Goal: Task Accomplishment & Management: Manage account settings

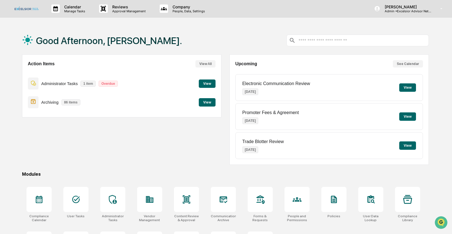
click at [142, 127] on div "Action Items View All Administrator Tasks 1 item Overdue View Archiving 86 item…" at bounding box center [121, 109] width 199 height 111
click at [40, 202] on icon at bounding box center [39, 199] width 9 height 9
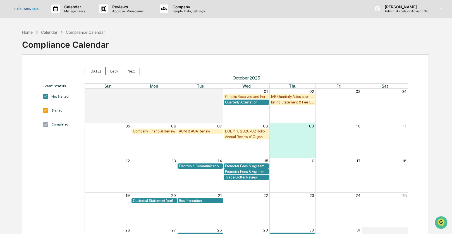
click at [110, 70] on button "Back" at bounding box center [115, 71] width 18 height 8
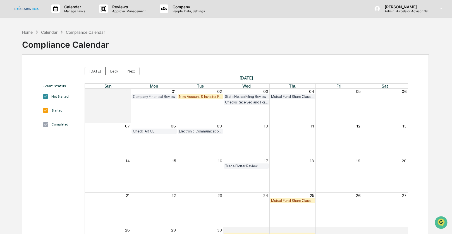
click at [110, 70] on button "Back" at bounding box center [115, 71] width 18 height 8
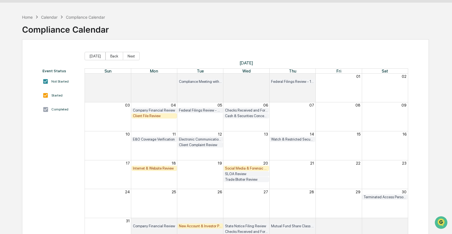
scroll to position [13, 0]
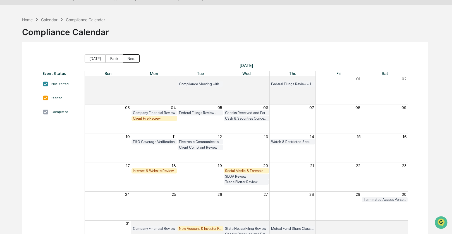
click at [132, 61] on button "Next" at bounding box center [131, 58] width 17 height 8
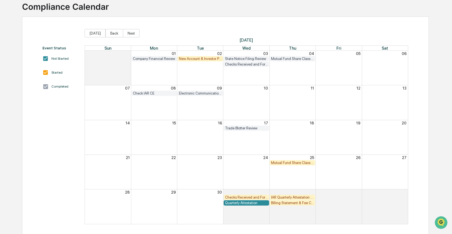
scroll to position [41, 0]
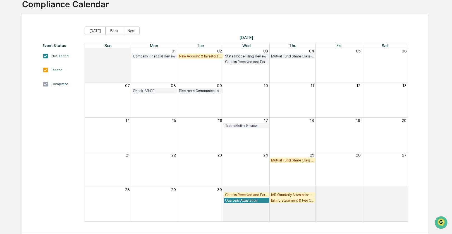
click at [293, 162] on div "Mutual Fund Share Class Review" at bounding box center [292, 160] width 43 height 4
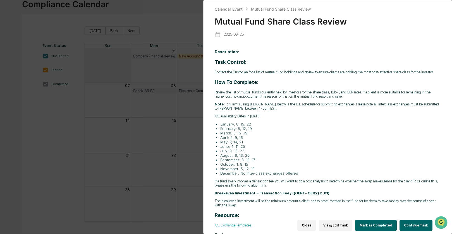
click at [405, 222] on button "Continue Task" at bounding box center [416, 225] width 33 height 11
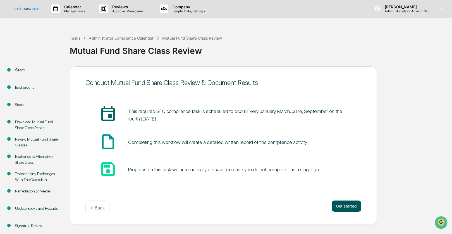
click at [354, 209] on button "Get started" at bounding box center [347, 206] width 30 height 11
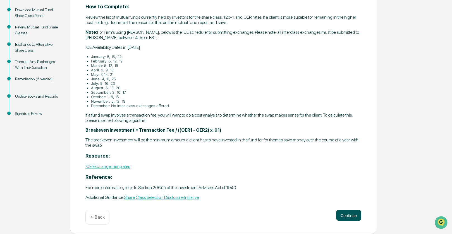
click at [351, 213] on button "Continue" at bounding box center [348, 215] width 25 height 11
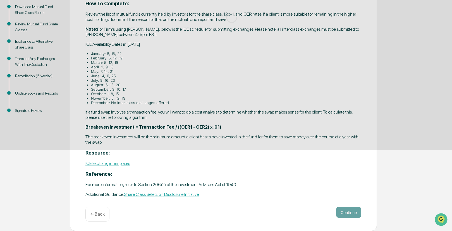
scroll to position [112, 0]
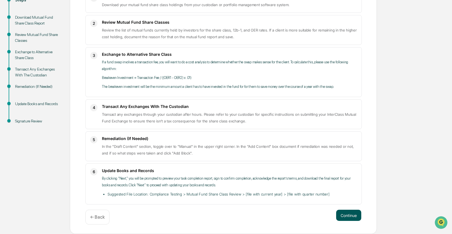
click at [353, 213] on button "Continue" at bounding box center [348, 215] width 25 height 11
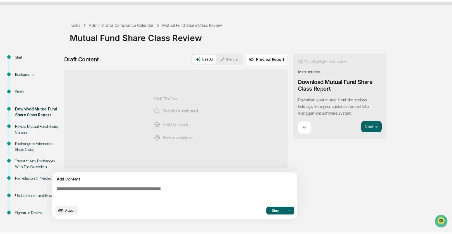
scroll to position [11, 0]
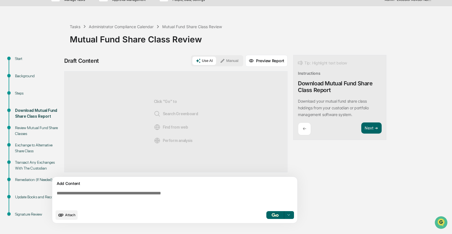
click at [235, 62] on button "Manual" at bounding box center [229, 61] width 25 height 8
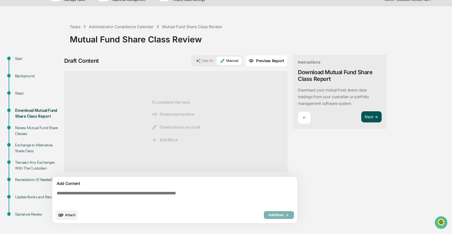
click at [370, 119] on button "Next ➔" at bounding box center [371, 116] width 20 height 11
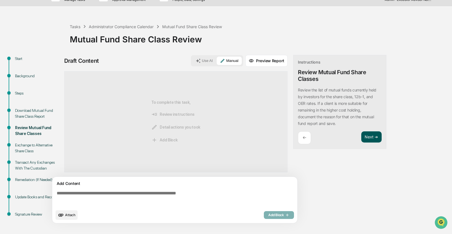
click at [371, 133] on button "Next ➔" at bounding box center [371, 137] width 20 height 11
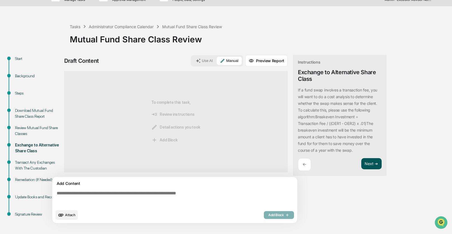
click at [372, 163] on button "Next ➔" at bounding box center [371, 163] width 20 height 11
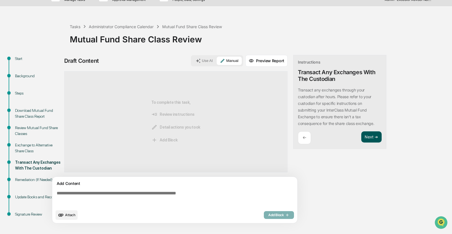
click at [369, 133] on button "Next ➔" at bounding box center [371, 137] width 20 height 11
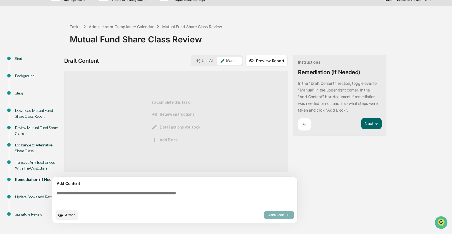
click at [309, 126] on div "←" at bounding box center [304, 124] width 13 height 13
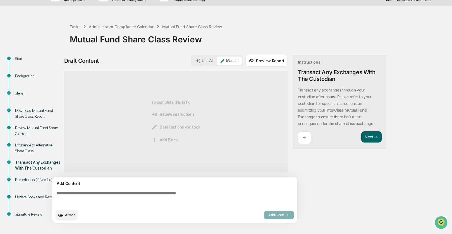
click at [69, 217] on span "Attach" at bounding box center [70, 215] width 10 height 4
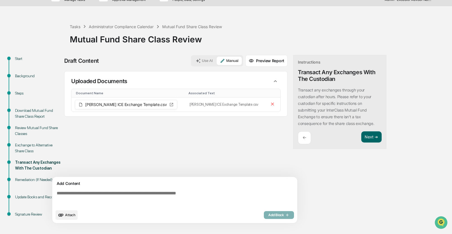
click at [68, 196] on textarea at bounding box center [175, 199] width 243 height 20
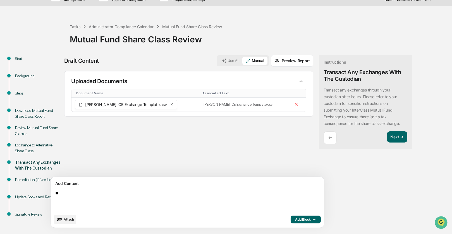
type textarea "*"
type textarea "**********"
click at [295, 218] on span "Add Block" at bounding box center [305, 220] width 21 height 4
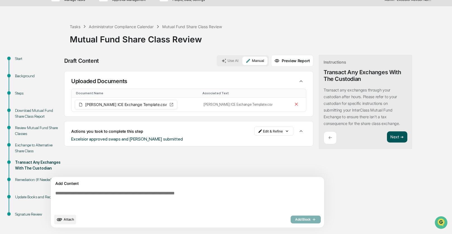
click at [387, 136] on button "Next ➔" at bounding box center [397, 137] width 20 height 11
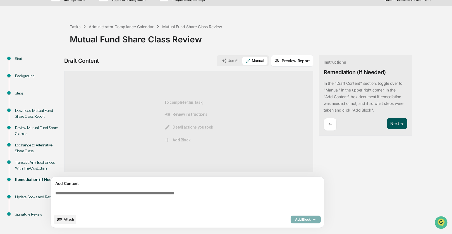
click at [387, 122] on button "Next ➔" at bounding box center [397, 123] width 20 height 11
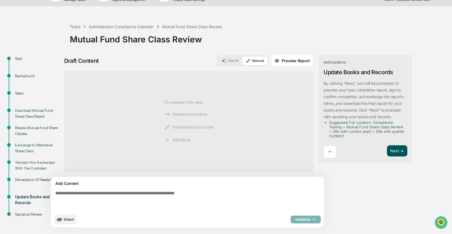
click at [387, 148] on button "Next ➔" at bounding box center [397, 151] width 20 height 11
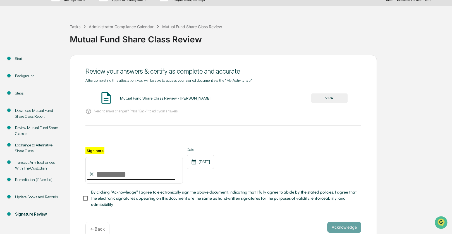
click at [323, 96] on button "VIEW" at bounding box center [329, 98] width 36 height 9
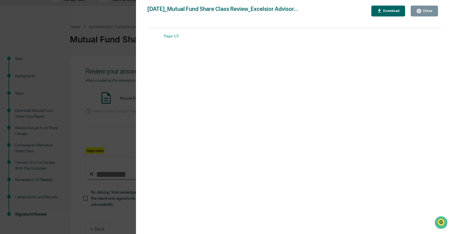
click at [433, 10] on button "Close" at bounding box center [424, 11] width 27 height 11
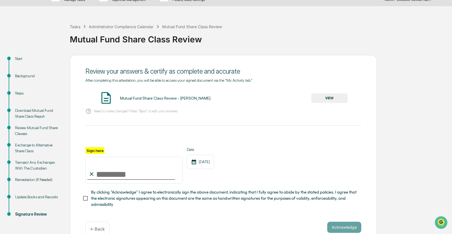
click at [105, 174] on input "Sign here" at bounding box center [133, 170] width 97 height 27
type input "**********"
click at [335, 226] on button "Acknowledge" at bounding box center [344, 227] width 34 height 11
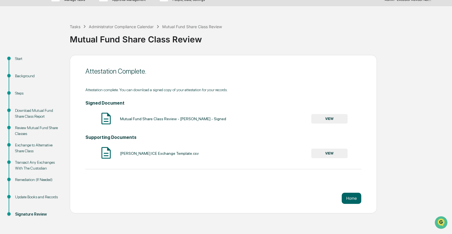
click at [330, 120] on button "VIEW" at bounding box center [329, 118] width 36 height 9
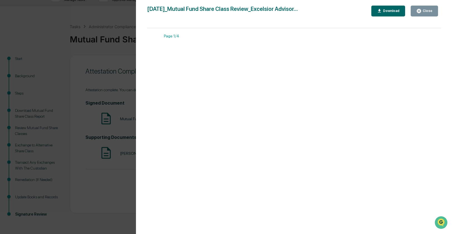
click at [384, 12] on div "Download" at bounding box center [391, 11] width 18 height 4
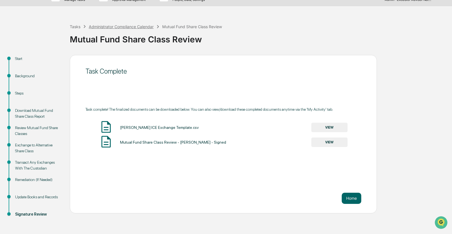
click at [117, 27] on div "Administrator Compliance Calendar" at bounding box center [121, 26] width 65 height 5
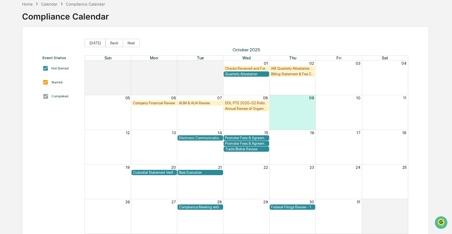
scroll to position [28, 0]
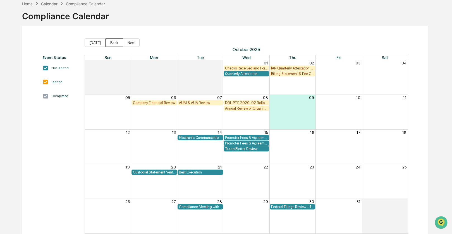
click at [110, 41] on button "Back" at bounding box center [115, 43] width 18 height 8
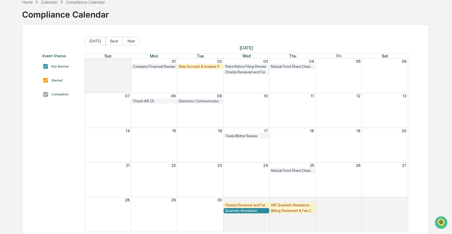
scroll to position [31, 0]
click at [235, 117] on div "Month View" at bounding box center [246, 110] width 46 height 34
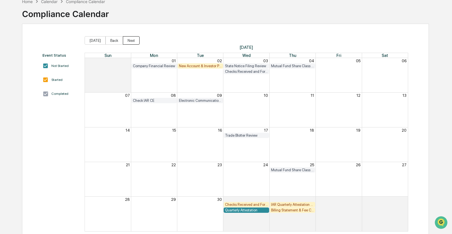
click at [134, 39] on button "Next" at bounding box center [131, 40] width 17 height 8
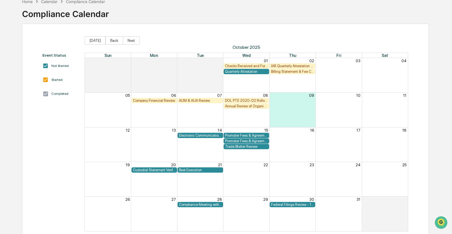
click at [287, 205] on div "Federal Filings Review - 13F" at bounding box center [292, 205] width 43 height 4
click at [280, 205] on div "Federal Filings Review - 13F" at bounding box center [292, 205] width 43 height 4
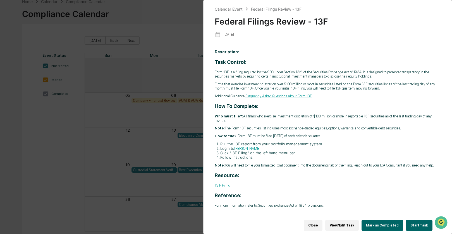
click at [408, 223] on button "Start Task" at bounding box center [419, 225] width 27 height 11
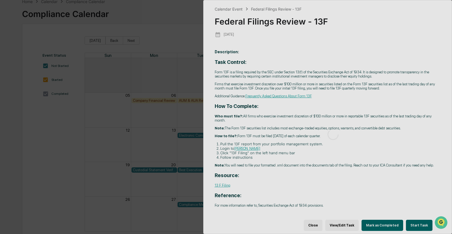
click at [410, 222] on div at bounding box center [334, 134] width 260 height 269
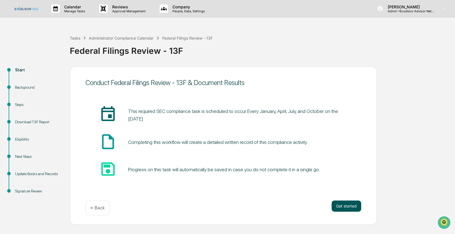
click at [355, 206] on button "Get started" at bounding box center [347, 206] width 30 height 11
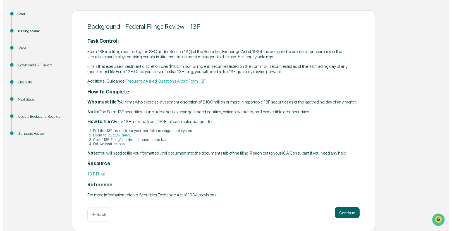
scroll to position [67, 0]
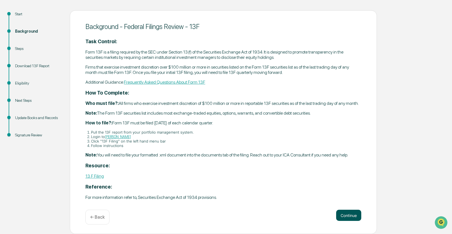
click at [347, 214] on button "Continue" at bounding box center [348, 215] width 25 height 11
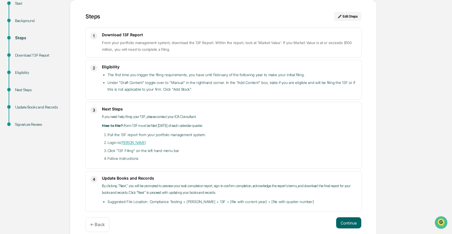
click at [347, 214] on div "Steps Edit Steps 1 Download 13F Report From your portfolio management system, d…" at bounding box center [223, 121] width 307 height 242
click at [348, 226] on button "Continue" at bounding box center [348, 223] width 25 height 11
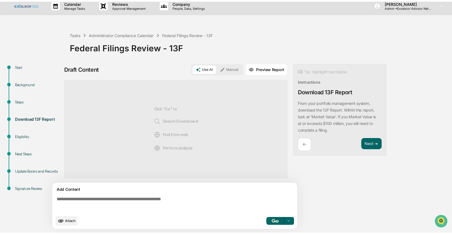
scroll to position [4, 0]
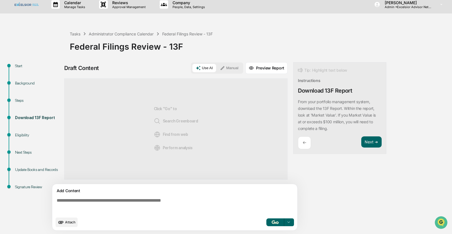
click at [228, 68] on button "Manual" at bounding box center [229, 68] width 25 height 8
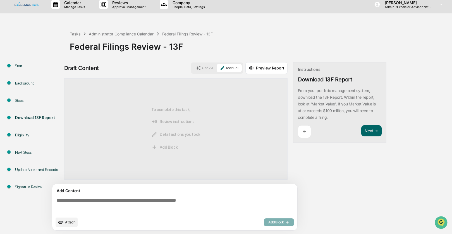
click at [65, 225] on button "Attach" at bounding box center [67, 222] width 22 height 9
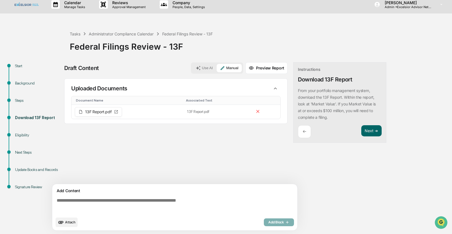
click at [66, 201] on textarea at bounding box center [175, 206] width 243 height 20
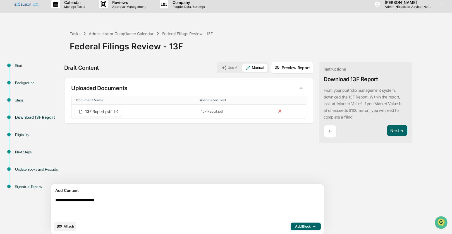
click at [107, 200] on textarea "**********" at bounding box center [174, 208] width 243 height 25
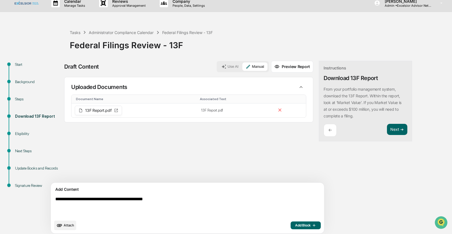
click at [55, 199] on textarea "**********" at bounding box center [174, 207] width 243 height 25
type textarea "**********"
click at [295, 225] on span "Add Block" at bounding box center [305, 225] width 21 height 4
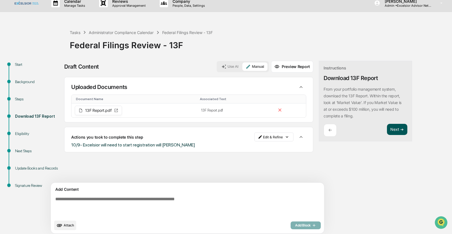
click at [387, 129] on button "Next ➔" at bounding box center [397, 129] width 20 height 11
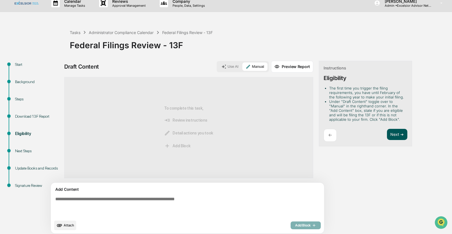
click at [387, 133] on button "Next ➔" at bounding box center [397, 134] width 20 height 11
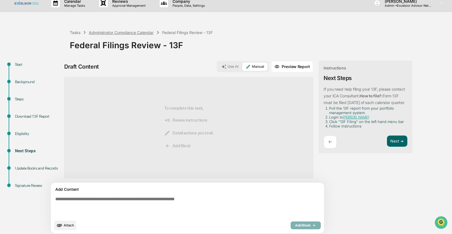
click at [118, 33] on div "Administrator Compliance Calendar" at bounding box center [121, 32] width 65 height 5
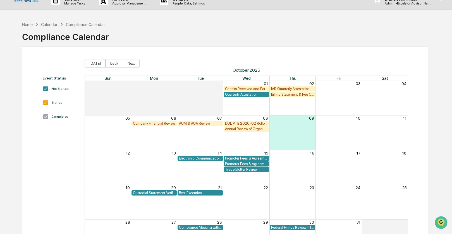
scroll to position [41, 0]
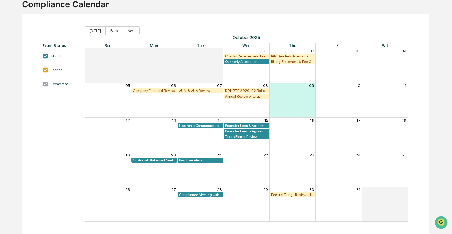
click at [197, 90] on div "AUM & AUA Review" at bounding box center [200, 91] width 43 height 4
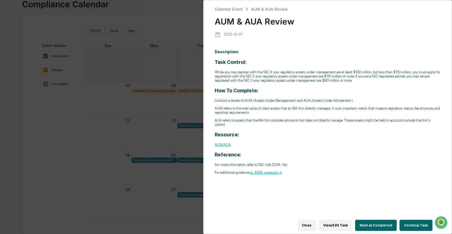
click at [405, 220] on button "Continue Task" at bounding box center [416, 225] width 33 height 11
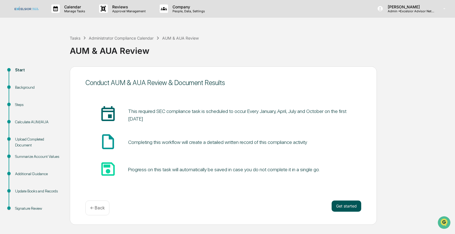
click at [349, 207] on button "Get started" at bounding box center [347, 206] width 30 height 11
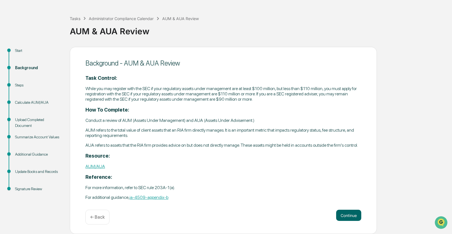
scroll to position [25, 0]
click at [344, 217] on button "Continue" at bounding box center [348, 215] width 25 height 11
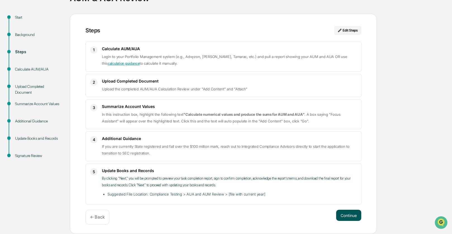
click at [346, 213] on button "Continue" at bounding box center [348, 215] width 25 height 11
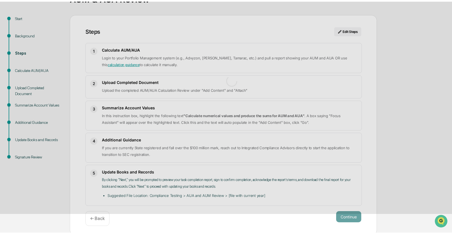
scroll to position [4, 0]
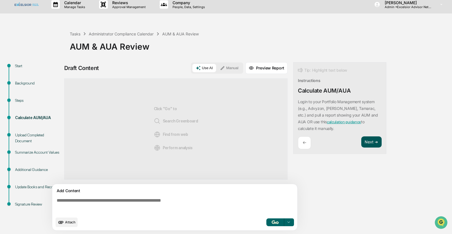
click at [368, 143] on button "Next ➔" at bounding box center [371, 142] width 20 height 11
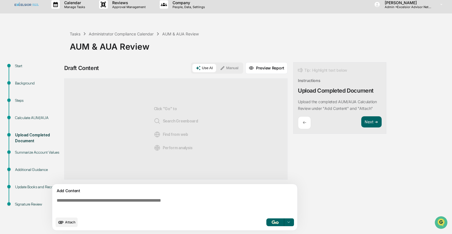
click at [235, 68] on button "Manual" at bounding box center [229, 68] width 25 height 8
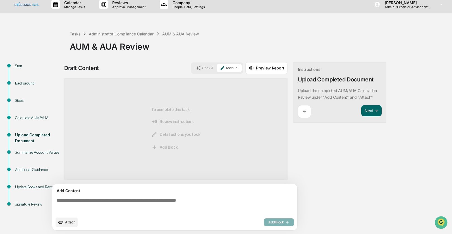
click at [69, 223] on span "Attach" at bounding box center [70, 222] width 10 height 4
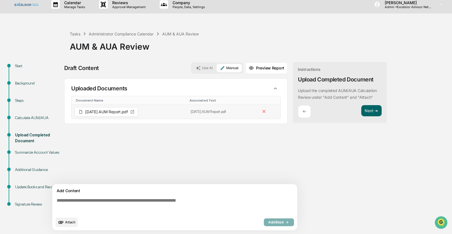
click at [108, 113] on span "October 2025 AUM Report.pdf" at bounding box center [106, 112] width 43 height 4
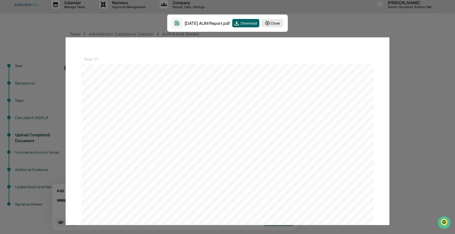
click at [267, 24] on icon at bounding box center [267, 23] width 5 height 5
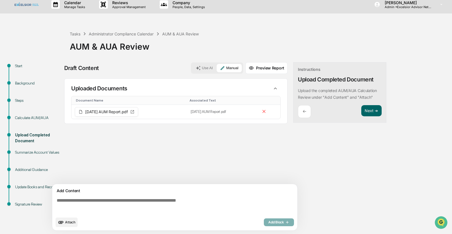
click at [61, 205] on textarea at bounding box center [175, 206] width 243 height 20
click at [63, 201] on textarea at bounding box center [175, 206] width 243 height 20
paste textarea "**********"
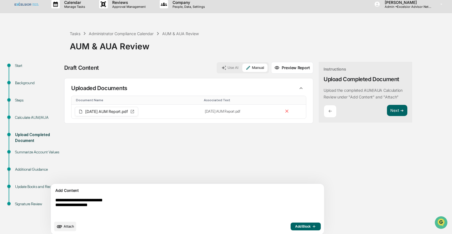
click at [78, 207] on textarea "**********" at bounding box center [174, 208] width 243 height 25
type textarea "**********"
click at [79, 208] on textarea "**********" at bounding box center [174, 208] width 243 height 25
click at [91, 202] on textarea "**********" at bounding box center [174, 208] width 243 height 25
click at [93, 202] on textarea "**********" at bounding box center [174, 208] width 243 height 25
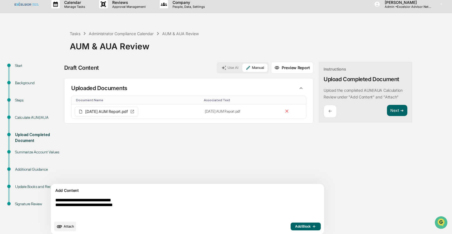
click at [97, 206] on textarea "**********" at bounding box center [174, 208] width 243 height 25
type textarea "**********"
click at [295, 227] on span "Add Block" at bounding box center [305, 227] width 21 height 4
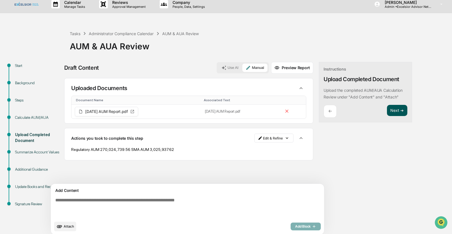
click at [387, 112] on button "Next ➔" at bounding box center [397, 110] width 20 height 11
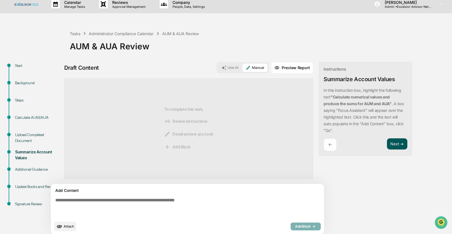
click at [387, 147] on button "Next ➔" at bounding box center [397, 144] width 20 height 11
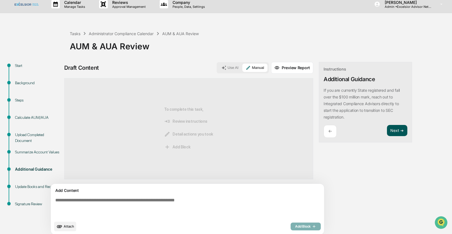
click at [387, 129] on button "Next ➔" at bounding box center [397, 130] width 20 height 11
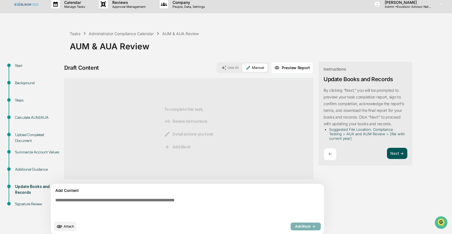
click at [387, 152] on button "Next ➔" at bounding box center [397, 153] width 20 height 11
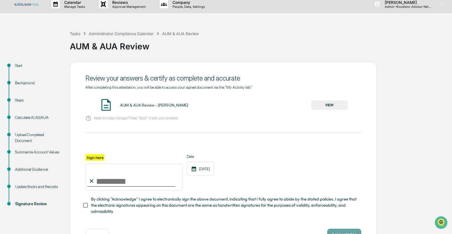
click at [325, 106] on button "VIEW" at bounding box center [329, 105] width 36 height 9
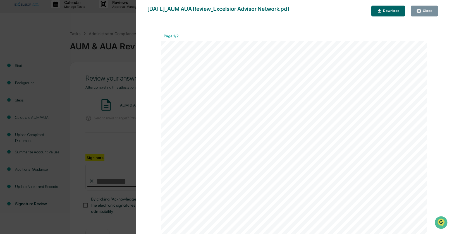
click at [422, 10] on icon "button" at bounding box center [419, 10] width 5 height 5
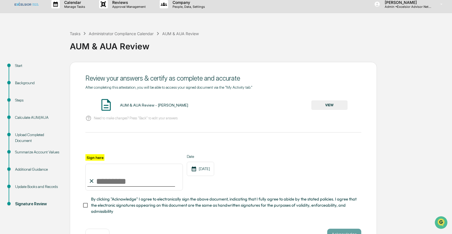
click at [107, 179] on input "Sign here" at bounding box center [133, 177] width 97 height 27
type input "**********"
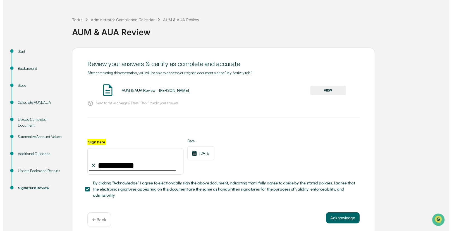
scroll to position [23, 0]
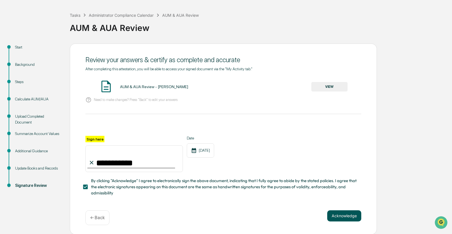
click at [344, 212] on button "Acknowledge" at bounding box center [344, 216] width 34 height 11
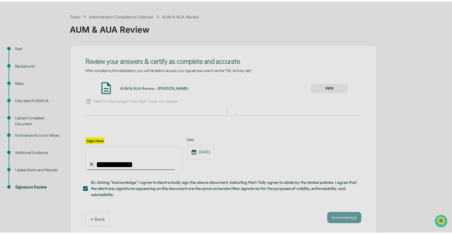
scroll to position [0, 0]
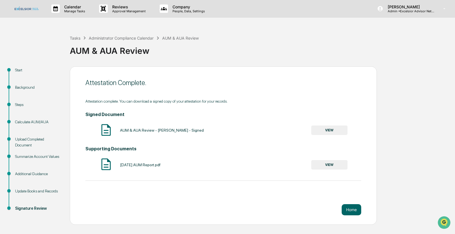
click at [329, 132] on button "VIEW" at bounding box center [329, 130] width 36 height 9
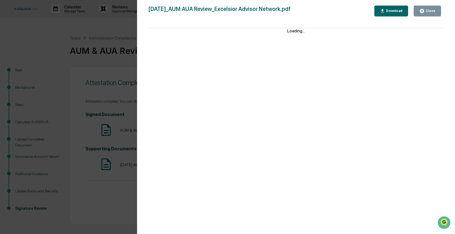
click at [389, 10] on div "Download" at bounding box center [394, 11] width 18 height 4
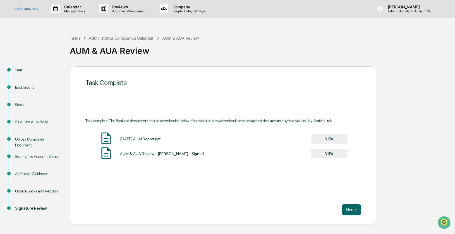
click at [123, 40] on div "Administrator Compliance Calendar" at bounding box center [121, 38] width 65 height 5
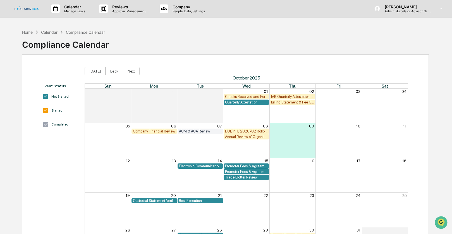
click at [232, 135] on div "Annual Review of Organizational Documents" at bounding box center [246, 137] width 43 height 4
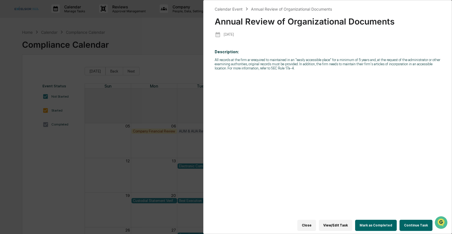
click at [412, 220] on button "Continue Task" at bounding box center [416, 225] width 33 height 11
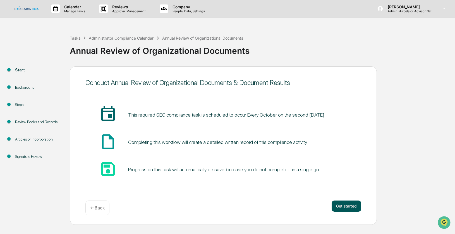
click at [353, 210] on button "Get started" at bounding box center [347, 206] width 30 height 11
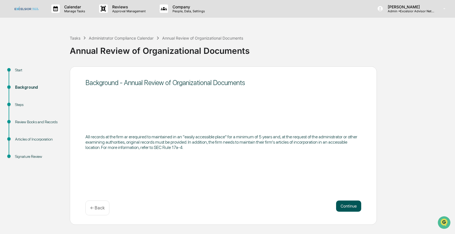
click at [344, 206] on button "Continue" at bounding box center [348, 206] width 25 height 11
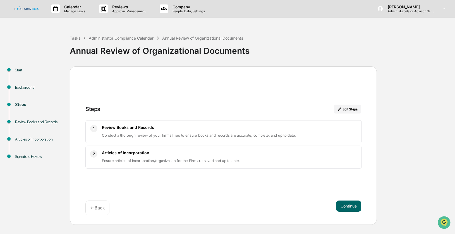
click at [344, 206] on button "Continue" at bounding box center [348, 206] width 25 height 11
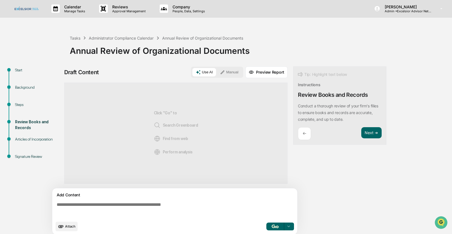
click at [232, 73] on button "Manual" at bounding box center [229, 72] width 25 height 8
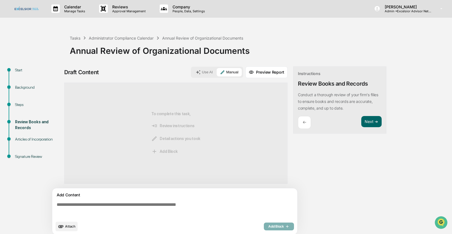
click at [72, 227] on span "Attach" at bounding box center [70, 227] width 10 height 4
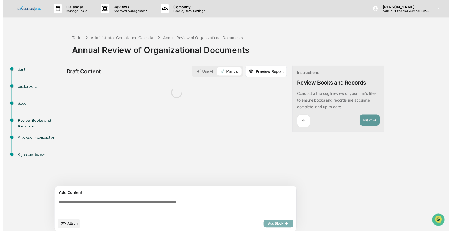
scroll to position [4, 0]
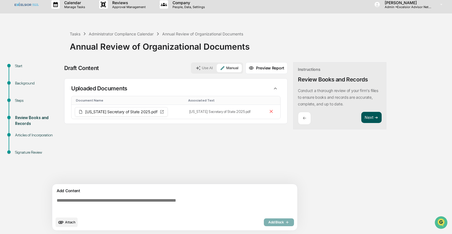
click at [370, 116] on button "Next ➔" at bounding box center [371, 117] width 20 height 11
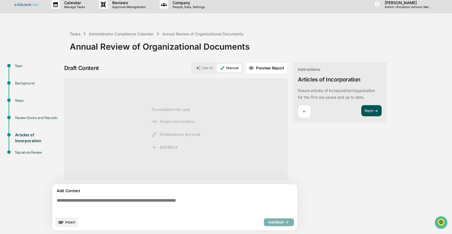
click at [370, 111] on button "Next ➔" at bounding box center [371, 110] width 20 height 11
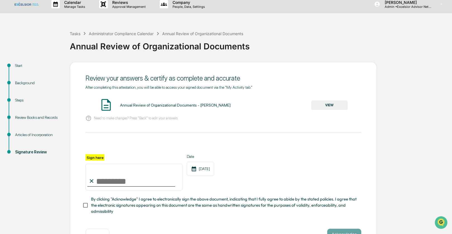
click at [320, 106] on button "VIEW" at bounding box center [329, 105] width 36 height 9
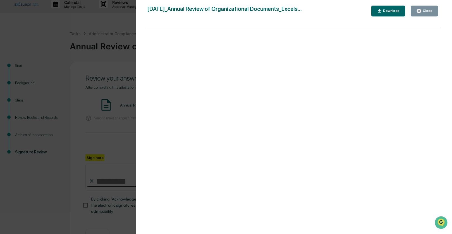
click at [417, 11] on icon "button" at bounding box center [419, 11] width 4 height 4
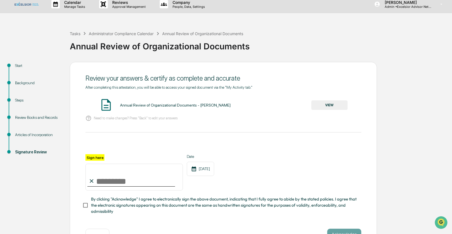
click at [100, 178] on input "Sign here" at bounding box center [133, 177] width 97 height 27
type input "**********"
click at [339, 232] on button "Acknowledge" at bounding box center [344, 234] width 34 height 11
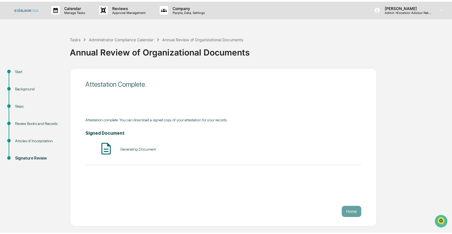
scroll to position [0, 0]
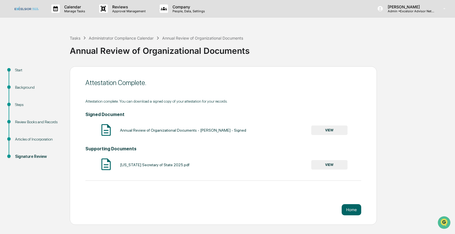
click at [320, 127] on button "VIEW" at bounding box center [329, 130] width 36 height 9
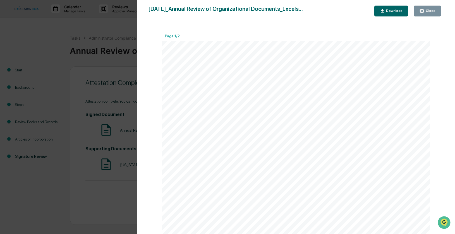
click at [394, 11] on div "Download" at bounding box center [394, 11] width 18 height 4
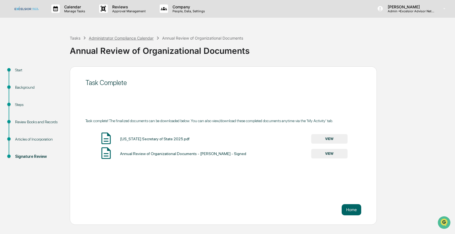
click at [123, 38] on div "Administrator Compliance Calendar" at bounding box center [121, 38] width 65 height 5
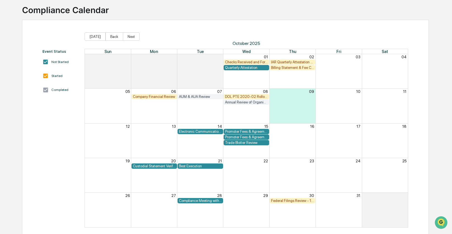
scroll to position [35, 0]
click at [193, 200] on div "Compliance Meeting with Management" at bounding box center [200, 201] width 43 height 4
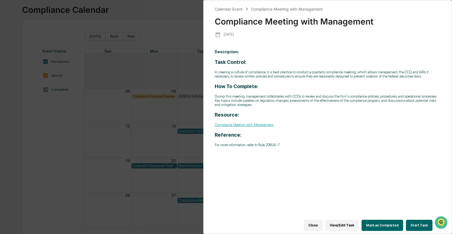
click at [419, 221] on button "Start Task" at bounding box center [419, 225] width 27 height 11
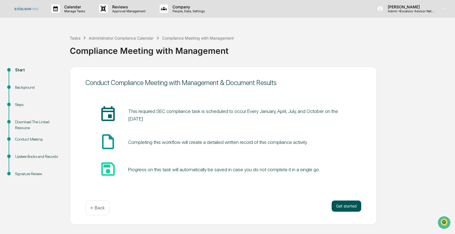
click at [356, 208] on button "Get started" at bounding box center [347, 206] width 30 height 11
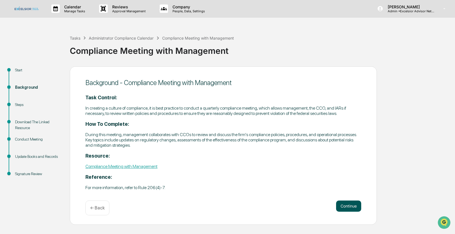
click at [353, 212] on button "Continue" at bounding box center [348, 206] width 25 height 11
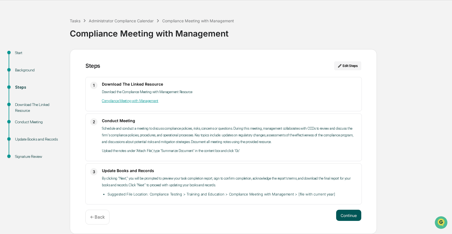
click at [354, 212] on button "Continue" at bounding box center [348, 215] width 25 height 11
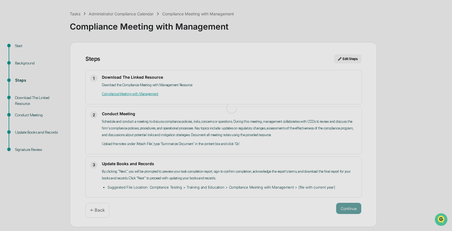
scroll to position [4, 0]
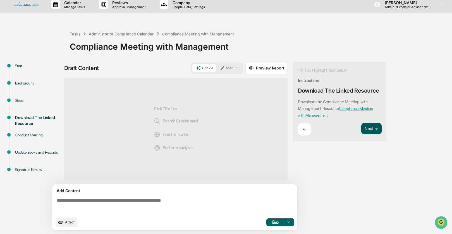
click at [378, 130] on button "Next ➔" at bounding box center [371, 128] width 20 height 11
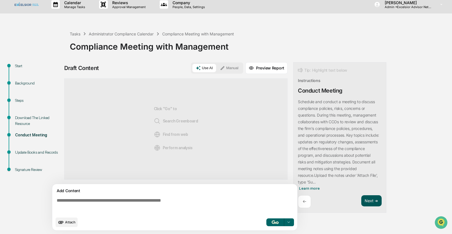
click at [372, 201] on button "Next ➔" at bounding box center [371, 201] width 20 height 11
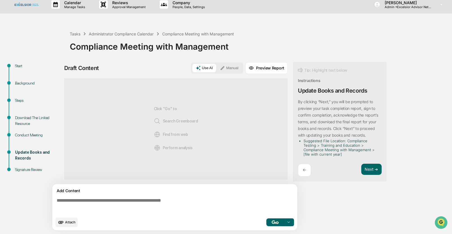
click at [224, 67] on icon at bounding box center [223, 68] width 4 height 4
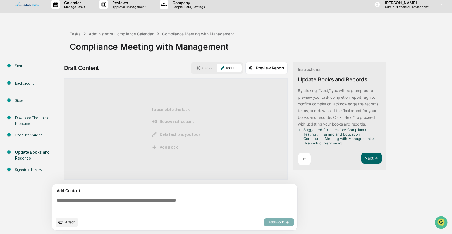
click at [67, 223] on span "Attach" at bounding box center [70, 222] width 10 height 4
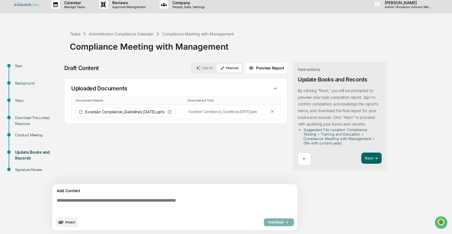
click at [74, 200] on textarea at bounding box center [175, 206] width 243 height 20
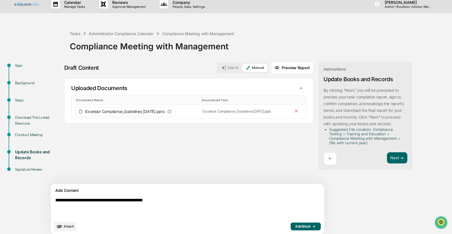
type textarea "**********"
click at [295, 225] on span "Add Block" at bounding box center [305, 227] width 21 height 4
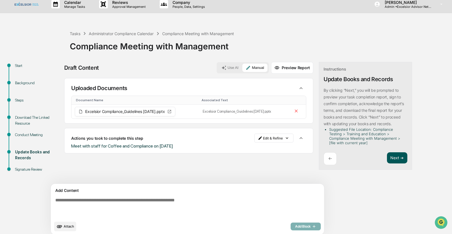
click at [387, 156] on button "Next ➔" at bounding box center [397, 158] width 20 height 11
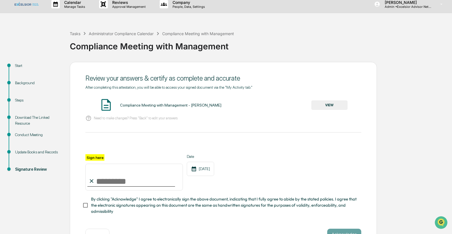
click at [330, 105] on button "VIEW" at bounding box center [329, 105] width 36 height 9
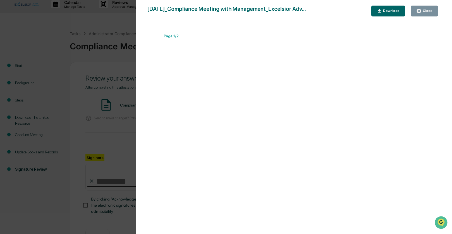
click at [419, 10] on icon "button" at bounding box center [419, 10] width 5 height 5
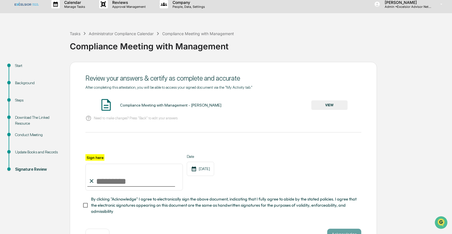
click at [109, 181] on input "Sign here" at bounding box center [133, 177] width 97 height 27
type input "**********"
click at [339, 232] on button "Acknowledge" at bounding box center [344, 234] width 34 height 11
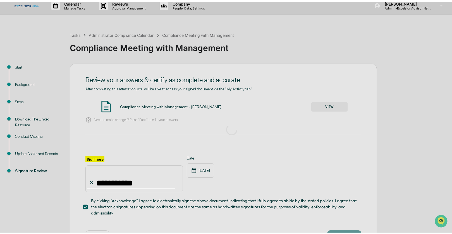
scroll to position [0, 0]
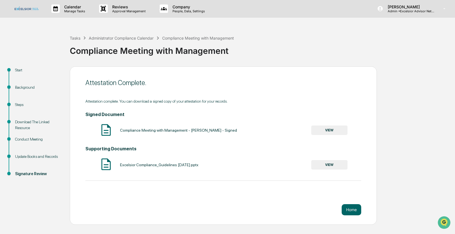
click at [323, 131] on button "VIEW" at bounding box center [329, 130] width 36 height 9
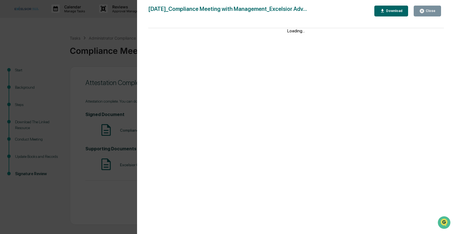
click at [390, 9] on div "Download" at bounding box center [394, 11] width 18 height 4
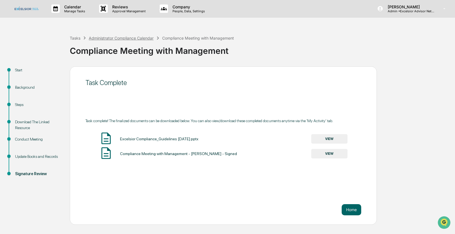
click at [134, 39] on div "Administrator Compliance Calendar" at bounding box center [121, 38] width 65 height 5
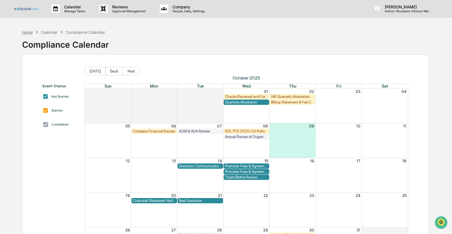
click at [30, 32] on div "Home" at bounding box center [27, 32] width 11 height 5
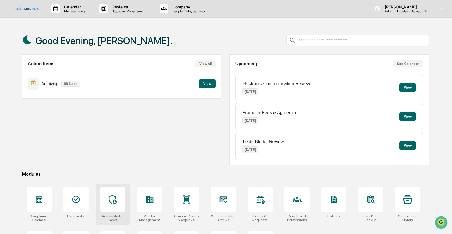
click at [117, 200] on div at bounding box center [112, 199] width 25 height 25
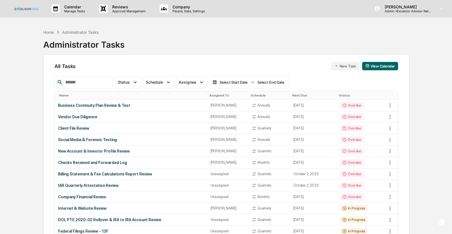
click at [64, 95] on div "Name" at bounding box center [132, 96] width 146 height 4
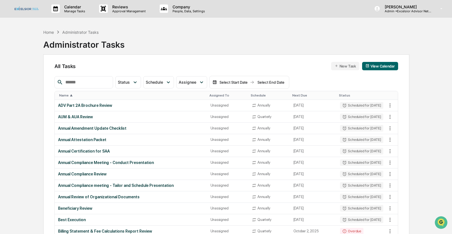
click at [64, 95] on div "Name ▲" at bounding box center [132, 96] width 146 height 4
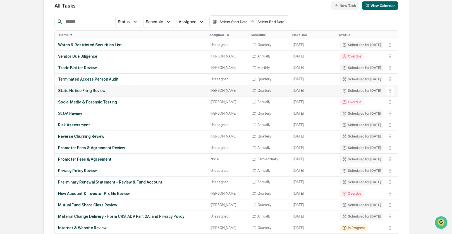
scroll to position [62, 0]
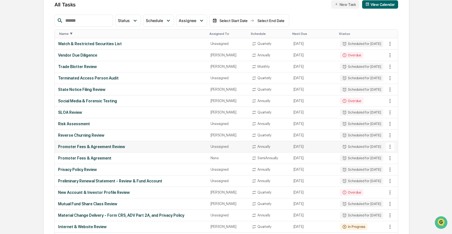
click at [392, 145] on icon at bounding box center [390, 147] width 6 height 6
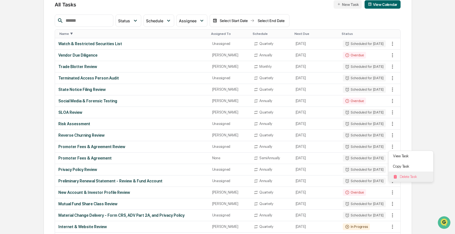
click at [408, 177] on li "Delete Task" at bounding box center [411, 177] width 45 height 10
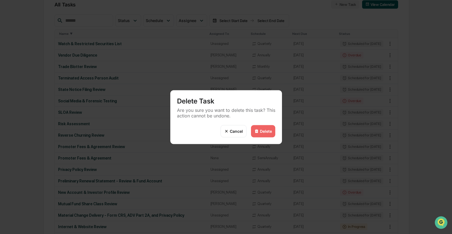
click at [267, 132] on div "Delete" at bounding box center [266, 131] width 12 height 5
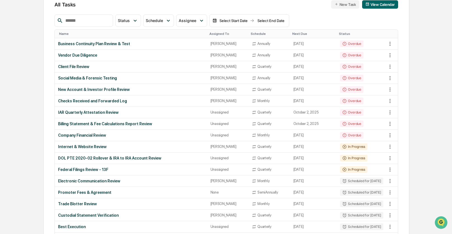
scroll to position [0, 0]
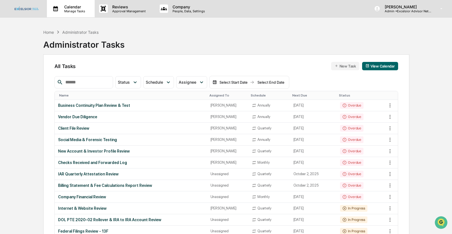
click at [74, 8] on p "Calendar" at bounding box center [74, 6] width 28 height 5
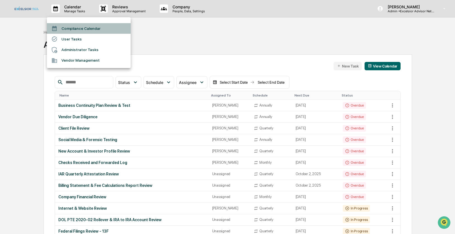
click at [66, 29] on li "Compliance Calendar" at bounding box center [89, 28] width 84 height 11
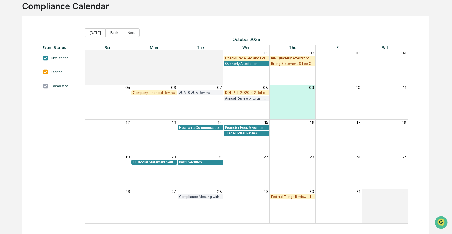
scroll to position [41, 0]
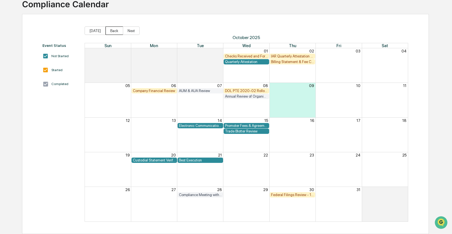
click at [111, 29] on button "Back" at bounding box center [115, 31] width 18 height 8
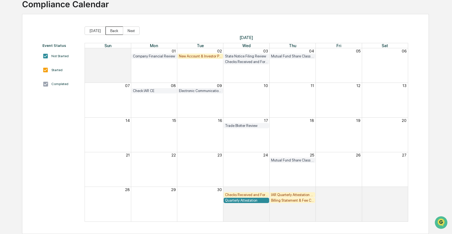
click at [111, 29] on button "Back" at bounding box center [115, 31] width 18 height 8
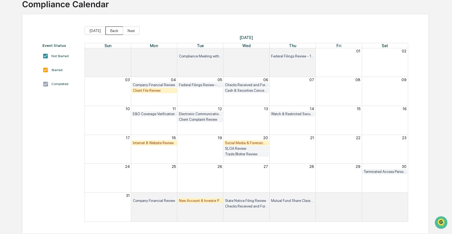
click at [112, 30] on button "Back" at bounding box center [115, 31] width 18 height 8
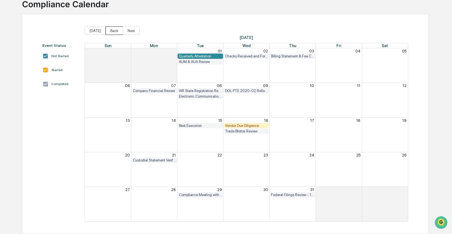
click at [112, 30] on button "Back" at bounding box center [115, 31] width 18 height 8
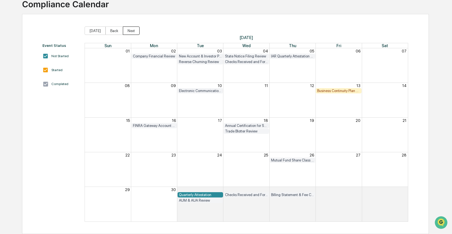
click at [129, 30] on button "Next" at bounding box center [131, 31] width 17 height 8
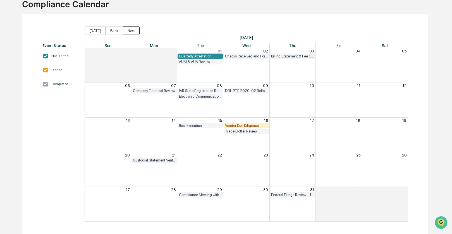
click at [129, 30] on button "Next" at bounding box center [131, 31] width 17 height 8
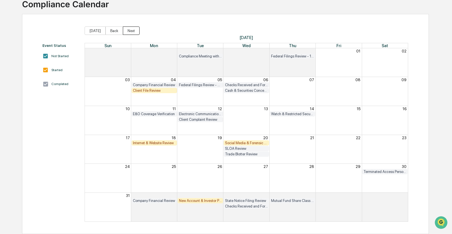
click at [129, 30] on button "Next" at bounding box center [131, 31] width 17 height 8
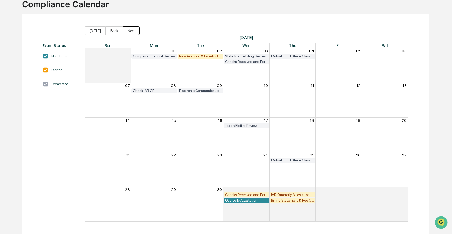
click at [129, 30] on button "Next" at bounding box center [131, 31] width 17 height 8
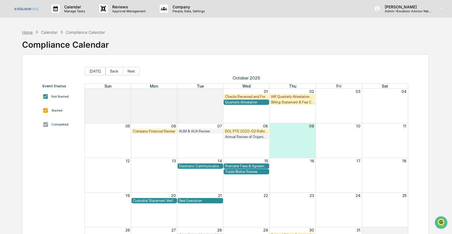
click at [28, 32] on div "Home" at bounding box center [27, 32] width 11 height 5
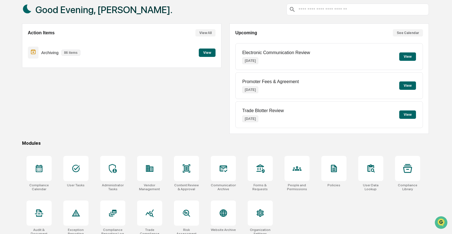
scroll to position [36, 0]
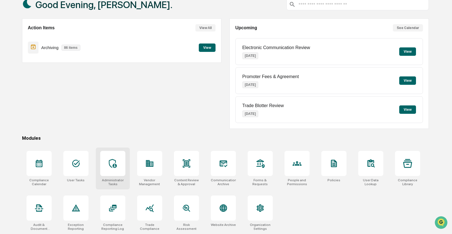
click at [110, 164] on icon at bounding box center [112, 163] width 9 height 9
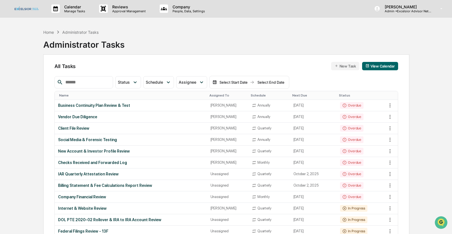
click at [342, 67] on button "New Task" at bounding box center [345, 66] width 28 height 8
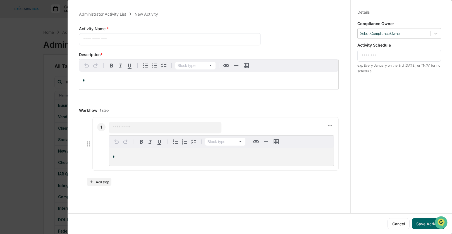
click at [121, 39] on textarea at bounding box center [169, 39] width 173 height 6
type textarea "**********"
click at [436, 34] on div at bounding box center [436, 33] width 10 height 10
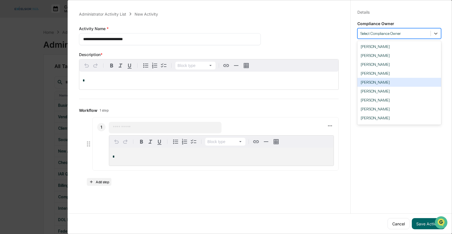
click at [380, 84] on div "[PERSON_NAME]" at bounding box center [400, 82] width 84 height 9
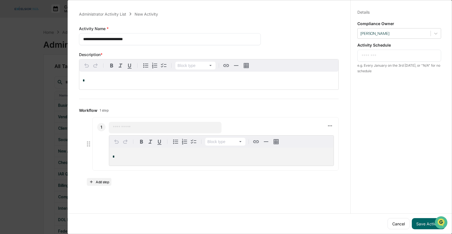
click at [374, 56] on textarea at bounding box center [399, 56] width 75 height 6
type textarea "*"
drag, startPoint x: 400, startPoint y: 56, endPoint x: 405, endPoint y: 57, distance: 5.2
click at [405, 57] on textarea "**********" at bounding box center [399, 59] width 75 height 12
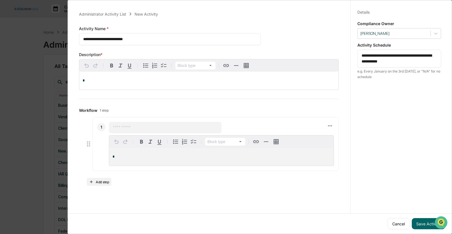
scroll to position [3, 0]
click at [412, 61] on textarea "**********" at bounding box center [399, 59] width 75 height 12
type textarea "**********"
click at [89, 75] on div "*" at bounding box center [208, 81] width 259 height 18
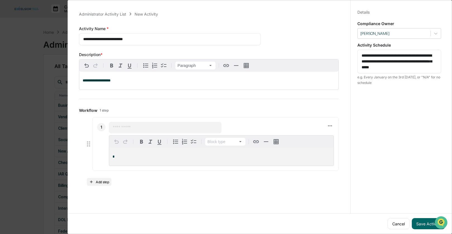
click at [118, 125] on input "text" at bounding box center [165, 128] width 105 height 6
type input "**********"
click at [133, 151] on div "*" at bounding box center [221, 157] width 225 height 18
click at [418, 218] on button "Save Activity" at bounding box center [428, 223] width 33 height 11
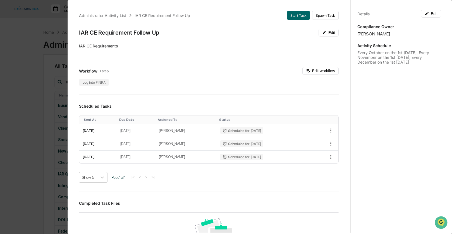
scroll to position [0, 0]
click at [23, 46] on div "Administrator Activity List IAR CE Requirement Follow Up Start Task Spawn Task …" at bounding box center [226, 117] width 452 height 234
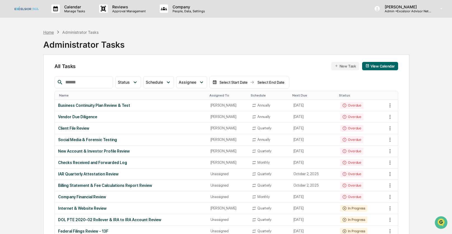
click at [50, 32] on div "Home" at bounding box center [48, 32] width 11 height 5
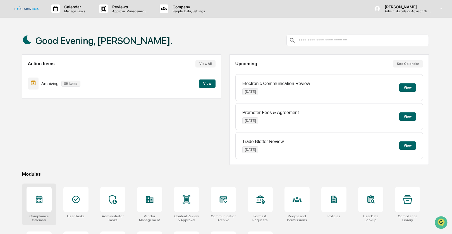
drag, startPoint x: 42, startPoint y: 196, endPoint x: 50, endPoint y: 186, distance: 12.5
click at [42, 196] on icon at bounding box center [39, 199] width 9 height 9
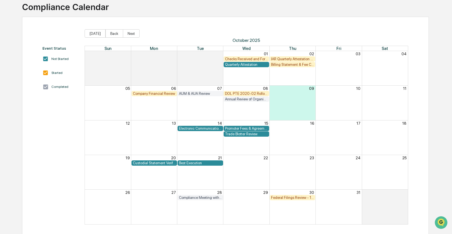
scroll to position [37, 0]
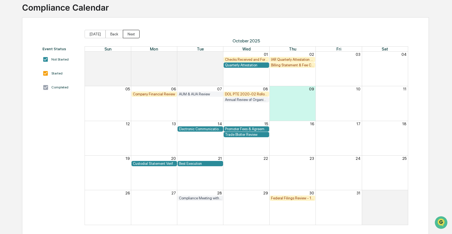
click at [132, 32] on button "Next" at bounding box center [131, 34] width 17 height 8
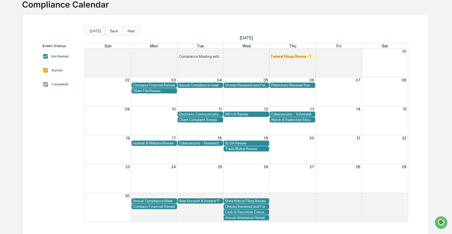
scroll to position [41, 0]
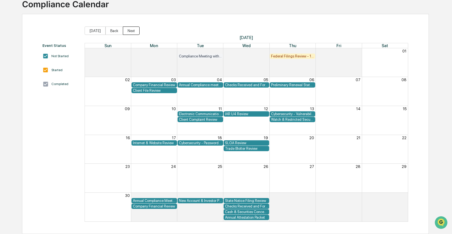
click at [129, 29] on button "Next" at bounding box center [131, 31] width 17 height 8
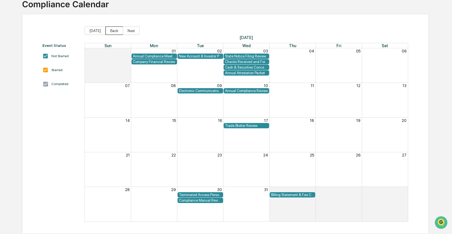
click at [113, 32] on button "Back" at bounding box center [115, 31] width 18 height 8
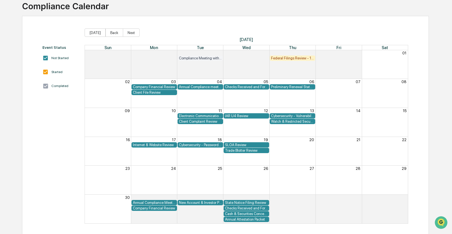
scroll to position [39, 0]
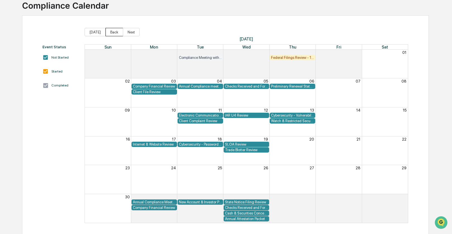
click at [115, 32] on button "Back" at bounding box center [115, 32] width 18 height 8
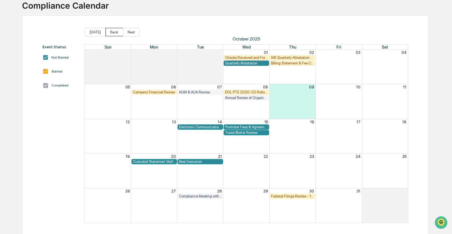
click at [115, 32] on button "Back" at bounding box center [115, 32] width 18 height 8
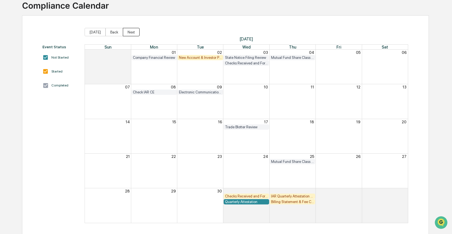
click at [133, 34] on button "Next" at bounding box center [131, 32] width 17 height 8
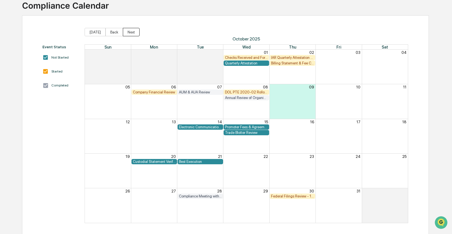
click at [133, 34] on button "Next" at bounding box center [131, 32] width 17 height 8
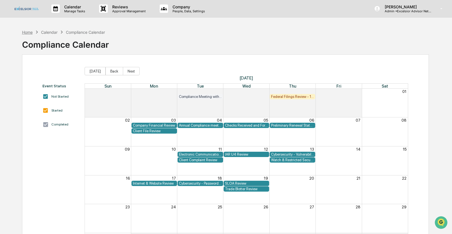
click at [29, 32] on div "Home" at bounding box center [27, 32] width 11 height 5
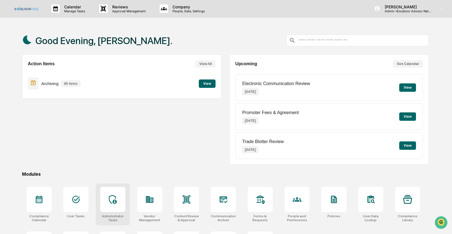
click at [116, 196] on icon at bounding box center [112, 199] width 9 height 9
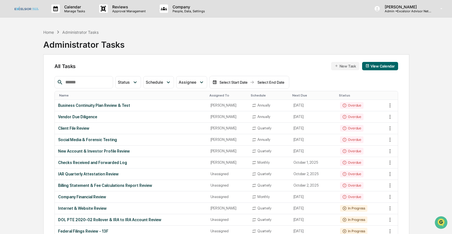
click at [68, 94] on div "Name" at bounding box center [132, 96] width 146 height 4
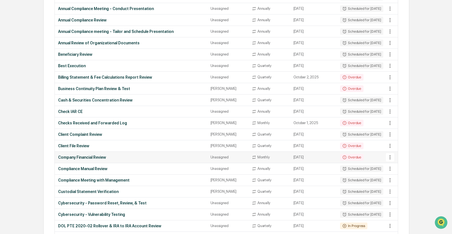
scroll to position [155, 0]
click at [391, 110] on icon at bounding box center [390, 111] width 6 height 6
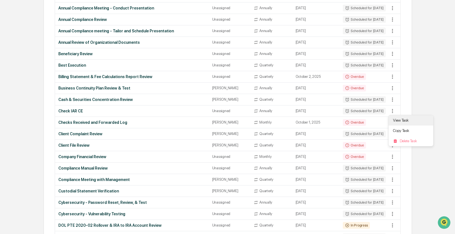
click at [396, 120] on li "View Task" at bounding box center [411, 120] width 45 height 10
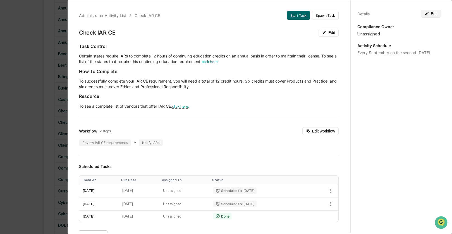
click at [430, 14] on button "Edit" at bounding box center [431, 14] width 20 height 8
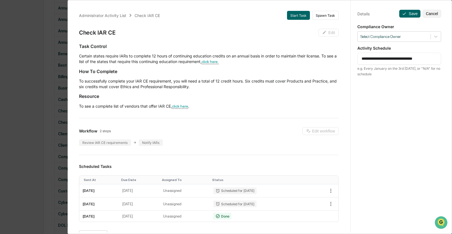
click at [435, 59] on div "**********" at bounding box center [400, 59] width 84 height 12
click at [432, 58] on textarea "**********" at bounding box center [399, 59] width 75 height 6
click at [434, 58] on textarea "**********" at bounding box center [399, 59] width 75 height 6
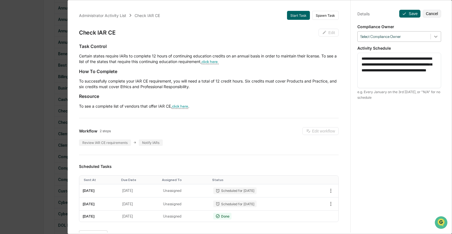
type textarea "**********"
click at [434, 37] on icon at bounding box center [436, 37] width 6 height 6
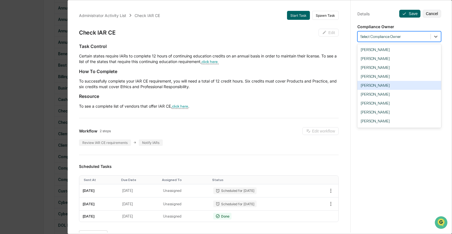
click at [389, 82] on div "[PERSON_NAME]" at bounding box center [400, 85] width 84 height 9
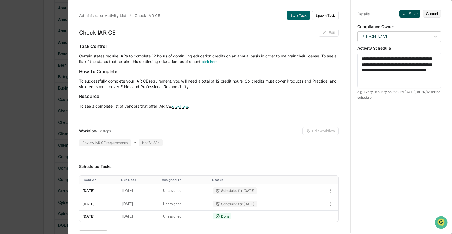
click at [410, 13] on button "Save" at bounding box center [409, 14] width 21 height 8
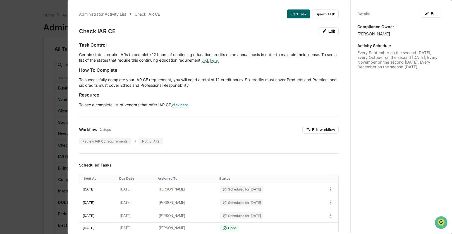
scroll to position [0, 0]
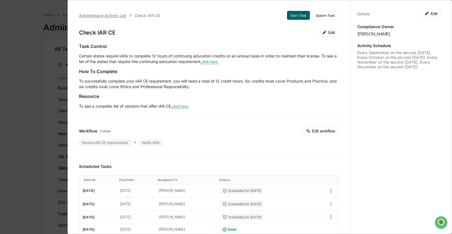
click at [99, 17] on div "Administrator Activity List" at bounding box center [102, 15] width 47 height 5
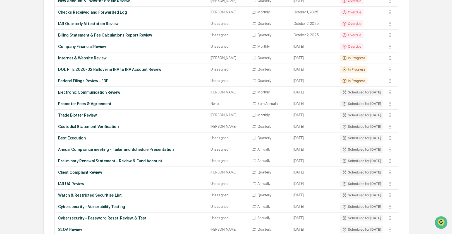
scroll to position [152, 0]
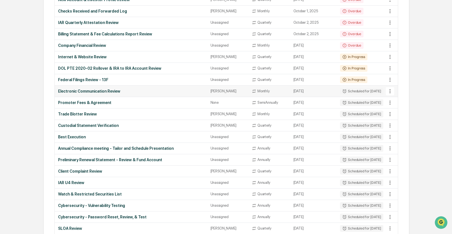
click at [390, 94] on icon at bounding box center [390, 91] width 6 height 6
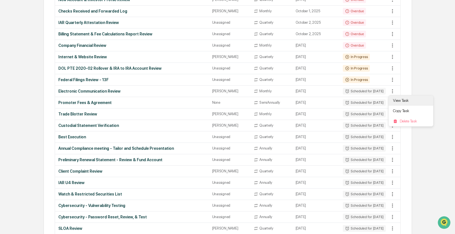
click at [393, 100] on li "View Task" at bounding box center [411, 101] width 45 height 10
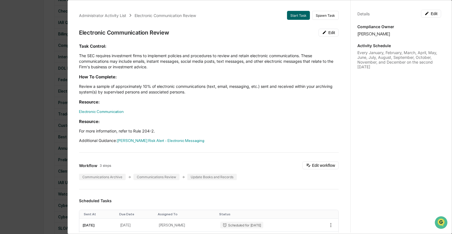
click at [23, 63] on div "Administrator Activity List Electronic Communication Review Start Task Spawn Ta…" at bounding box center [226, 117] width 452 height 234
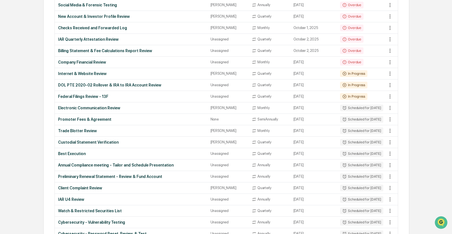
scroll to position [0, 0]
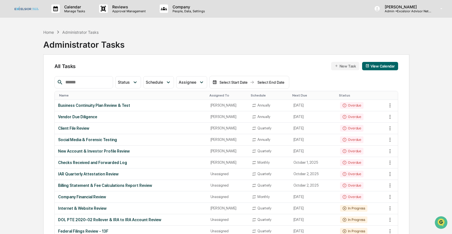
click at [60, 96] on div "Name" at bounding box center [132, 96] width 146 height 4
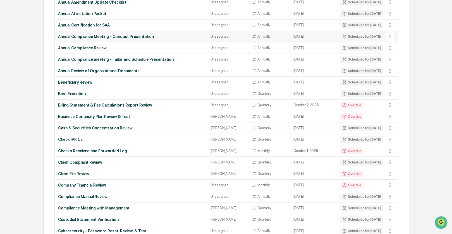
scroll to position [129, 0]
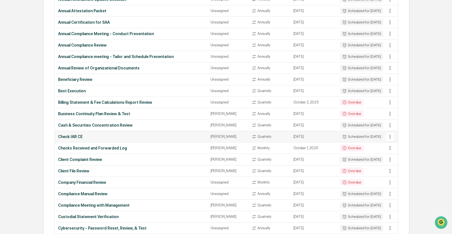
click at [391, 136] on icon at bounding box center [390, 137] width 6 height 6
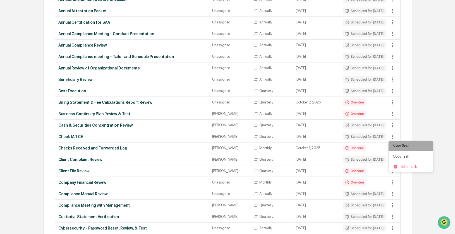
click at [395, 146] on li "View Task" at bounding box center [411, 146] width 45 height 10
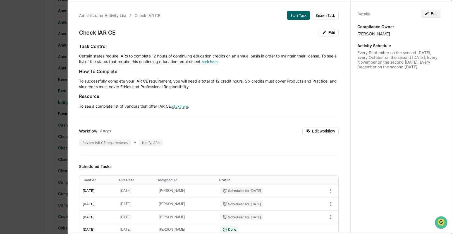
click at [427, 16] on button "Edit" at bounding box center [431, 14] width 20 height 8
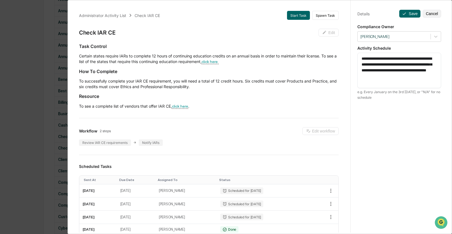
click at [391, 59] on textarea "**********" at bounding box center [399, 70] width 75 height 29
drag, startPoint x: 360, startPoint y: 71, endPoint x: 448, endPoint y: 84, distance: 88.7
click at [448, 84] on div "Administrator Activity List Check IAR CE Start Task Spawn Task Check IAR CE Edi…" at bounding box center [260, 117] width 385 height 234
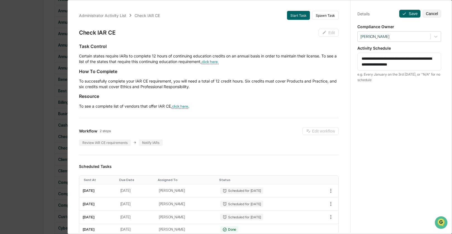
type textarea "**********"
click at [423, 129] on div "**********" at bounding box center [399, 123] width 97 height 248
click at [413, 15] on button "Save" at bounding box center [409, 14] width 21 height 8
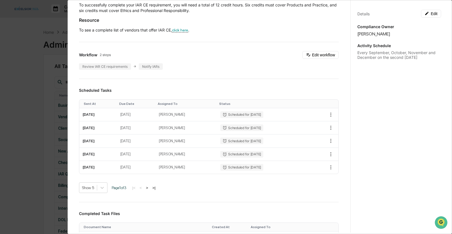
scroll to position [77, 0]
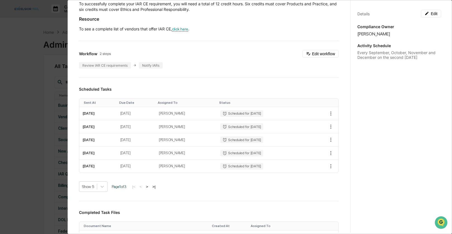
click at [28, 70] on div "Administrator Activity List Check IAR CE Start Task Spawn Task Check IAR CE Edi…" at bounding box center [226, 117] width 452 height 234
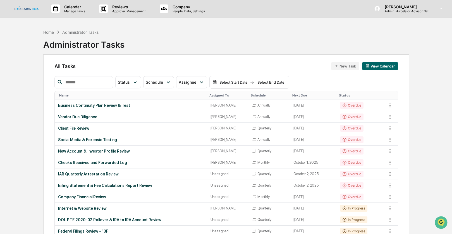
click at [44, 33] on div "Home" at bounding box center [48, 32] width 11 height 5
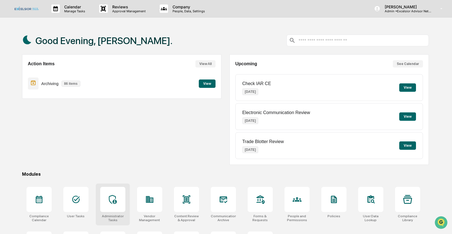
click at [115, 201] on icon at bounding box center [113, 199] width 8 height 9
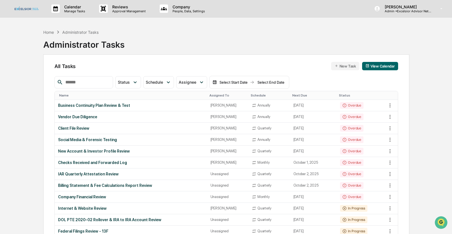
click at [65, 96] on div "Name" at bounding box center [132, 96] width 146 height 4
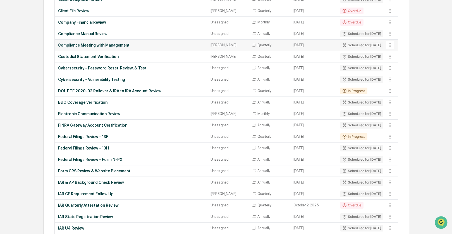
scroll to position [290, 0]
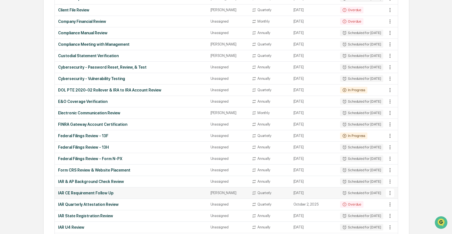
click at [392, 192] on icon at bounding box center [390, 193] width 6 height 6
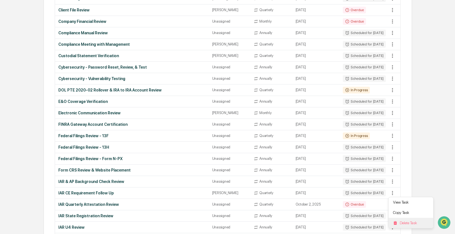
click at [408, 220] on li "Delete Task" at bounding box center [411, 223] width 45 height 10
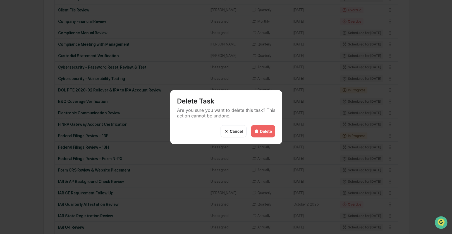
click at [261, 134] on div "Delete" at bounding box center [263, 131] width 24 height 12
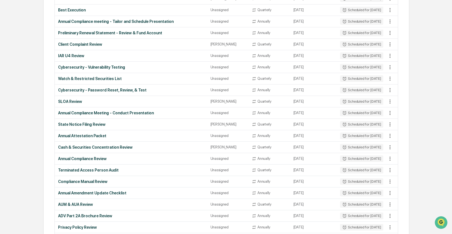
click at [265, 131] on div "Delete" at bounding box center [266, 131] width 12 height 5
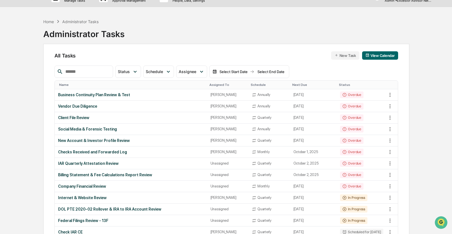
scroll to position [0, 0]
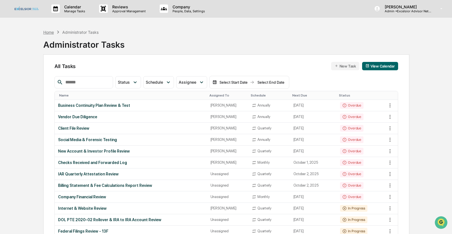
click at [51, 30] on div "Home" at bounding box center [48, 32] width 11 height 5
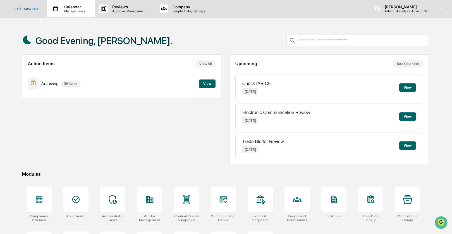
click at [68, 8] on p "Calendar" at bounding box center [74, 6] width 28 height 5
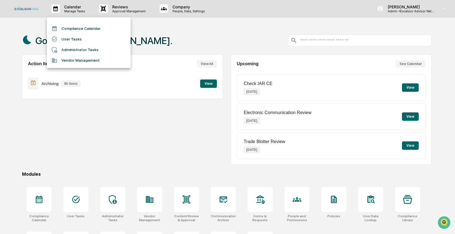
click at [40, 199] on div at bounding box center [227, 117] width 455 height 234
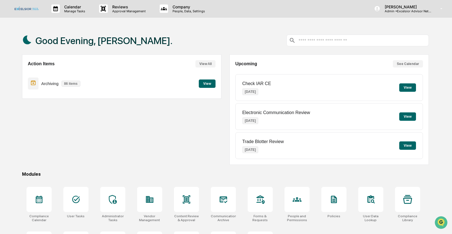
click at [40, 200] on icon at bounding box center [39, 199] width 9 height 9
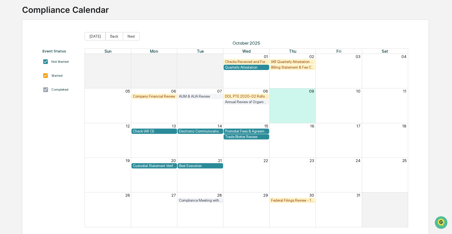
scroll to position [37, 0]
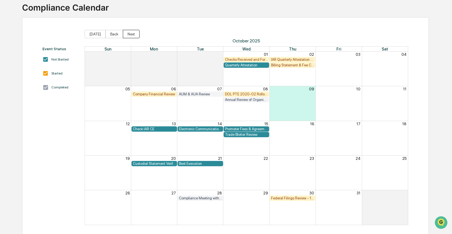
click at [128, 34] on button "Next" at bounding box center [131, 34] width 17 height 8
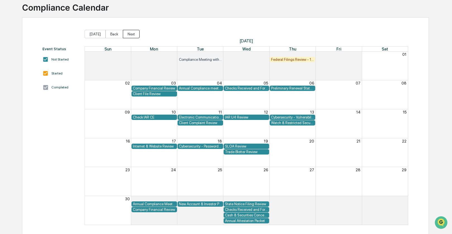
click at [128, 34] on button "Next" at bounding box center [131, 34] width 17 height 8
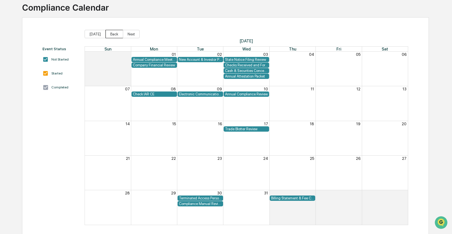
click at [113, 35] on button "Back" at bounding box center [115, 34] width 18 height 8
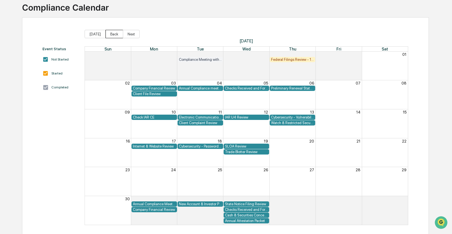
click at [113, 35] on button "Back" at bounding box center [115, 34] width 18 height 8
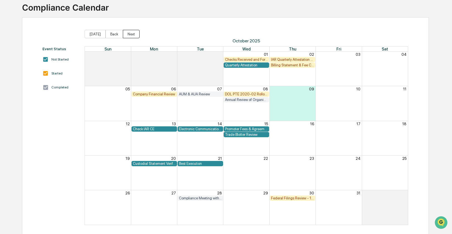
click at [127, 34] on button "Next" at bounding box center [131, 34] width 17 height 8
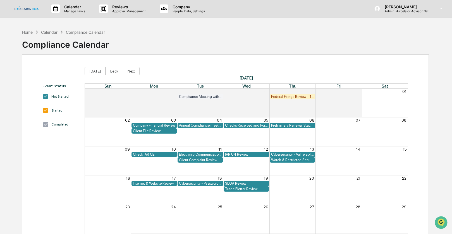
click at [28, 32] on div "Home" at bounding box center [27, 32] width 11 height 5
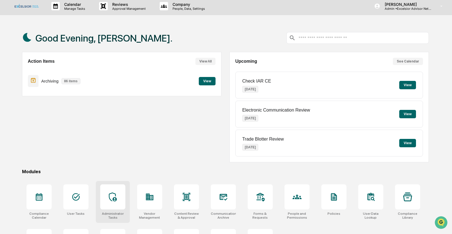
scroll to position [36, 0]
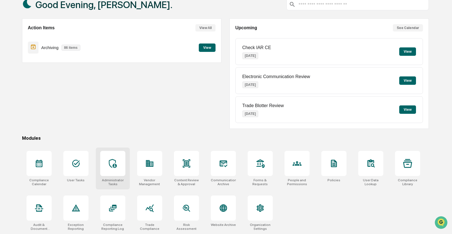
click at [108, 161] on icon at bounding box center [112, 163] width 9 height 9
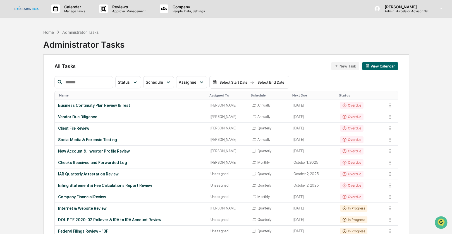
click at [67, 97] on th "Name" at bounding box center [131, 95] width 153 height 9
click at [65, 95] on div "Name" at bounding box center [132, 96] width 146 height 4
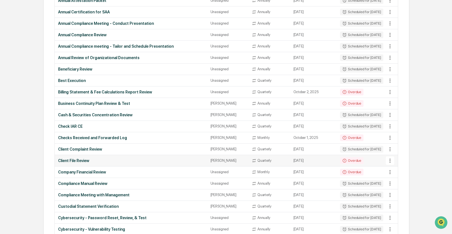
scroll to position [139, 0]
click at [389, 127] on icon at bounding box center [390, 126] width 6 height 6
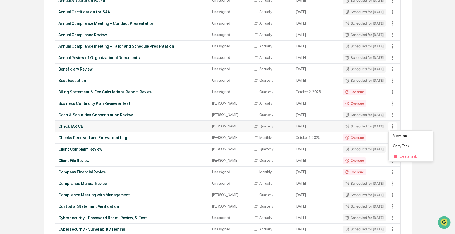
click at [389, 127] on div at bounding box center [227, 117] width 455 height 234
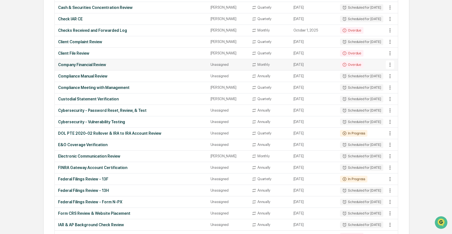
scroll to position [264, 0]
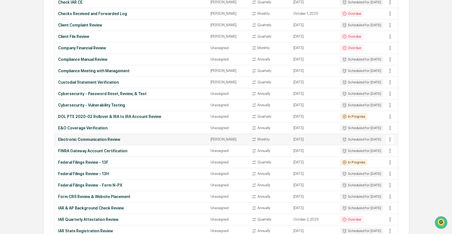
click at [391, 141] on icon at bounding box center [390, 140] width 6 height 6
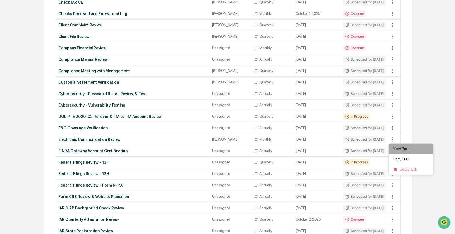
click at [398, 151] on li "View Task" at bounding box center [411, 149] width 45 height 10
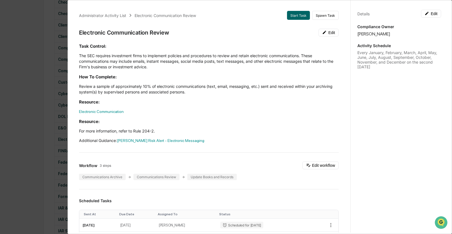
click at [23, 110] on div "Administrator Activity List Electronic Communication Review Start Task Spawn Ta…" at bounding box center [226, 117] width 452 height 234
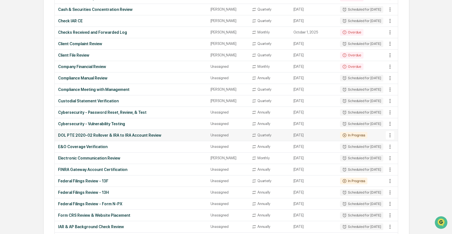
scroll to position [239, 0]
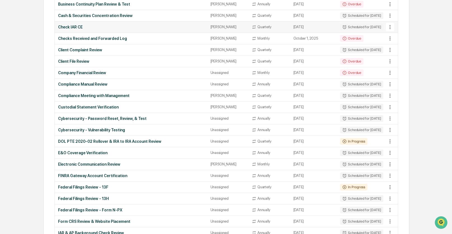
click at [390, 27] on icon at bounding box center [390, 27] width 1 height 4
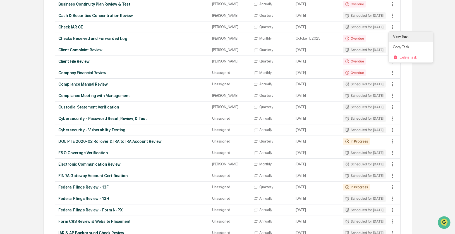
click at [401, 35] on li "View Task" at bounding box center [411, 37] width 45 height 10
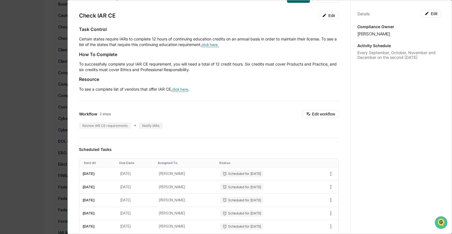
scroll to position [32, 0]
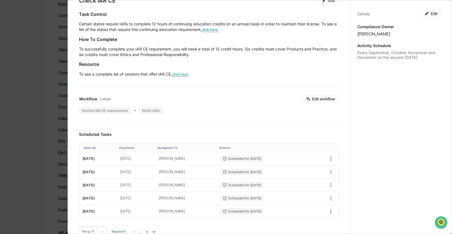
click at [27, 127] on div "Administrator Activity List Check IAR CE Start Task Spawn Task Check IAR CE Edi…" at bounding box center [226, 117] width 452 height 234
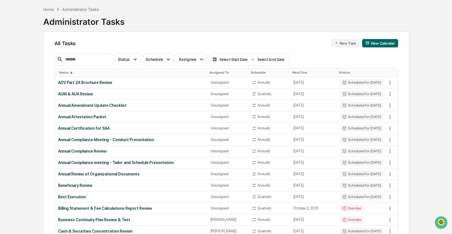
scroll to position [0, 0]
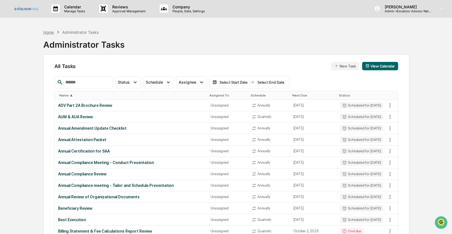
click at [47, 33] on div "Home" at bounding box center [48, 32] width 11 height 5
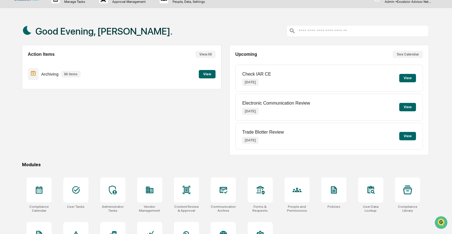
scroll to position [36, 0]
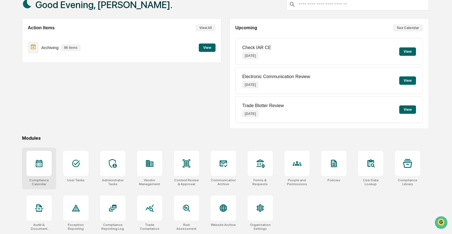
click at [42, 169] on div at bounding box center [39, 163] width 25 height 25
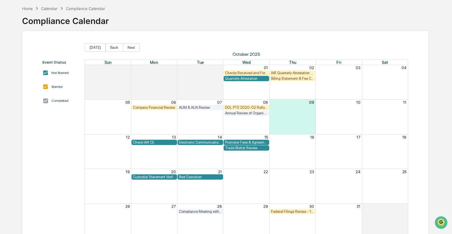
scroll to position [24, 0]
click at [132, 46] on button "Next" at bounding box center [131, 47] width 17 height 8
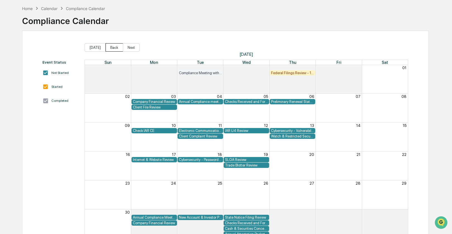
click at [114, 47] on button "Back" at bounding box center [115, 47] width 18 height 8
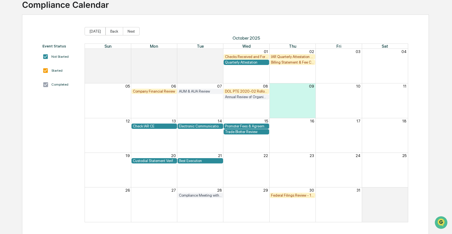
scroll to position [41, 0]
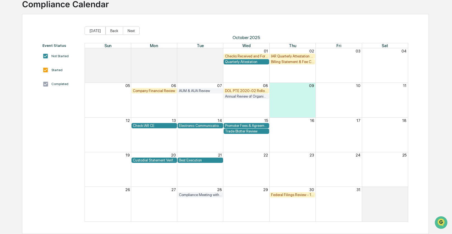
click at [148, 160] on div "Custodial Statement Verification" at bounding box center [154, 160] width 43 height 4
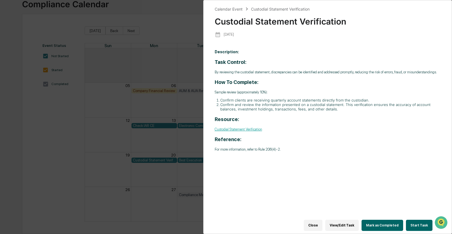
click at [414, 220] on button "Start Task" at bounding box center [419, 225] width 27 height 11
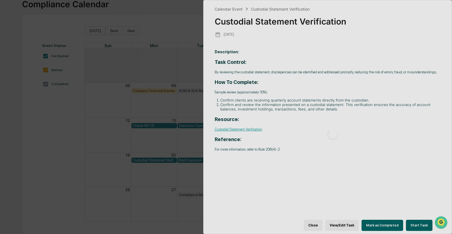
click at [415, 221] on div at bounding box center [334, 134] width 260 height 269
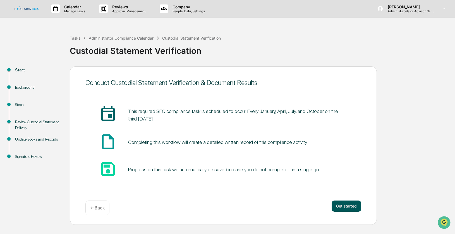
click at [350, 205] on button "Get started" at bounding box center [347, 206] width 30 height 11
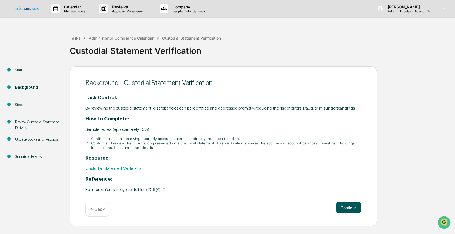
click at [349, 211] on button "Continue" at bounding box center [348, 207] width 25 height 11
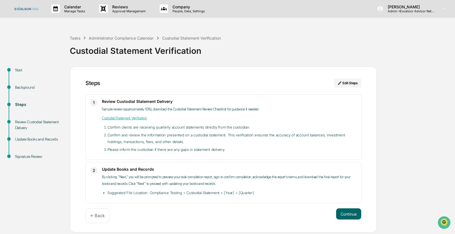
click at [349, 211] on button "Continue" at bounding box center [348, 214] width 25 height 11
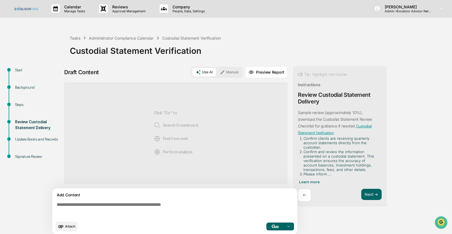
click at [232, 72] on button "Manual" at bounding box center [229, 72] width 25 height 8
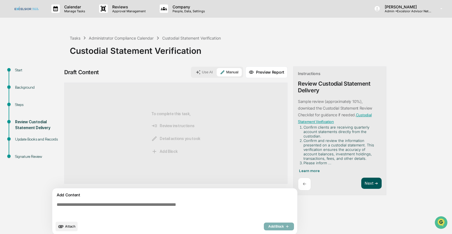
click at [372, 182] on button "Next ➔" at bounding box center [371, 183] width 20 height 11
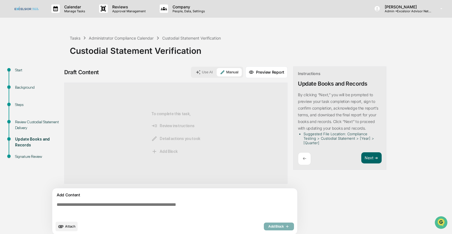
click at [77, 205] on textarea at bounding box center [175, 210] width 243 height 20
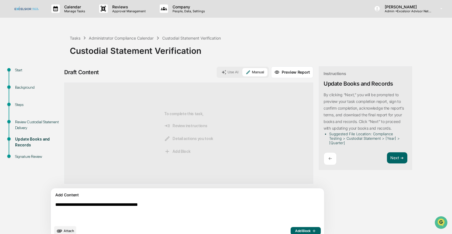
type textarea "**********"
click at [295, 232] on span "Add Block" at bounding box center [305, 231] width 21 height 4
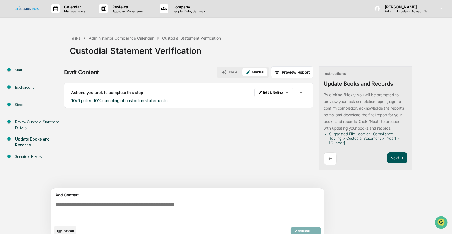
click at [387, 156] on button "Next ➔" at bounding box center [397, 158] width 20 height 11
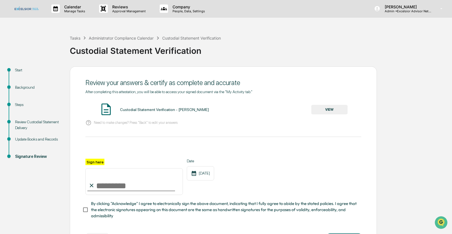
click at [327, 110] on button "VIEW" at bounding box center [329, 109] width 36 height 9
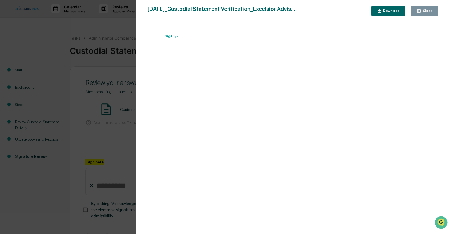
drag, startPoint x: 420, startPoint y: 11, endPoint x: 404, endPoint y: 20, distance: 18.4
click at [420, 11] on icon "button" at bounding box center [419, 10] width 5 height 5
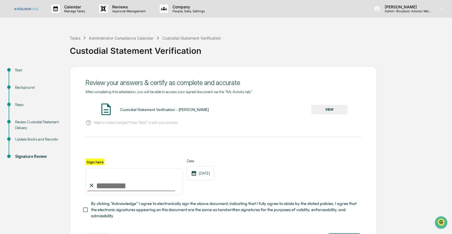
click at [109, 184] on input "Sign here" at bounding box center [133, 181] width 97 height 27
type input "**********"
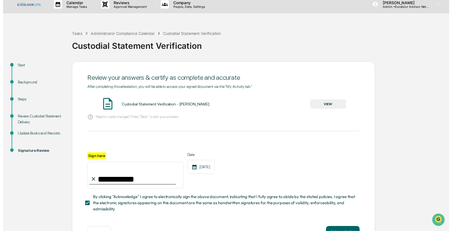
scroll to position [23, 0]
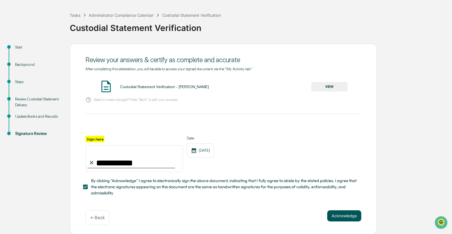
click at [347, 214] on button "Acknowledge" at bounding box center [344, 216] width 34 height 11
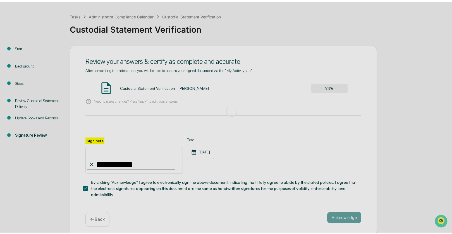
scroll to position [0, 0]
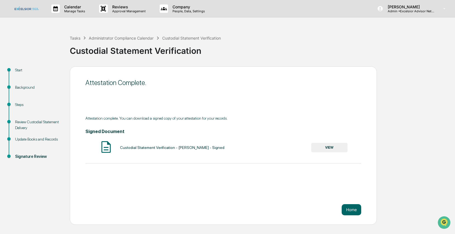
click at [328, 148] on button "VIEW" at bounding box center [329, 147] width 36 height 9
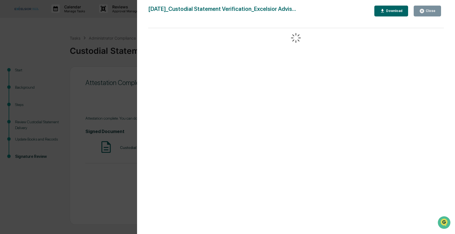
click at [390, 8] on div "Download" at bounding box center [391, 10] width 23 height 5
click at [391, 10] on div "Download" at bounding box center [394, 11] width 18 height 4
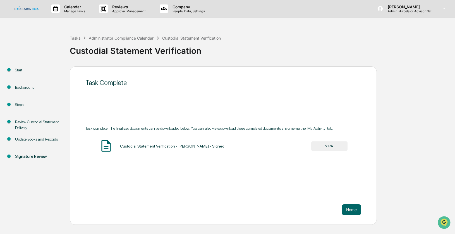
click at [122, 37] on div "Administrator Compliance Calendar" at bounding box center [121, 38] width 65 height 5
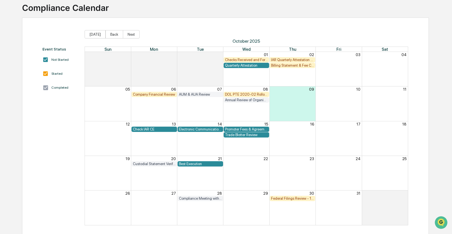
scroll to position [41, 0]
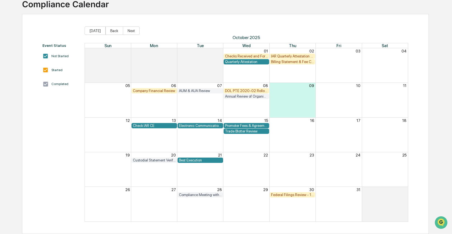
click at [187, 34] on span "Today Back Next" at bounding box center [246, 31] width 323 height 8
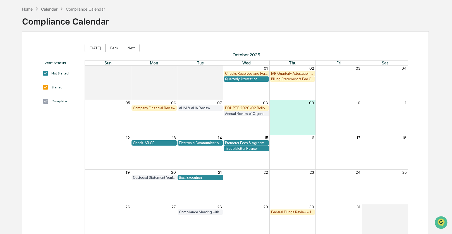
scroll to position [0, 0]
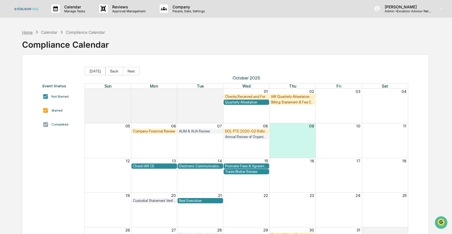
click at [30, 32] on div "Home" at bounding box center [27, 32] width 11 height 5
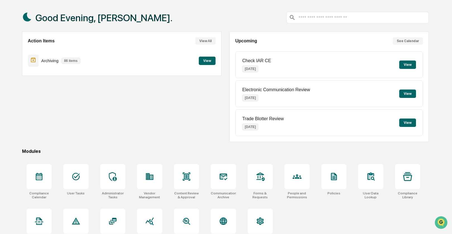
scroll to position [36, 0]
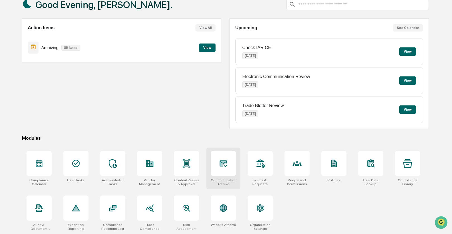
click at [223, 164] on icon at bounding box center [224, 164] width 8 height 7
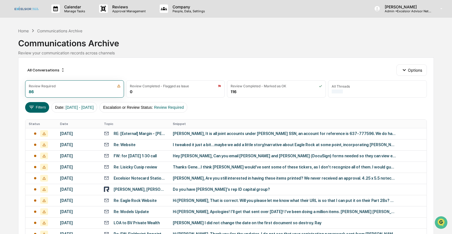
click at [223, 164] on td "Thanks Gene...I think [PERSON_NAME] would've sent some of these tickers, as I d…" at bounding box center [298, 167] width 257 height 11
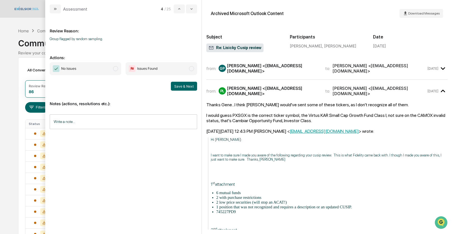
click at [38, 14] on link at bounding box center [30, 8] width 34 height 17
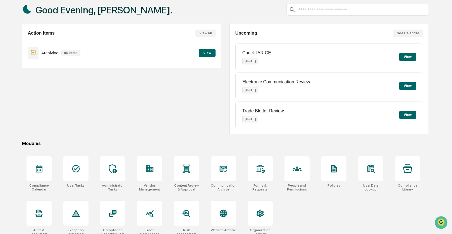
scroll to position [36, 0]
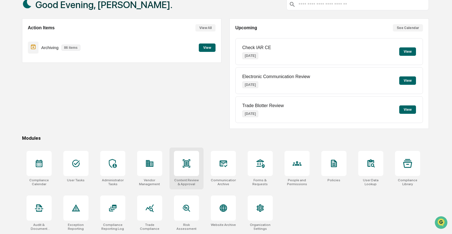
click at [187, 166] on icon at bounding box center [187, 163] width 4 height 4
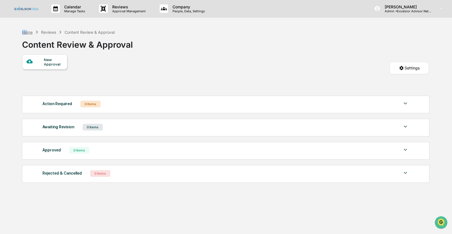
click at [27, 30] on div "Home" at bounding box center [27, 32] width 11 height 5
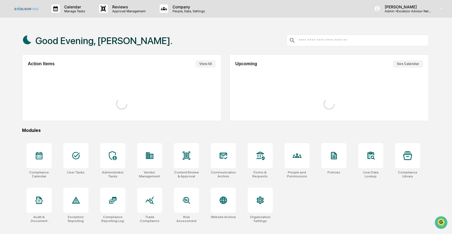
click at [27, 30] on div "Good Evening, [PERSON_NAME]." at bounding box center [97, 41] width 151 height 28
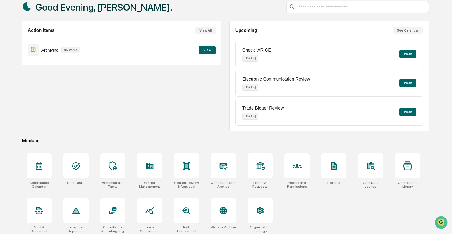
scroll to position [35, 0]
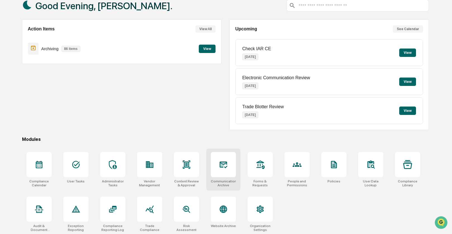
click at [226, 163] on icon at bounding box center [224, 165] width 8 height 7
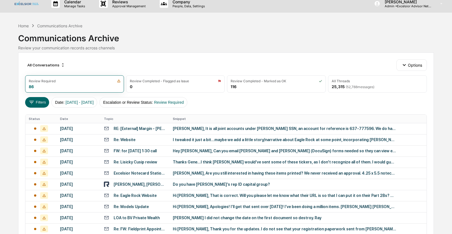
scroll to position [9, 0]
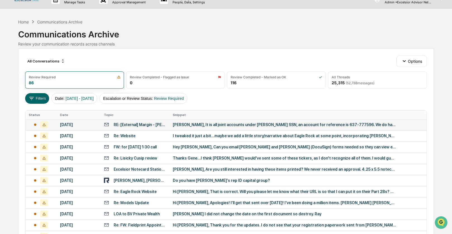
click at [128, 124] on div "RE: [External] Margin - [PERSON_NAME]" at bounding box center [140, 125] width 53 height 4
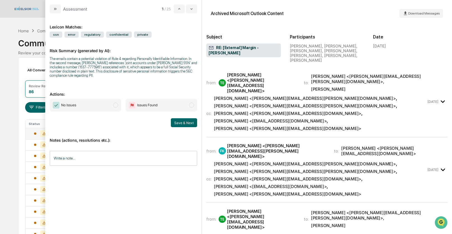
click at [268, 76] on div "from: TE [PERSON_NAME] <[PERSON_NAME][EMAIL_ADDRESS][DOMAIN_NAME]> to: [PERSON_…" at bounding box center [316, 101] width 220 height 59
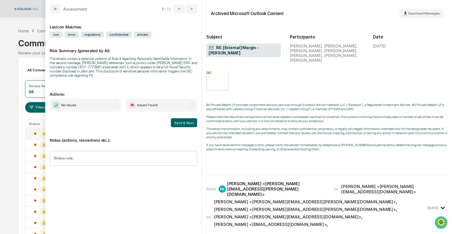
scroll to position [192, 0]
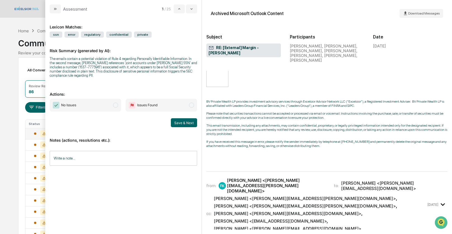
click at [191, 105] on span "modal" at bounding box center [191, 105] width 5 height 5
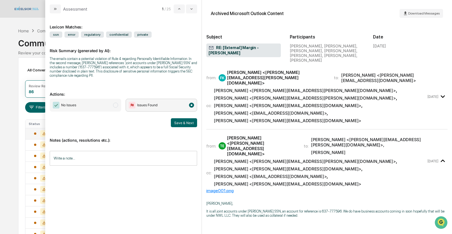
scroll to position [301, 0]
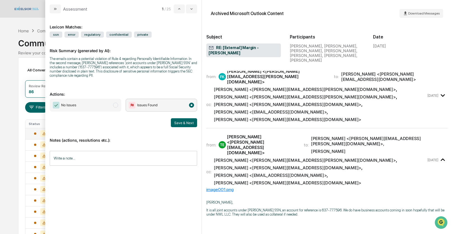
click at [69, 158] on input "Write a note..." at bounding box center [124, 158] width 148 height 15
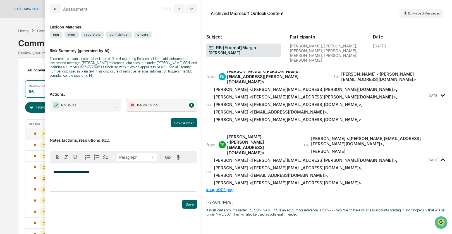
click at [98, 173] on p "**********" at bounding box center [123, 173] width 140 height 4
click at [189, 205] on button "Save" at bounding box center [189, 204] width 15 height 9
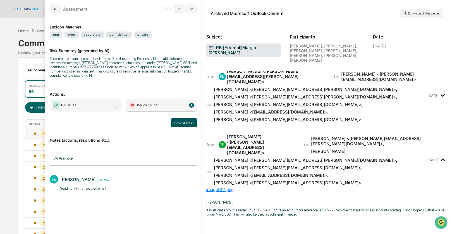
click at [187, 123] on button "Save & Next" at bounding box center [184, 122] width 26 height 9
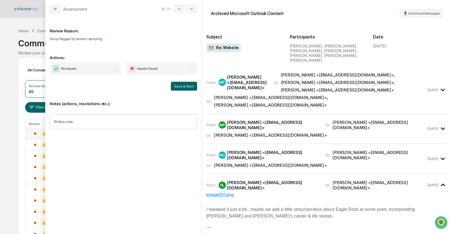
click at [247, 81] on div "Matt Toelke <mtoelke@excelsiorcapgroup.com>" at bounding box center [247, 83] width 40 height 16
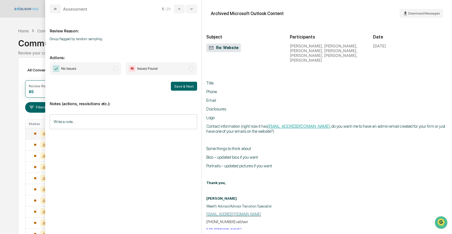
scroll to position [81, 0]
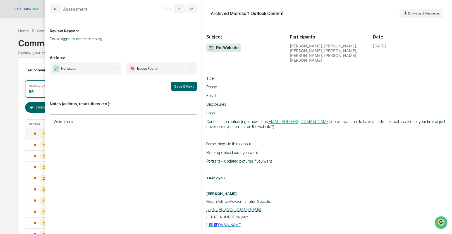
click at [117, 69] on span "modal" at bounding box center [115, 68] width 5 height 5
click at [178, 84] on button "Save & Next" at bounding box center [184, 86] width 26 height 9
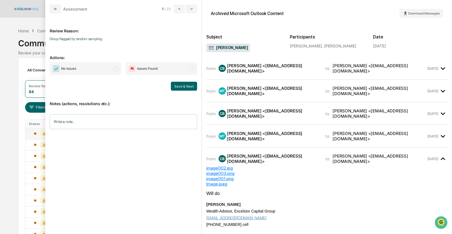
click at [250, 72] on div "Calum Bashford <cbashford@excelsiorcapgroup.com>" at bounding box center [273, 68] width 92 height 11
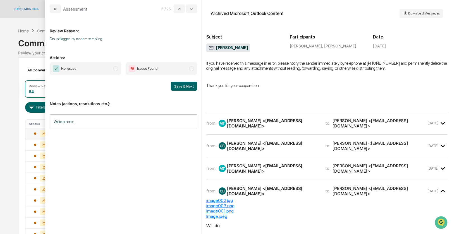
scroll to position [233, 0]
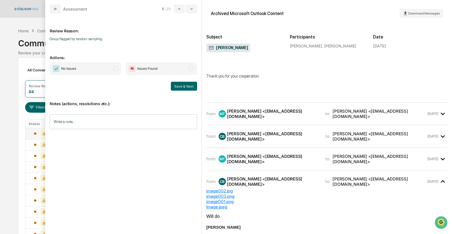
click at [115, 70] on span "modal" at bounding box center [115, 68] width 5 height 5
click at [176, 88] on button "Save & Next" at bounding box center [184, 86] width 26 height 9
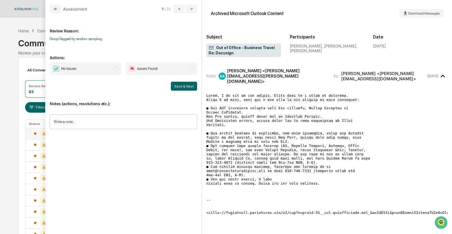
click at [115, 68] on span "modal" at bounding box center [115, 68] width 5 height 5
click at [185, 87] on button "Save & Next" at bounding box center [184, 86] width 26 height 9
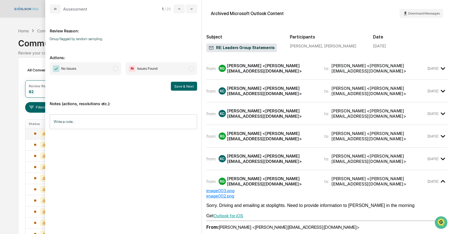
click at [261, 109] on div "Kim Cramer <kim@leadersgroup.net>" at bounding box center [272, 113] width 91 height 11
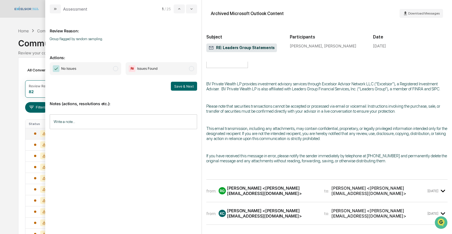
scroll to position [438, 0]
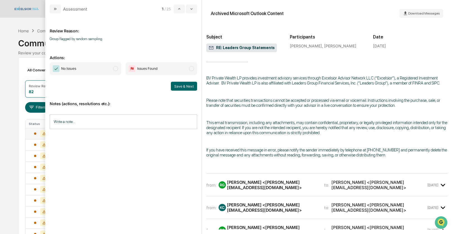
click at [117, 70] on span "modal" at bounding box center [115, 68] width 5 height 5
click at [183, 90] on button "Save & Next" at bounding box center [184, 86] width 26 height 9
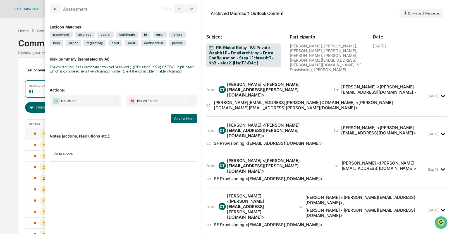
click at [264, 82] on div "Danny Tran <danny.tran@globalrelay.net>" at bounding box center [277, 90] width 101 height 16
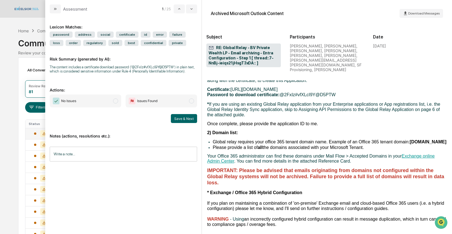
scroll to position [123, 0]
click at [116, 104] on span "modal" at bounding box center [115, 101] width 5 height 5
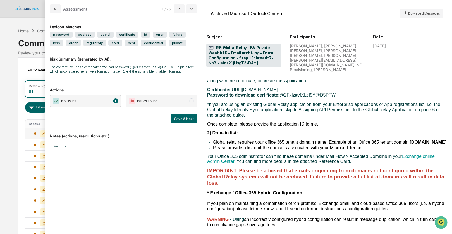
click at [55, 162] on input "Write a note..." at bounding box center [124, 154] width 148 height 15
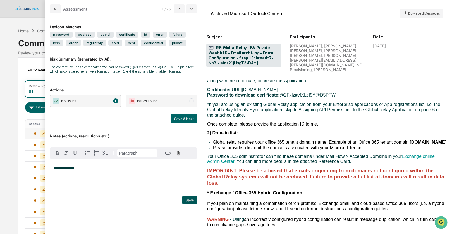
click at [187, 203] on button "Save" at bounding box center [189, 200] width 15 height 9
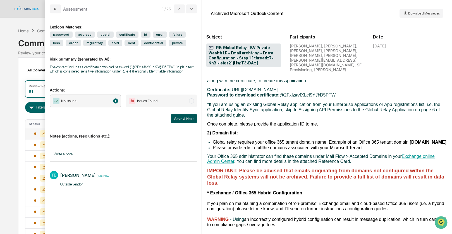
click at [179, 123] on button "Save & Next" at bounding box center [184, 118] width 26 height 9
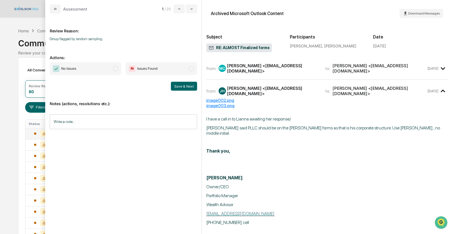
click at [116, 70] on span "modal" at bounding box center [115, 68] width 5 height 5
click at [186, 89] on button "Save & Next" at bounding box center [184, 86] width 26 height 9
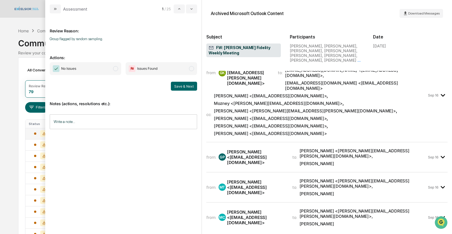
scroll to position [22, 0]
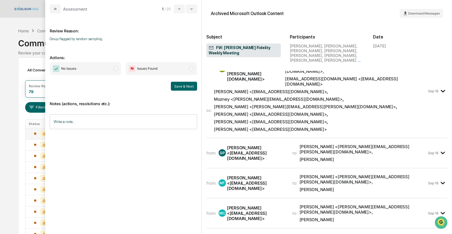
click at [286, 145] on div "Gene Pucci <gpucci@excelsiorcapgroup.com>" at bounding box center [256, 153] width 59 height 16
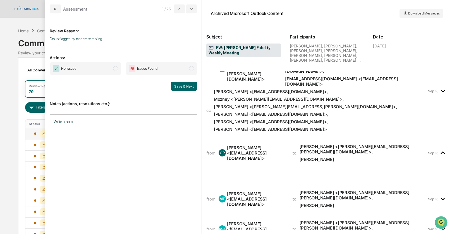
click at [274, 191] on div "Matt Toelke <mtoelke@excelsiorcapgroup.com>" at bounding box center [256, 199] width 59 height 16
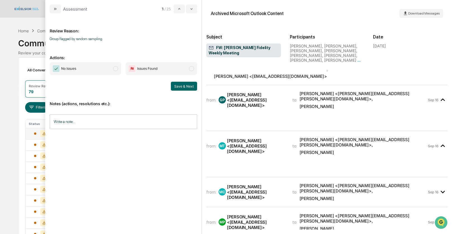
scroll to position [77, 0]
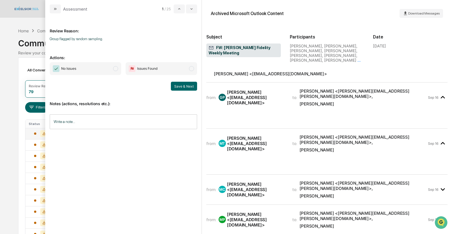
click at [275, 182] on div "MC Matteo J Curley <mjcurley@excelsiorcapgroup.com>" at bounding box center [252, 190] width 67 height 16
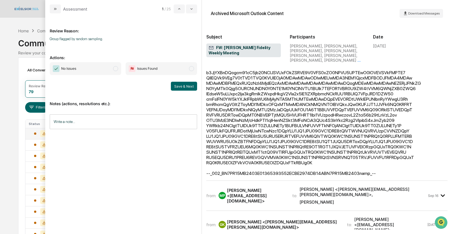
scroll to position [398, 0]
click at [272, 187] on div "Mark Peterson <mpeterson@excelsiorcapgroup.com>" at bounding box center [256, 195] width 59 height 16
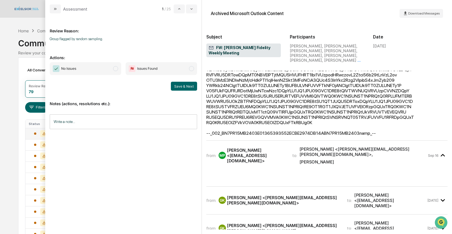
scroll to position [442, 0]
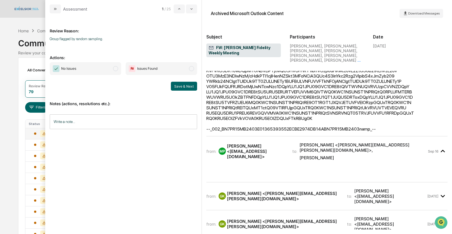
click at [272, 191] on div "Groth, Kevin <Kevin.Groth@fmr.com>" at bounding box center [283, 196] width 113 height 11
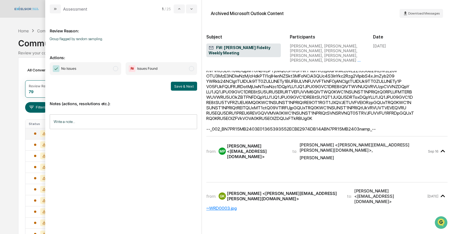
click at [116, 67] on span "modal" at bounding box center [115, 68] width 5 height 5
click at [178, 86] on button "Save & Next" at bounding box center [184, 86] width 26 height 9
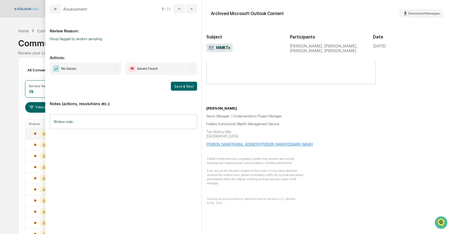
scroll to position [337, 0]
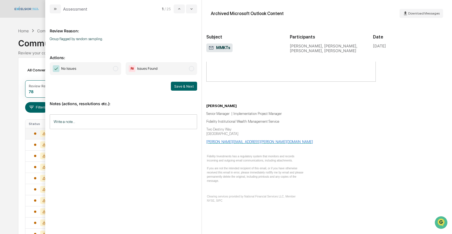
click at [116, 68] on span "modal" at bounding box center [115, 68] width 5 height 5
click at [182, 87] on button "Save & Next" at bounding box center [184, 86] width 26 height 9
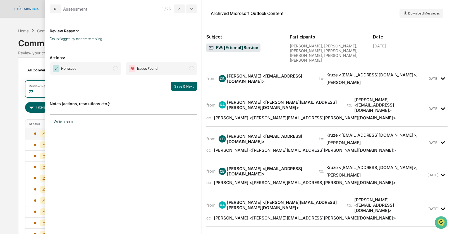
click at [253, 134] on div "Calum Bashford <cbashford@excelsiorcapgroup.com>" at bounding box center [269, 139] width 85 height 11
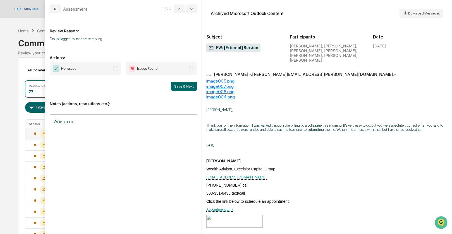
scroll to position [82, 0]
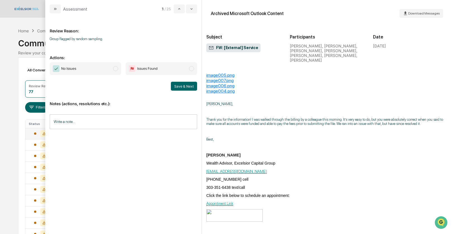
click at [118, 67] on span "No Issues" at bounding box center [86, 68] width 72 height 13
click at [175, 86] on button "Save & Next" at bounding box center [184, 86] width 26 height 9
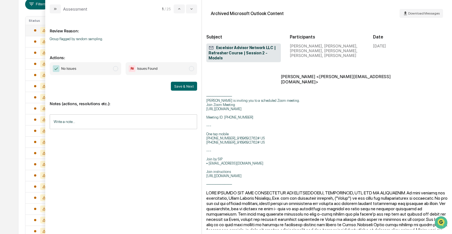
scroll to position [107, 0]
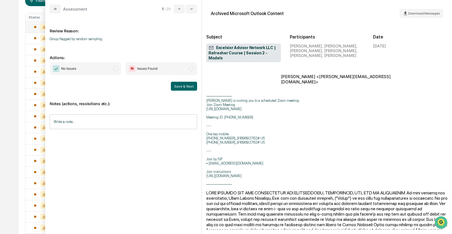
click at [115, 69] on span "modal" at bounding box center [115, 68] width 5 height 5
click at [174, 84] on button "Save & Next" at bounding box center [184, 86] width 26 height 9
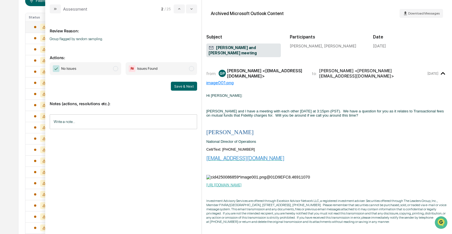
click at [114, 68] on span "modal" at bounding box center [115, 68] width 5 height 5
click at [176, 85] on button "Save & Next" at bounding box center [184, 86] width 26 height 9
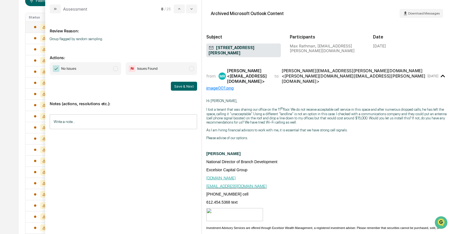
click at [116, 67] on span "modal" at bounding box center [115, 68] width 5 height 5
click at [181, 86] on button "Save & Next" at bounding box center [184, 86] width 26 height 9
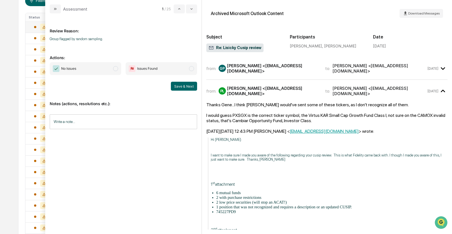
click at [116, 69] on span "modal" at bounding box center [115, 68] width 5 height 5
click at [185, 87] on button "Save & Next" at bounding box center [184, 86] width 26 height 9
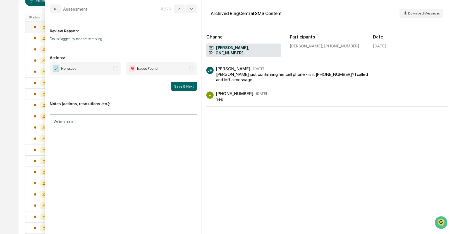
click at [113, 67] on span "modal" at bounding box center [115, 68] width 5 height 5
click at [178, 87] on button "Save & Next" at bounding box center [184, 86] width 26 height 9
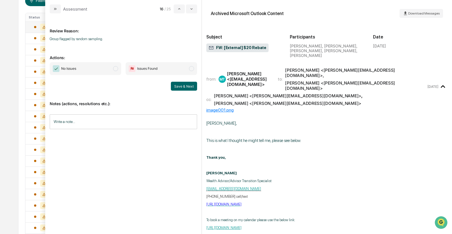
click at [115, 68] on span "modal" at bounding box center [115, 68] width 5 height 5
click at [175, 87] on button "Save & Next" at bounding box center [184, 86] width 26 height 9
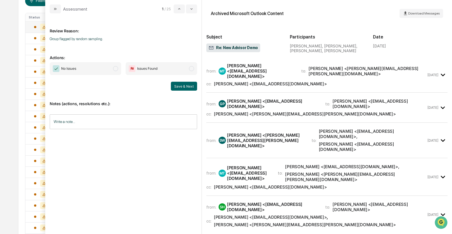
click at [240, 99] on div "Gene Pucci <gpucci@excelsiorcapgroup.com>" at bounding box center [273, 104] width 92 height 11
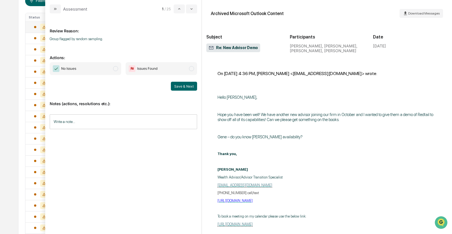
scroll to position [133, 0]
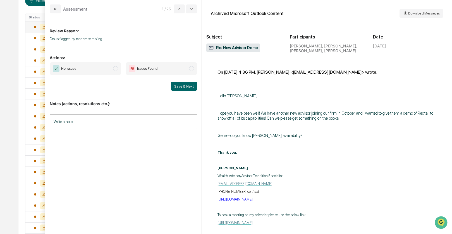
click at [117, 68] on span "modal" at bounding box center [115, 68] width 5 height 5
click at [180, 86] on button "Save & Next" at bounding box center [184, 86] width 26 height 9
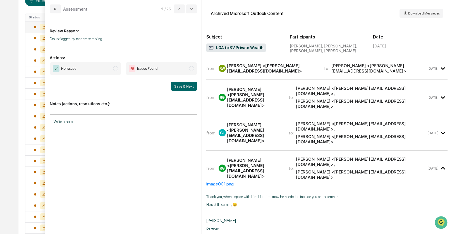
click at [116, 69] on span "modal" at bounding box center [115, 68] width 5 height 5
click at [181, 88] on button "Save & Next" at bounding box center [184, 86] width 26 height 9
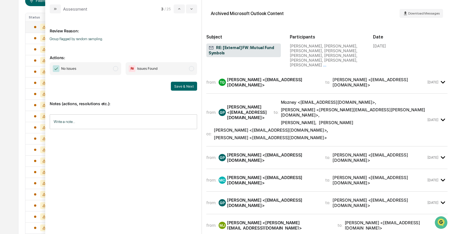
click at [257, 104] on div "Gene Pucci <gpucci@excelsiorcapgroup.com>" at bounding box center [247, 112] width 40 height 16
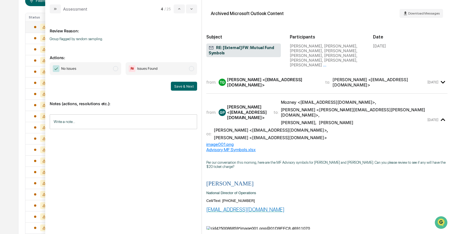
click at [115, 68] on span "modal" at bounding box center [115, 68] width 5 height 5
click at [184, 85] on button "Save & Next" at bounding box center [184, 86] width 26 height 9
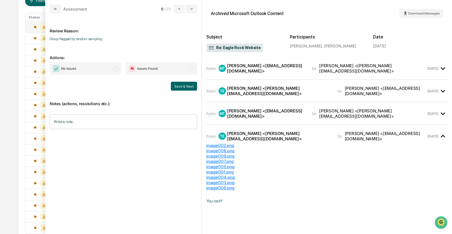
click at [114, 68] on span "modal" at bounding box center [115, 68] width 5 height 5
click at [178, 86] on button "Save & Next" at bounding box center [184, 86] width 26 height 9
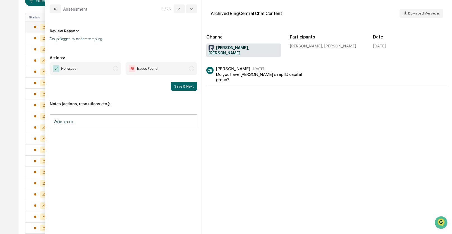
click at [113, 67] on span "modal" at bounding box center [115, 68] width 5 height 5
click at [187, 84] on button "Save & Next" at bounding box center [184, 86] width 26 height 9
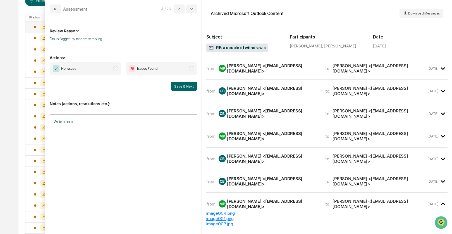
click at [254, 68] on div "Mark Peterson <mpeterson@excelsiorcapgroup.com>" at bounding box center [273, 68] width 92 height 11
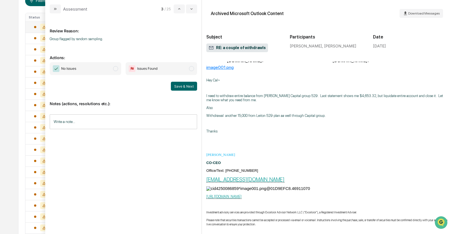
scroll to position [11, 0]
click at [115, 68] on span "modal" at bounding box center [115, 68] width 5 height 5
click at [172, 86] on button "Save & Next" at bounding box center [184, 86] width 26 height 9
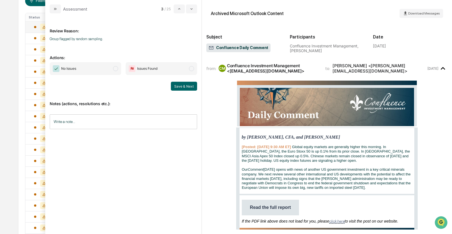
click at [115, 68] on span "modal" at bounding box center [115, 68] width 5 height 5
click at [184, 85] on button "Save & Next" at bounding box center [184, 86] width 26 height 9
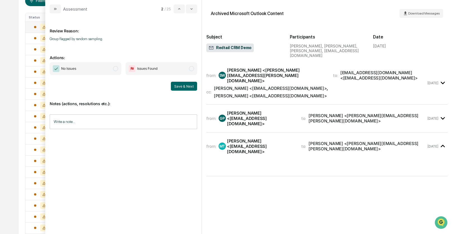
click at [258, 111] on div "Gene Pucci <gpucci@excelsiorcapgroup.com>" at bounding box center [261, 119] width 68 height 16
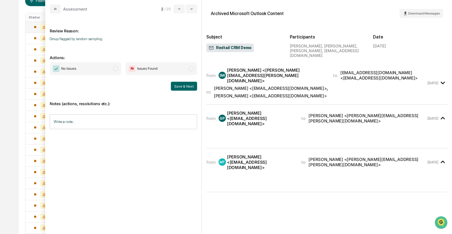
click at [117, 68] on span "modal" at bounding box center [115, 68] width 5 height 5
click at [177, 85] on button "Save & Next" at bounding box center [184, 86] width 26 height 9
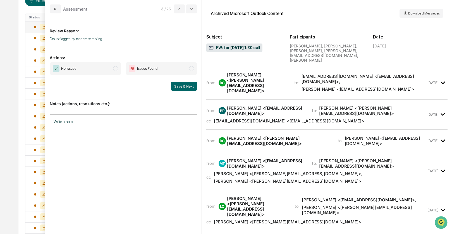
click at [264, 106] on div "from: BP Bob Payton <rwpayton@gmail.com> to: Rebecca Gadus <Rebecca@bvprivatewe…" at bounding box center [316, 115] width 220 height 18
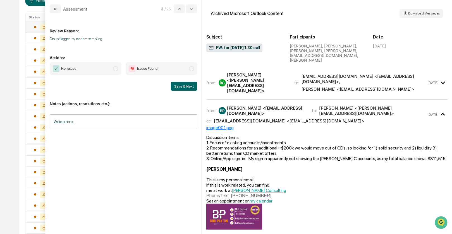
click at [117, 68] on span "modal" at bounding box center [115, 68] width 5 height 5
click at [175, 86] on button "Save & Next" at bounding box center [184, 86] width 26 height 9
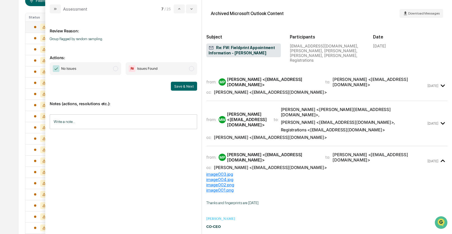
scroll to position [20, 0]
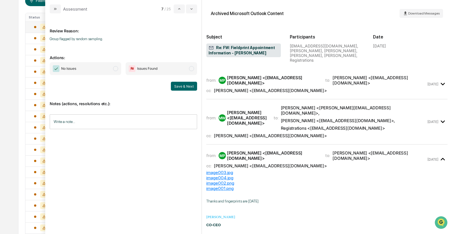
click at [282, 125] on div "from: MW Mark Wolfgang <mark.wolfgang@simplicitygroup.com> to: Betty VonTersch …" at bounding box center [316, 121] width 220 height 33
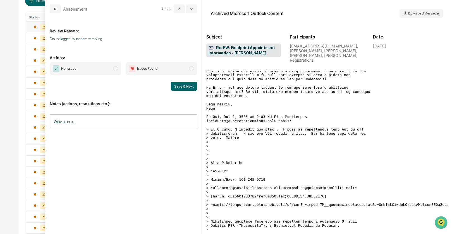
scroll to position [138, 0]
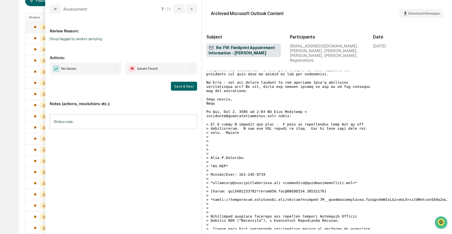
click at [116, 69] on span "modal" at bounding box center [115, 68] width 5 height 5
click at [180, 87] on button "Save & Next" at bounding box center [184, 86] width 26 height 9
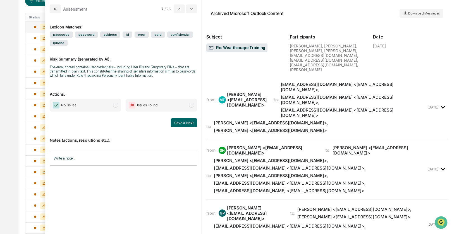
click at [282, 145] on div "Susan Herrera <gsherrera2006@gmail.com>" at bounding box center [273, 150] width 92 height 11
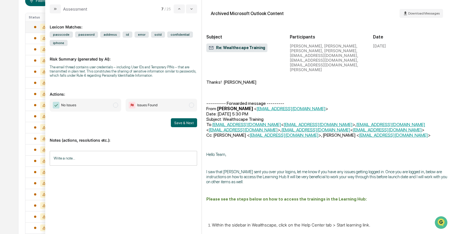
scroll to position [191, 0]
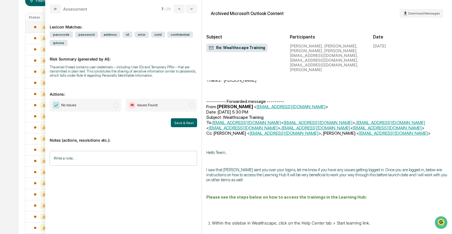
click at [116, 108] on span "modal" at bounding box center [115, 105] width 5 height 5
click at [184, 127] on button "Save & Next" at bounding box center [184, 122] width 26 height 9
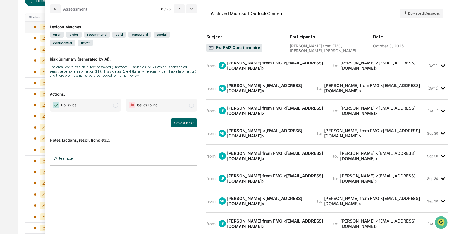
scroll to position [23, 0]
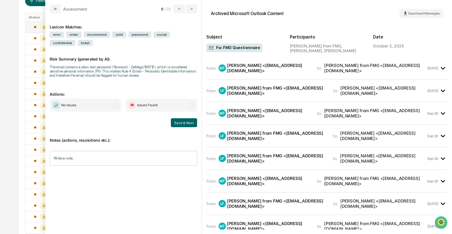
click at [258, 112] on div "Matt Toelke <mtoelke@excelsiorcapgroup.com>" at bounding box center [268, 113] width 83 height 11
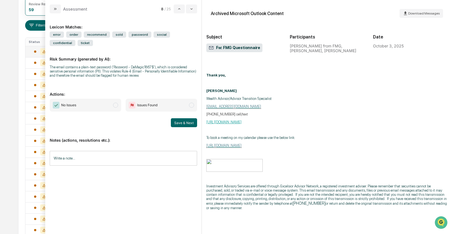
scroll to position [80, 0]
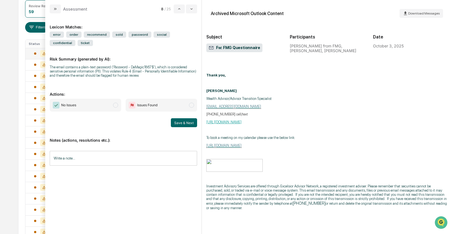
click at [114, 105] on span "modal" at bounding box center [115, 105] width 5 height 5
click at [177, 123] on button "Save & Next" at bounding box center [184, 122] width 26 height 9
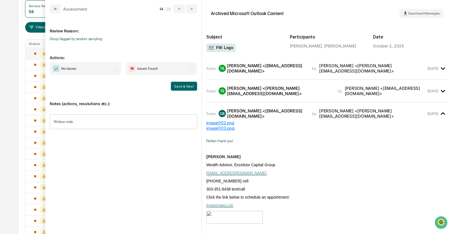
click at [253, 72] on div "Tyson Eubanks <tysoneubanks@sbcglobal.net>" at bounding box center [266, 68] width 78 height 11
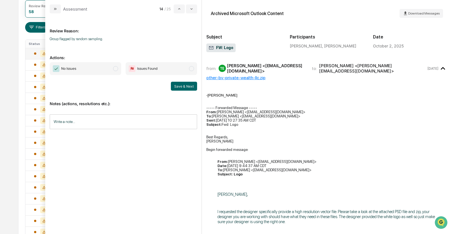
click at [115, 67] on span "modal" at bounding box center [115, 68] width 5 height 5
click at [180, 84] on button "Save & Next" at bounding box center [184, 86] width 26 height 9
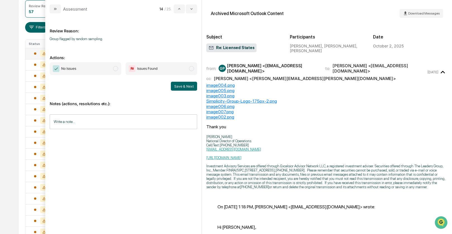
click at [116, 69] on span "modal" at bounding box center [115, 68] width 5 height 5
click at [178, 86] on button "Save & Next" at bounding box center [184, 86] width 26 height 9
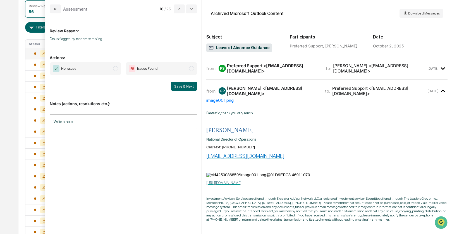
click at [115, 68] on span "modal" at bounding box center [115, 68] width 5 height 5
click at [177, 86] on button "Save & Next" at bounding box center [184, 86] width 26 height 9
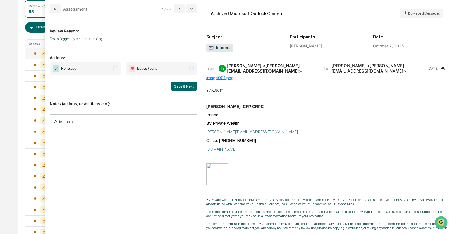
click at [116, 69] on span "modal" at bounding box center [115, 68] width 5 height 5
click at [177, 86] on button "Save & Next" at bounding box center [184, 86] width 26 height 9
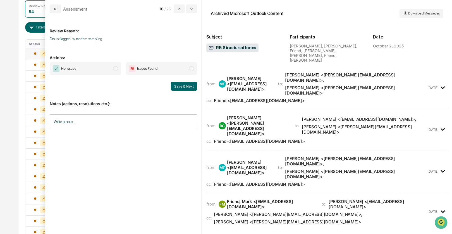
click at [241, 76] on div "Matt Toelke <mtoelke@excelsiorcapgroup.com>" at bounding box center [249, 84] width 44 height 16
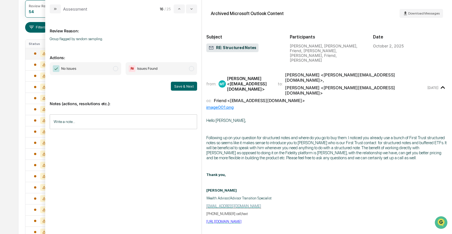
click at [116, 69] on span "modal" at bounding box center [115, 68] width 5 height 5
click at [174, 85] on button "Save & Next" at bounding box center [184, 86] width 26 height 9
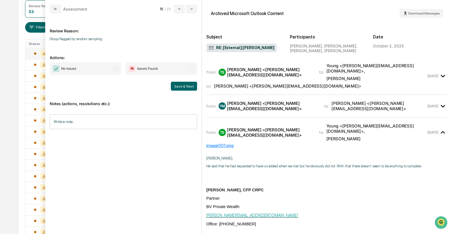
click at [256, 101] on div "Young, Michele <myoung@prairietrust.com>" at bounding box center [272, 106] width 91 height 11
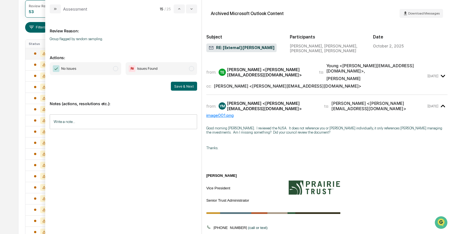
click at [116, 68] on span "modal" at bounding box center [115, 68] width 5 height 5
click at [174, 85] on button "Save & Next" at bounding box center [184, 86] width 26 height 9
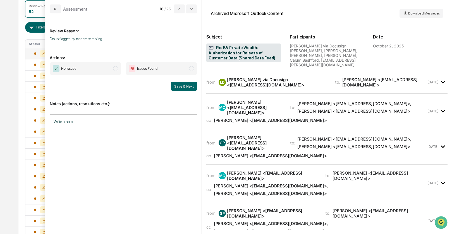
click at [245, 100] on div "Matt Curley <mcurley@excelsiorcapgroup.com>" at bounding box center [255, 108] width 56 height 16
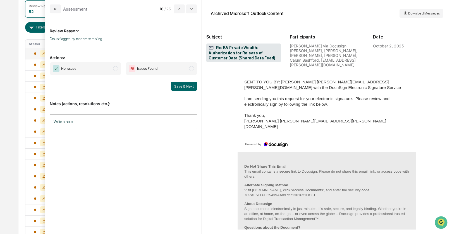
scroll to position [337, 0]
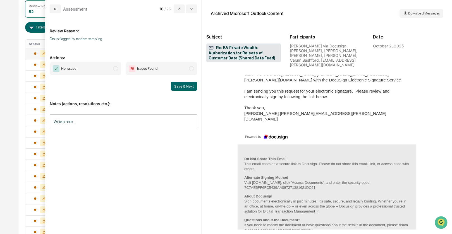
click at [117, 70] on span "modal" at bounding box center [115, 68] width 5 height 5
click at [184, 85] on button "Save & Next" at bounding box center [184, 86] width 26 height 9
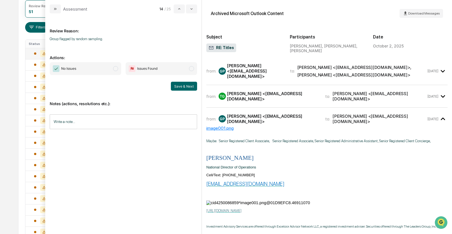
click at [116, 69] on span "modal" at bounding box center [115, 68] width 5 height 5
click at [189, 87] on button "Save & Next" at bounding box center [184, 86] width 26 height 9
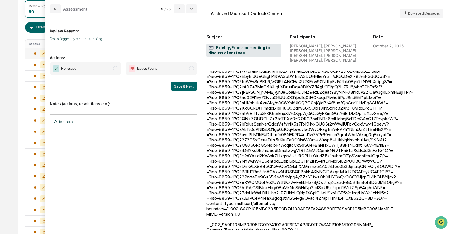
scroll to position [501, 0]
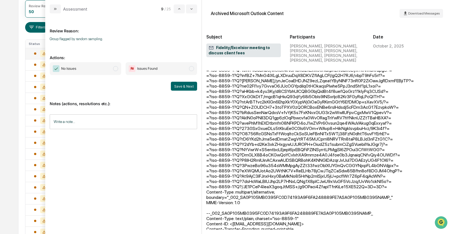
click at [116, 68] on span "modal" at bounding box center [115, 68] width 5 height 5
click at [180, 85] on button "Save & Next" at bounding box center [184, 86] width 26 height 9
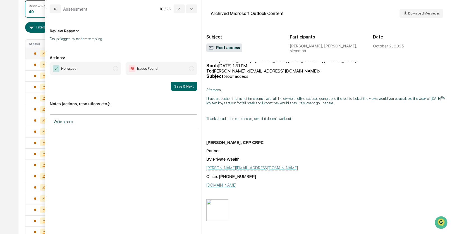
scroll to position [69, 0]
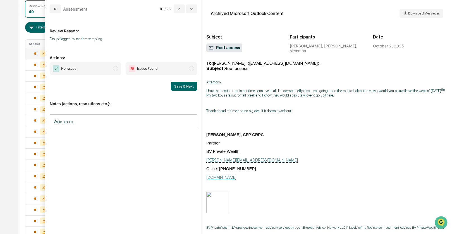
click at [116, 69] on span "modal" at bounding box center [115, 68] width 5 height 5
click at [177, 83] on button "Save & Next" at bounding box center [184, 86] width 26 height 9
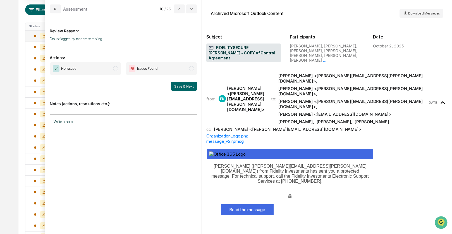
scroll to position [98, 0]
click at [117, 68] on span "modal" at bounding box center [115, 68] width 5 height 5
click at [179, 86] on button "Save & Next" at bounding box center [184, 86] width 26 height 9
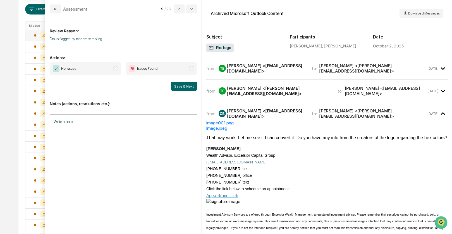
click at [115, 68] on span "modal" at bounding box center [115, 68] width 5 height 5
click at [181, 86] on button "Save & Next" at bounding box center [184, 86] width 26 height 9
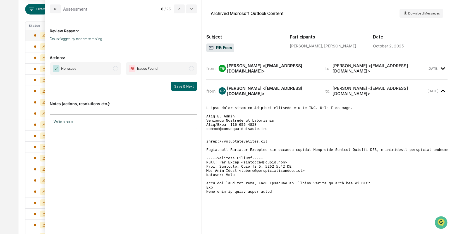
click at [116, 68] on span "modal" at bounding box center [115, 68] width 5 height 5
click at [182, 87] on button "Save & Next" at bounding box center [184, 86] width 26 height 9
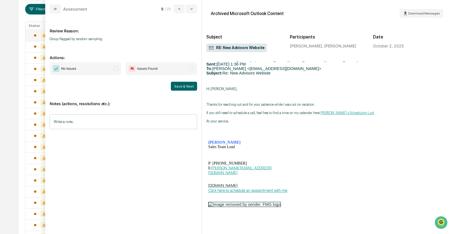
scroll to position [209, 0]
click at [117, 69] on span "modal" at bounding box center [115, 68] width 5 height 5
click at [179, 85] on button "Save & Next" at bounding box center [184, 86] width 26 height 9
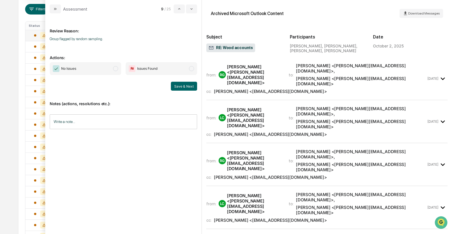
click at [270, 75] on div "from: RG Rebecca Gadus <Rebecca@bvprivatewealth.com> to: Layne Cashman <layne@b…" at bounding box center [316, 74] width 220 height 23
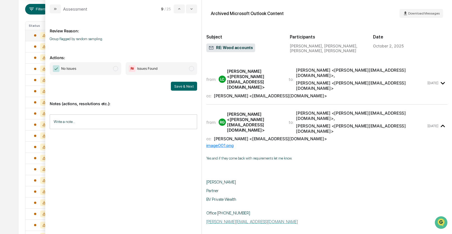
scroll to position [453, 0]
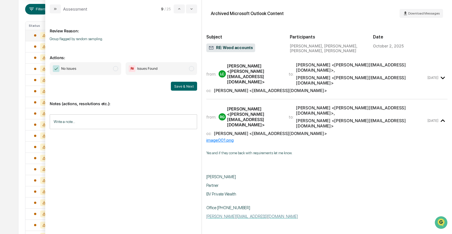
click at [117, 70] on span "modal" at bounding box center [115, 68] width 5 height 5
click at [175, 84] on button "Save & Next" at bounding box center [184, 86] width 26 height 9
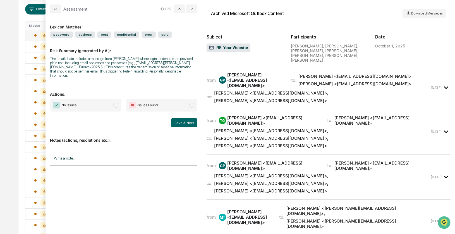
click at [255, 91] on div "Calum Bashford <cbashford@excelsiorcapgroup.com>" at bounding box center [270, 93] width 113 height 5
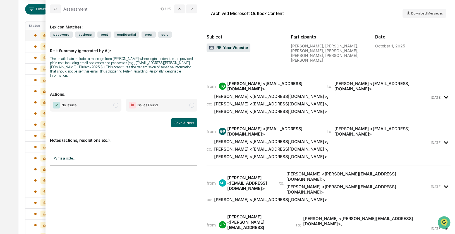
scroll to position [252, 0]
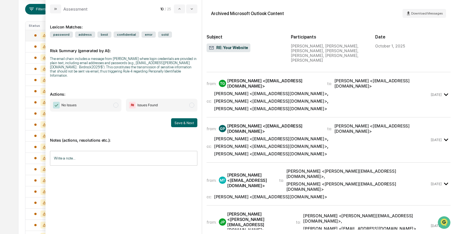
click at [279, 91] on div "Calum Bashford <cbashford@excelsiorcapgroup.com>" at bounding box center [270, 93] width 113 height 5
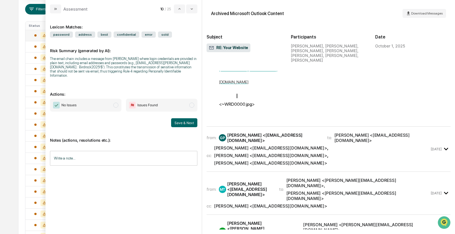
scroll to position [516, 0]
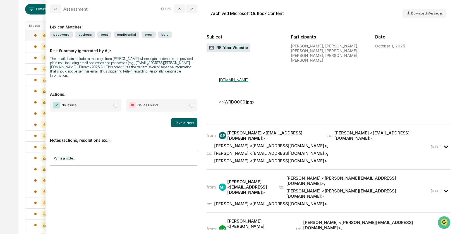
click at [280, 158] on div "Matt Toelke <mtoelke@excelsiorcapgroup.com>" at bounding box center [270, 160] width 113 height 5
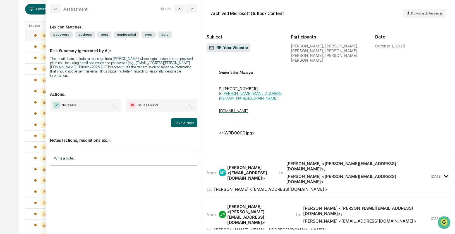
scroll to position [871, 0]
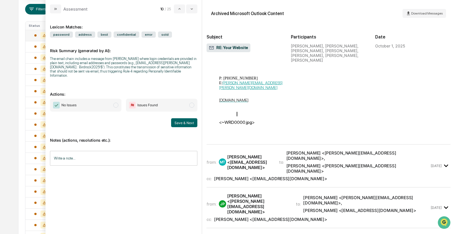
click at [278, 176] on div "Gene Pucci <gpucci@excelsiorcapgroup.com>" at bounding box center [270, 178] width 113 height 5
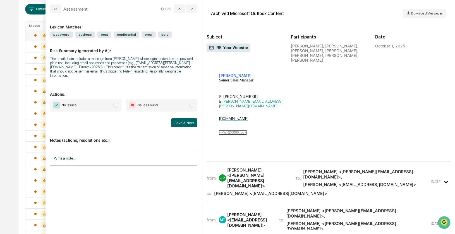
scroll to position [1432, 0]
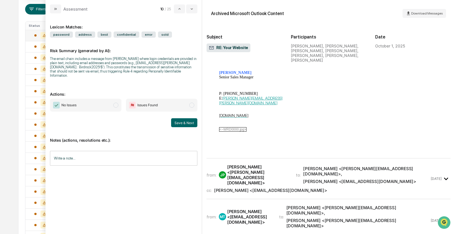
click at [286, 165] on div "from: JP Jeremy Parker <jeremy@sandiegocomputer.com> to: Darren Swanson <darren…" at bounding box center [318, 175] width 223 height 21
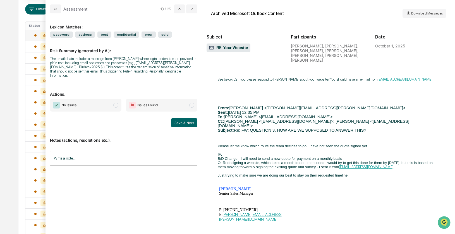
scroll to position [734, 0]
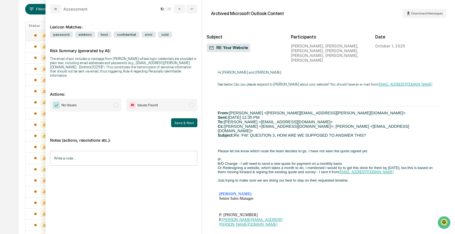
click at [114, 103] on span "modal" at bounding box center [115, 105] width 5 height 5
click at [178, 123] on button "Save & Next" at bounding box center [184, 122] width 26 height 9
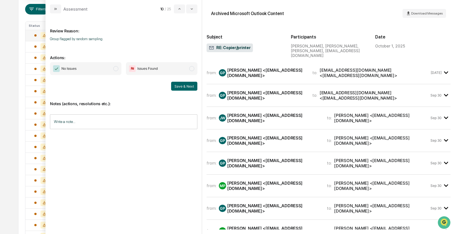
click at [115, 69] on span "modal" at bounding box center [115, 68] width 5 height 5
click at [183, 87] on button "Save & Next" at bounding box center [184, 86] width 26 height 9
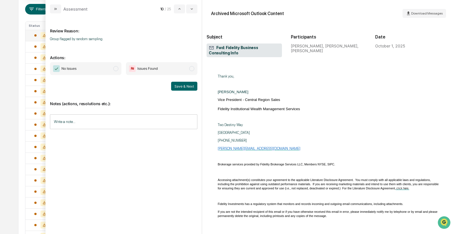
scroll to position [213, 0]
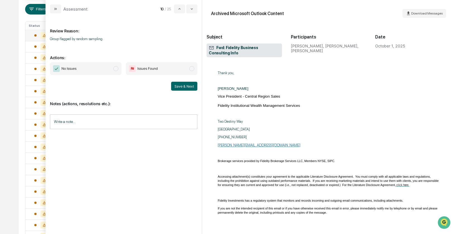
click at [117, 68] on span "modal" at bounding box center [115, 68] width 5 height 5
click at [182, 87] on button "Save & Next" at bounding box center [184, 86] width 26 height 9
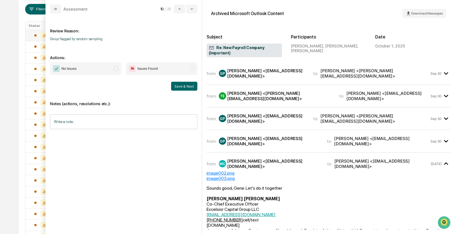
click at [268, 93] on div "Tyson Eubanks <Tyson@bvprivatewealth.com>" at bounding box center [279, 96] width 105 height 11
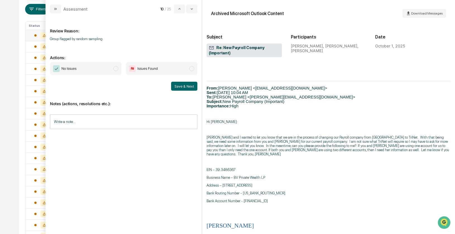
scroll to position [241, 0]
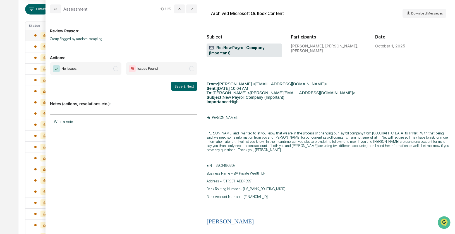
click at [116, 69] on span "modal" at bounding box center [115, 68] width 5 height 5
click at [191, 86] on button "Save & Next" at bounding box center [184, 86] width 26 height 9
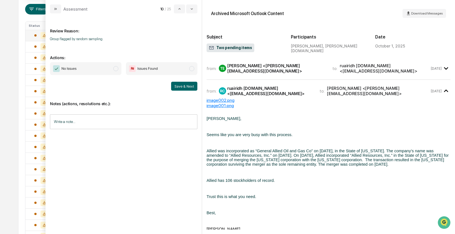
click at [117, 69] on span "modal" at bounding box center [115, 68] width 5 height 5
click at [178, 84] on button "Save & Next" at bounding box center [184, 86] width 26 height 9
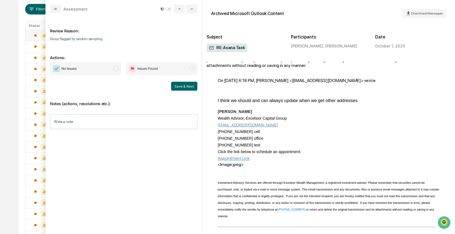
scroll to position [198, 0]
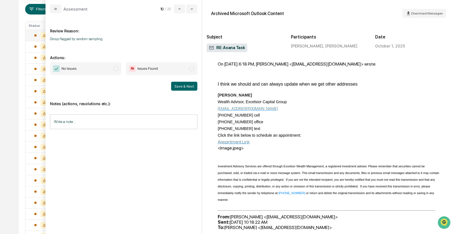
click at [117, 68] on span "modal" at bounding box center [115, 68] width 5 height 5
click at [181, 85] on button "Save & Next" at bounding box center [184, 86] width 26 height 9
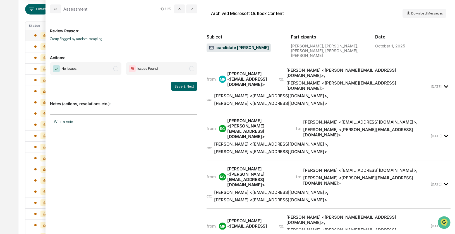
click at [274, 93] on span "Matt Curley <mcurley@excelsiorcapgroup.com> ," at bounding box center [271, 95] width 114 height 5
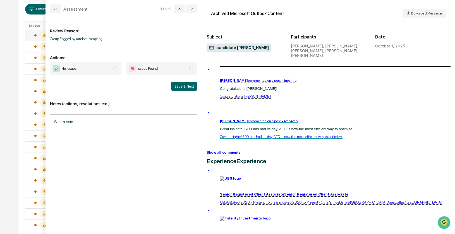
scroll to position [529, 0]
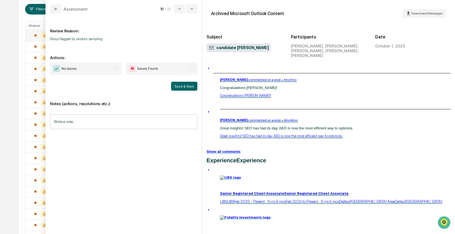
click at [116, 70] on span "modal" at bounding box center [115, 68] width 5 height 5
click at [178, 89] on button "Save & Next" at bounding box center [184, 86] width 26 height 9
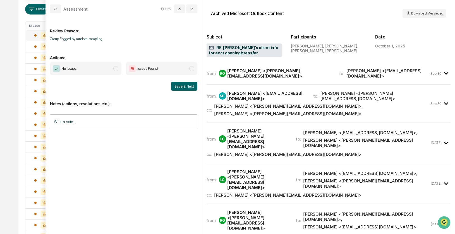
click at [242, 94] on div "Matt Toelke <mtoelke@excelsiorcapgroup.com>" at bounding box center [266, 96] width 79 height 11
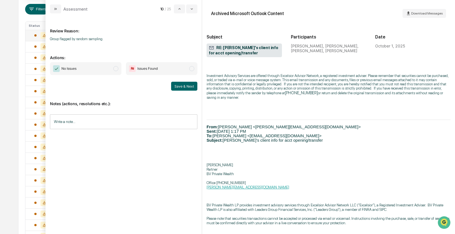
scroll to position [248, 0]
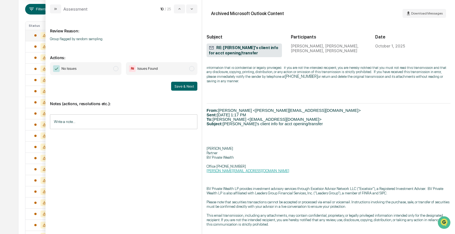
click at [115, 66] on span "modal" at bounding box center [115, 68] width 5 height 5
click at [180, 87] on button "Save & Next" at bounding box center [184, 86] width 26 height 9
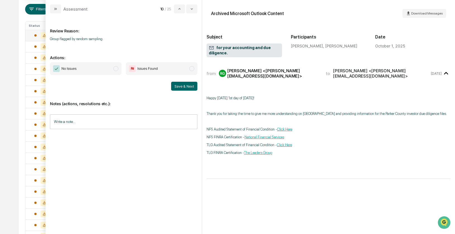
click at [115, 69] on span "modal" at bounding box center [115, 68] width 5 height 5
click at [186, 86] on button "Save & Next" at bounding box center [184, 86] width 26 height 9
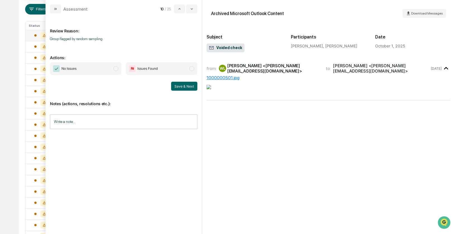
click at [115, 68] on span "modal" at bounding box center [115, 68] width 5 height 5
click at [178, 85] on button "Save & Next" at bounding box center [184, 86] width 26 height 9
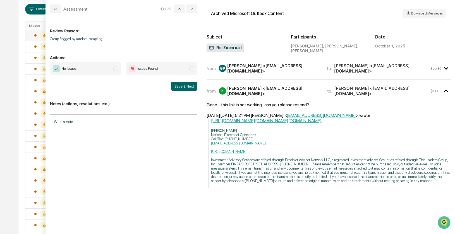
click at [116, 68] on span "modal" at bounding box center [115, 68] width 5 height 5
click at [176, 87] on button "Save & Next" at bounding box center [184, 86] width 26 height 9
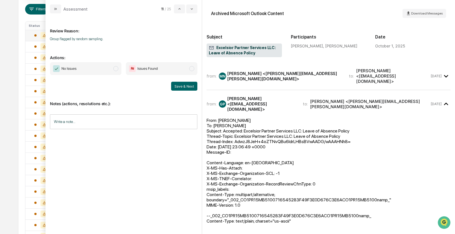
click at [118, 69] on span "modal" at bounding box center [115, 68] width 5 height 5
click at [176, 85] on button "Save & Next" at bounding box center [184, 86] width 26 height 9
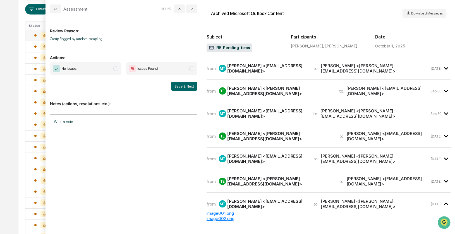
click at [242, 94] on div "Tyson Eubanks <Tyson@bvprivatewealth.com>" at bounding box center [279, 91] width 105 height 11
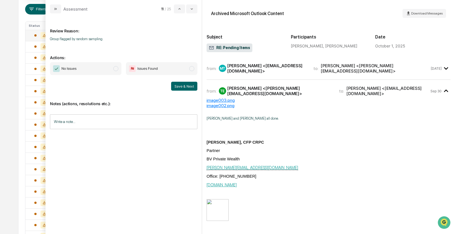
click at [117, 68] on span "modal" at bounding box center [115, 68] width 5 height 5
click at [177, 87] on button "Save & Next" at bounding box center [184, 86] width 26 height 9
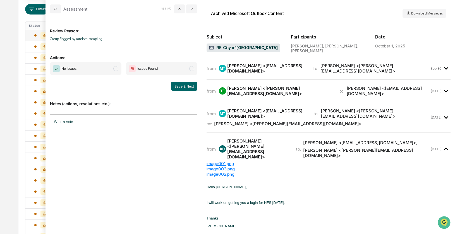
click at [114, 67] on span "modal" at bounding box center [115, 68] width 5 height 5
click at [179, 87] on button "Save & Next" at bounding box center [184, 86] width 26 height 9
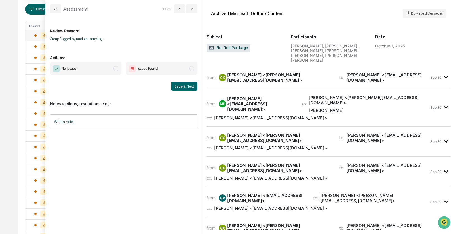
click at [243, 96] on div "Mark Peterson <mpeterson@excelsiorcapgroup.com>" at bounding box center [261, 104] width 68 height 16
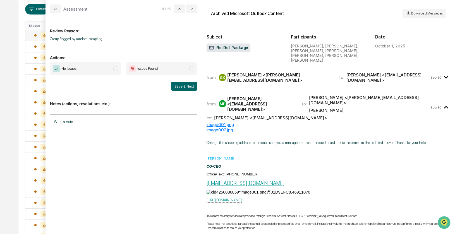
click at [114, 69] on span "modal" at bounding box center [115, 68] width 5 height 5
click at [176, 86] on button "Save & Next" at bounding box center [184, 86] width 26 height 9
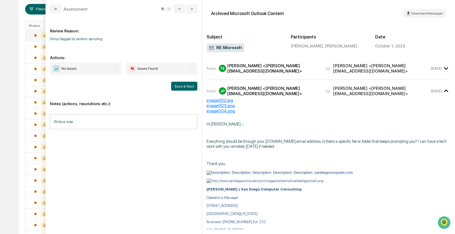
click at [116, 70] on span "modal" at bounding box center [115, 68] width 5 height 5
click at [179, 89] on button "Save & Next" at bounding box center [184, 86] width 26 height 9
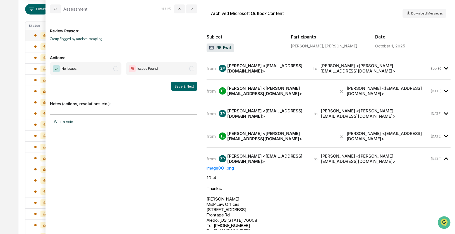
click at [262, 110] on div "Zach Pettigrew <zp@mandplawyers.com>" at bounding box center [267, 113] width 80 height 11
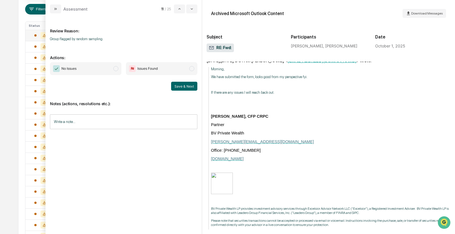
scroll to position [153, 0]
click at [117, 67] on span "modal" at bounding box center [115, 68] width 5 height 5
click at [186, 85] on button "Save & Next" at bounding box center [184, 86] width 26 height 9
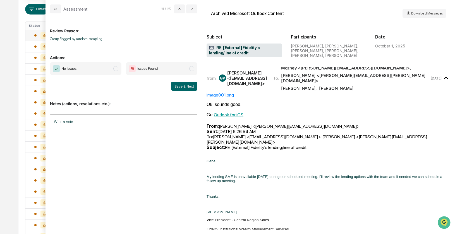
scroll to position [116, 0]
click at [117, 68] on span "modal" at bounding box center [115, 68] width 5 height 5
click at [181, 83] on button "Save & Next" at bounding box center [184, 86] width 26 height 9
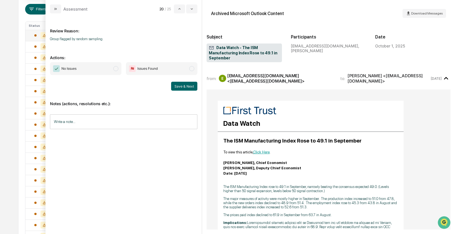
click at [116, 67] on span "modal" at bounding box center [115, 68] width 5 height 5
click at [184, 85] on button "Save & Next" at bounding box center [184, 86] width 26 height 9
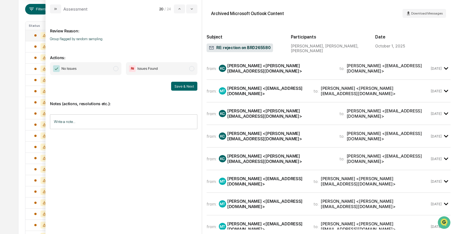
click at [263, 87] on div "Matt Toelke <mtoelke@excelsiorcapgroup.com>" at bounding box center [267, 91] width 80 height 11
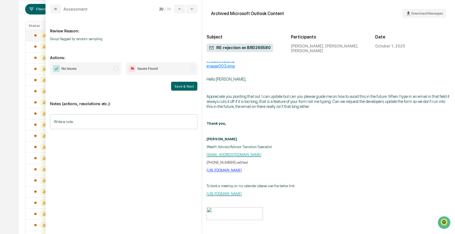
scroll to position [44, 0]
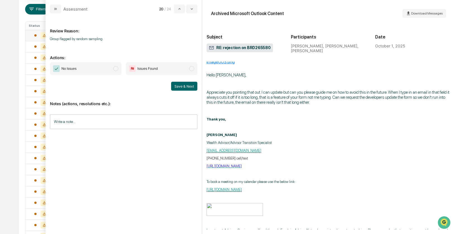
click at [115, 69] on span "modal" at bounding box center [115, 68] width 5 height 5
click at [180, 86] on button "Save & Next" at bounding box center [184, 86] width 26 height 9
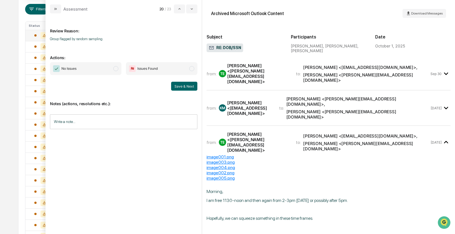
click at [114, 69] on span "modal" at bounding box center [115, 68] width 5 height 5
click at [179, 84] on button "Save & Next" at bounding box center [184, 86] width 26 height 9
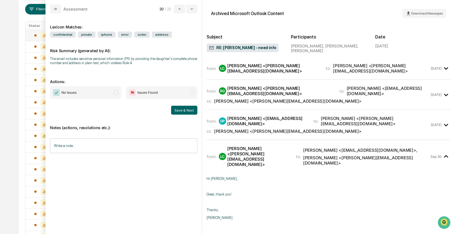
click at [239, 89] on div "Rebecca Gadus <Rebecca@bvprivatewealth.com>" at bounding box center [280, 91] width 106 height 11
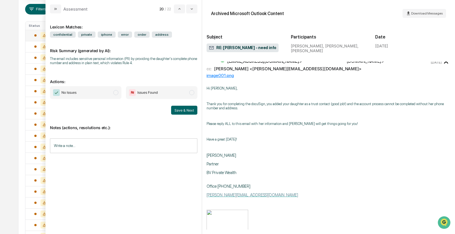
scroll to position [33, 0]
click at [115, 93] on span "modal" at bounding box center [115, 92] width 5 height 5
click at [176, 111] on button "Save & Next" at bounding box center [184, 110] width 26 height 9
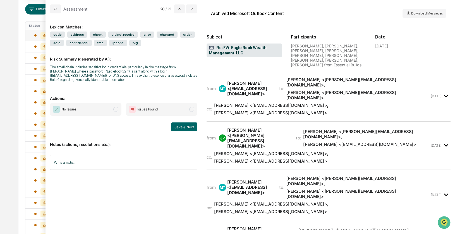
click at [275, 103] on span "Gene Pucci <gpucci@excelsiorcapgroup.com> ," at bounding box center [271, 105] width 114 height 5
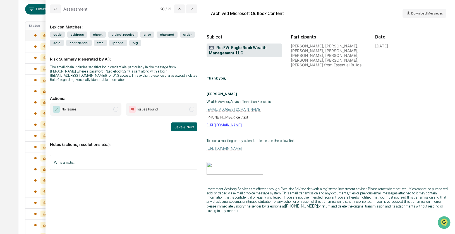
scroll to position [175, 0]
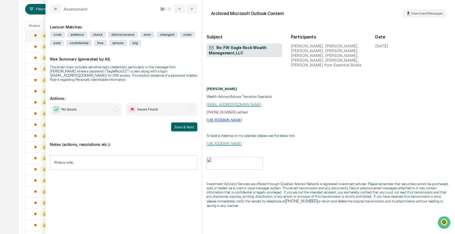
click at [115, 110] on span "modal" at bounding box center [115, 109] width 5 height 5
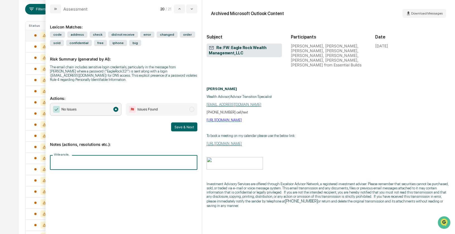
click at [60, 162] on input "Write a note..." at bounding box center [124, 162] width 148 height 15
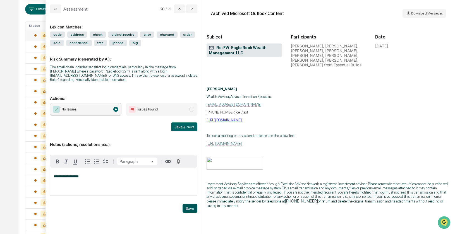
click at [189, 207] on button "Save" at bounding box center [190, 208] width 15 height 9
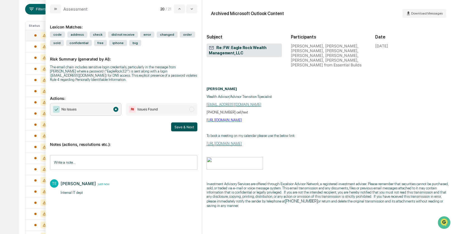
click at [185, 127] on button "Save & Next" at bounding box center [184, 127] width 26 height 9
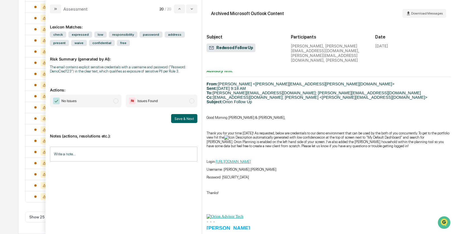
scroll to position [256, 0]
click at [76, 158] on input "Write a note..." at bounding box center [124, 154] width 148 height 15
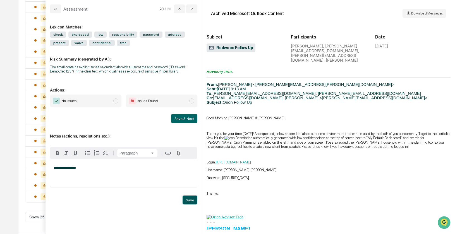
click at [190, 203] on button "Save" at bounding box center [190, 200] width 15 height 9
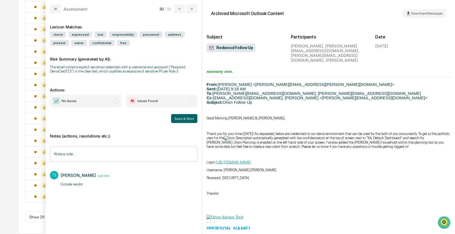
click at [116, 104] on span "modal" at bounding box center [115, 101] width 5 height 5
click at [181, 122] on button "Save & Next" at bounding box center [184, 118] width 26 height 9
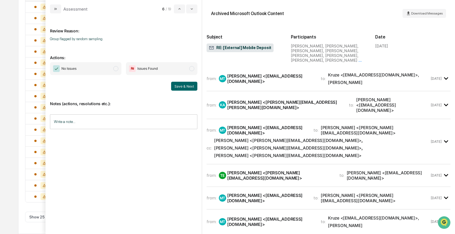
scroll to position [138, 0]
click at [236, 100] on div "Kruze, Alex <Alex.Kruze@fmr.com>" at bounding box center [284, 105] width 115 height 11
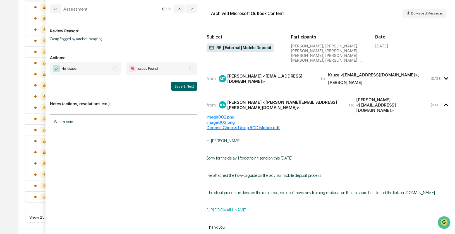
click at [116, 70] on span "modal" at bounding box center [115, 68] width 5 height 5
click at [175, 84] on button "Save & Next" at bounding box center [184, 86] width 26 height 9
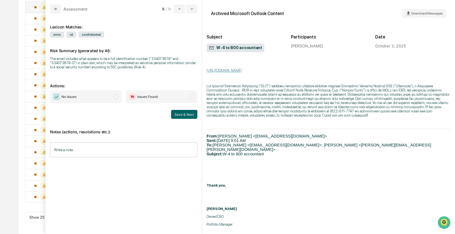
scroll to position [192, 0]
click at [115, 96] on span "modal" at bounding box center [115, 96] width 5 height 5
click at [182, 114] on button "Save & Next" at bounding box center [184, 114] width 26 height 9
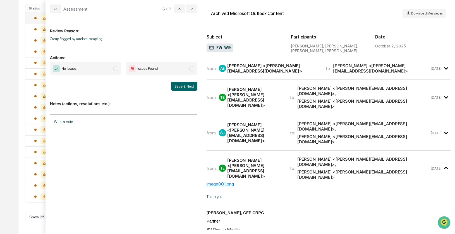
scroll to position [115, 0]
click at [245, 92] on div "Tyson Eubanks <Tyson@bvprivatewealth.com>" at bounding box center [255, 97] width 56 height 21
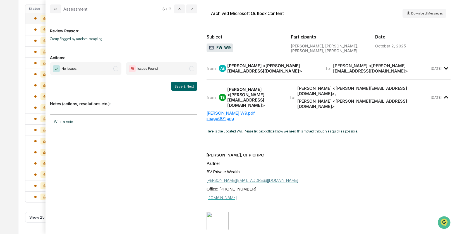
click at [118, 69] on span "modal" at bounding box center [115, 68] width 5 height 5
click at [178, 85] on button "Save & Next" at bounding box center [184, 86] width 26 height 9
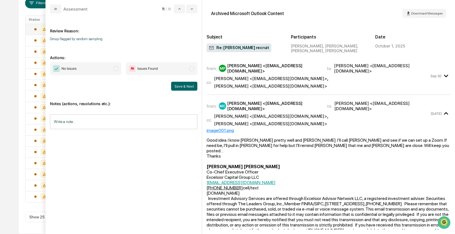
scroll to position [104, 0]
click at [114, 69] on span "modal" at bounding box center [115, 68] width 5 height 5
click at [175, 84] on button "Save & Next" at bounding box center [184, 86] width 26 height 9
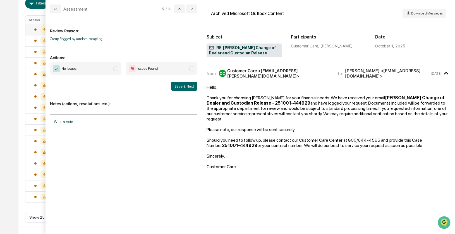
scroll to position [93, 0]
click at [116, 70] on span "modal" at bounding box center [115, 68] width 5 height 5
click at [186, 85] on button "Save & Next" at bounding box center [184, 86] width 26 height 9
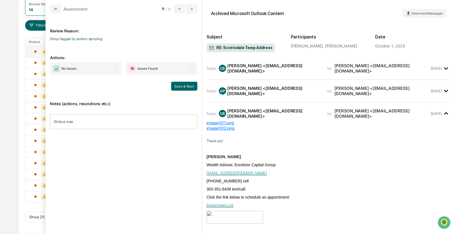
scroll to position [82, 0]
click at [117, 67] on span "modal" at bounding box center [115, 68] width 5 height 5
click at [177, 83] on button "Save & Next" at bounding box center [184, 86] width 26 height 9
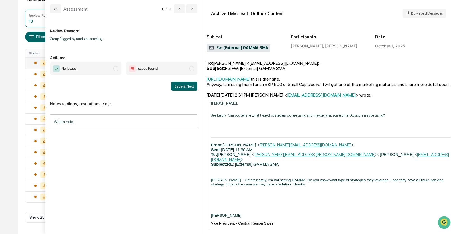
scroll to position [74, 0]
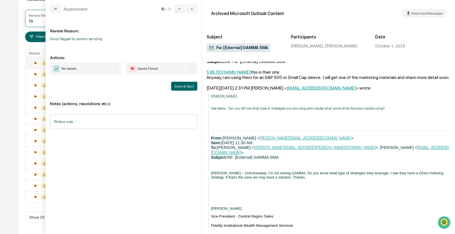
click at [116, 67] on span "modal" at bounding box center [115, 68] width 5 height 5
click at [184, 85] on button "Save & Next" at bounding box center [184, 86] width 26 height 9
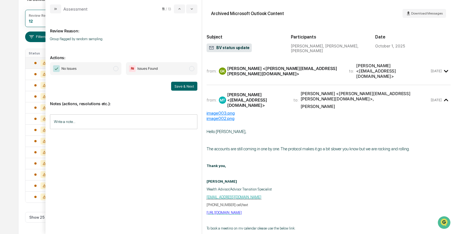
scroll to position [60, 0]
click at [115, 67] on span "modal" at bounding box center [115, 68] width 5 height 5
click at [176, 85] on button "Save & Next" at bounding box center [184, 86] width 26 height 9
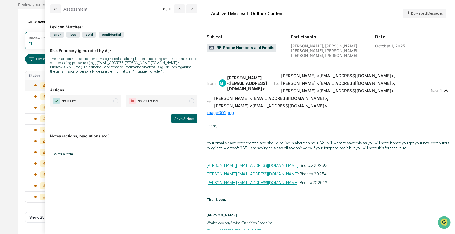
scroll to position [45, 0]
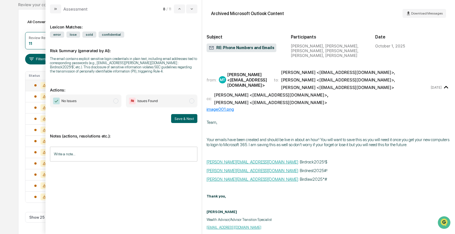
click at [116, 101] on span "modal" at bounding box center [115, 101] width 5 height 5
click at [177, 118] on button "Save & Next" at bounding box center [184, 118] width 26 height 9
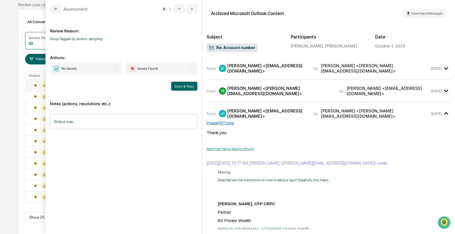
scroll to position [37, 0]
click at [117, 67] on span "modal" at bounding box center [115, 68] width 5 height 5
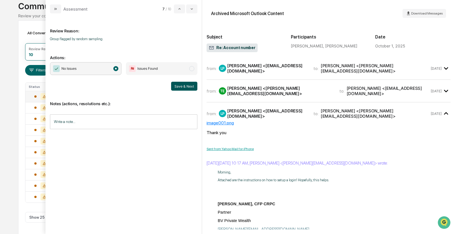
click at [192, 84] on button "Save & Next" at bounding box center [184, 86] width 26 height 9
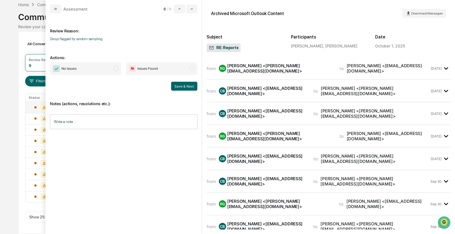
scroll to position [26, 0]
click at [255, 72] on div "Rebecca Gadus <Rebecca@bvprivatewealth.com>" at bounding box center [280, 68] width 106 height 11
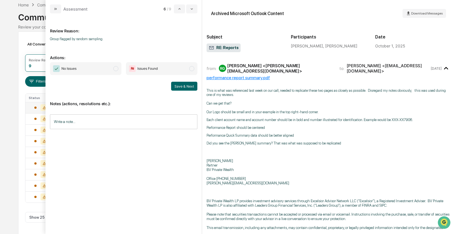
click at [117, 69] on span "modal" at bounding box center [115, 68] width 5 height 5
click at [175, 84] on button "Save & Next" at bounding box center [184, 86] width 26 height 9
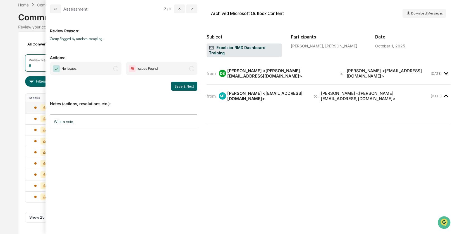
scroll to position [15, 0]
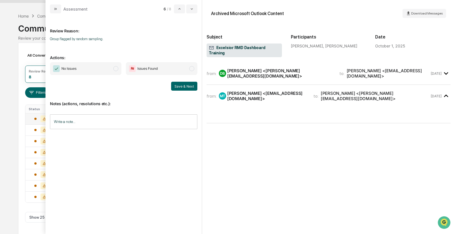
click at [248, 72] on div "Daniel Barrio <daniel.barrio@orion.com>" at bounding box center [280, 73] width 106 height 11
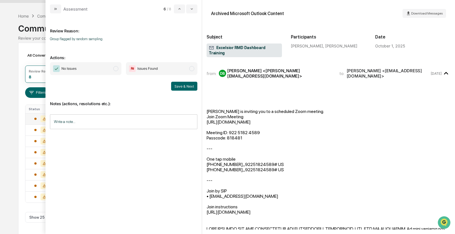
click at [115, 70] on span "modal" at bounding box center [115, 68] width 5 height 5
click at [180, 86] on button "Save & Next" at bounding box center [184, 86] width 26 height 9
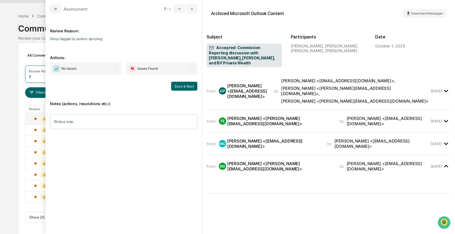
scroll to position [4, 0]
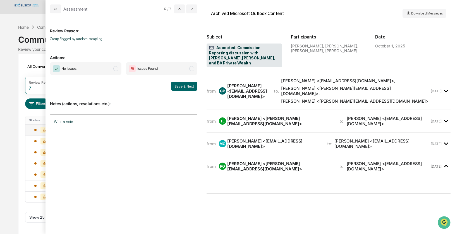
click at [247, 86] on div "Gene Pucci <gpucci@excelsiorcapgroup.com>" at bounding box center [247, 91] width 40 height 16
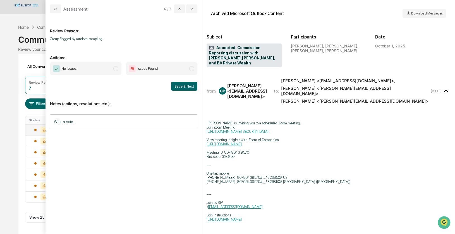
click at [117, 68] on span "modal" at bounding box center [115, 68] width 5 height 5
click at [185, 85] on button "Save & Next" at bounding box center [184, 86] width 26 height 9
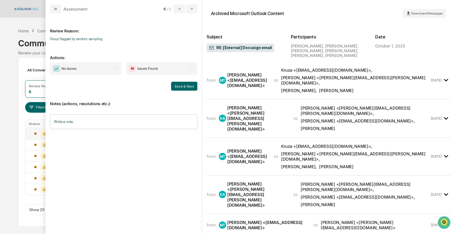
click at [238, 105] on div "Kruze, Alex <alex.kruze@fmr.com>" at bounding box center [257, 118] width 60 height 27
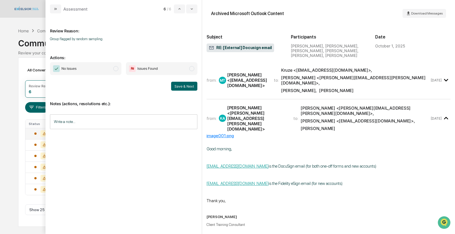
click at [116, 70] on span "modal" at bounding box center [115, 68] width 5 height 5
click at [182, 89] on button "Save & Next" at bounding box center [184, 86] width 26 height 9
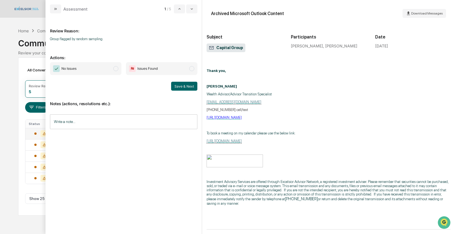
scroll to position [99, 0]
click at [116, 70] on span "modal" at bounding box center [115, 68] width 5 height 5
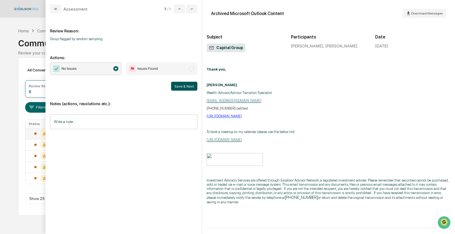
click at [179, 88] on button "Save & Next" at bounding box center [184, 86] width 26 height 9
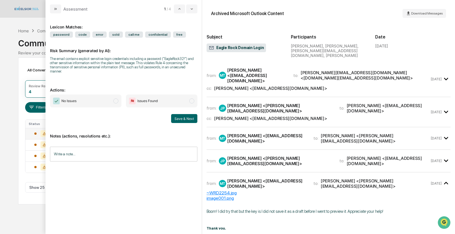
click at [249, 116] on div "Peter Lisicky <lisickycvc@gmail.com>" at bounding box center [270, 118] width 113 height 5
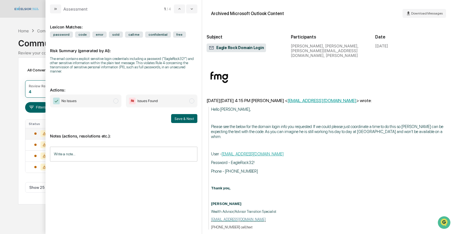
scroll to position [150, 0]
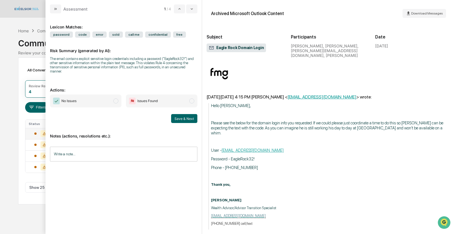
click at [116, 100] on span "modal" at bounding box center [115, 101] width 5 height 5
click at [187, 118] on button "Save & Next" at bounding box center [184, 118] width 26 height 9
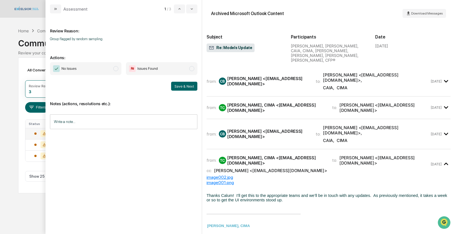
click at [264, 103] on div "Tristan W. Benoit, CAIA, CIMA <tbenoit@vestmark.com>" at bounding box center [276, 108] width 98 height 11
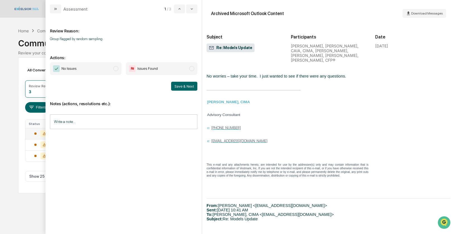
scroll to position [76, 0]
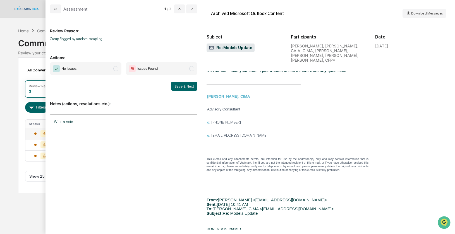
click at [117, 68] on span "modal" at bounding box center [115, 68] width 5 height 5
click at [188, 86] on button "Save & Next" at bounding box center [184, 86] width 26 height 9
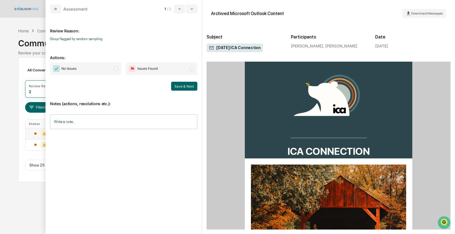
scroll to position [44, 0]
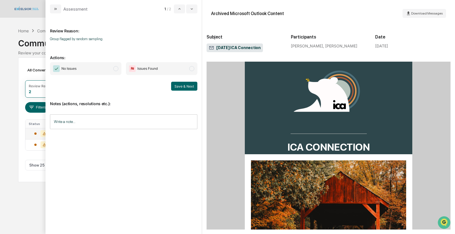
click at [115, 68] on span "modal" at bounding box center [115, 68] width 5 height 5
click at [183, 84] on button "Save & Next" at bounding box center [184, 86] width 26 height 9
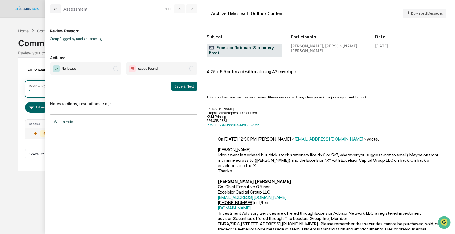
scroll to position [63, 0]
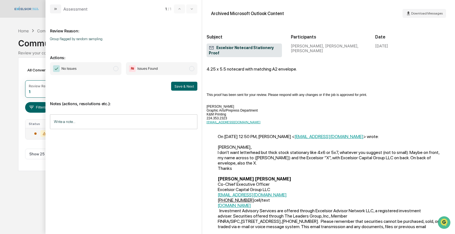
click at [116, 68] on span "modal" at bounding box center [115, 68] width 5 height 5
click at [189, 85] on button "Save & Next" at bounding box center [184, 86] width 26 height 9
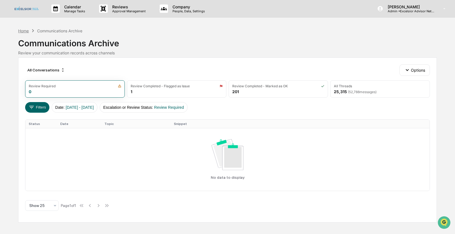
click at [24, 30] on div "Home" at bounding box center [23, 30] width 11 height 5
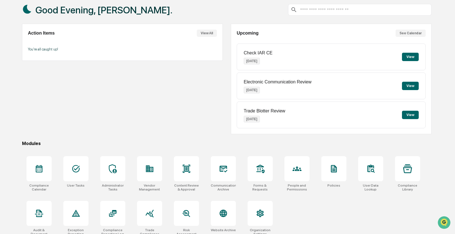
scroll to position [36, 0]
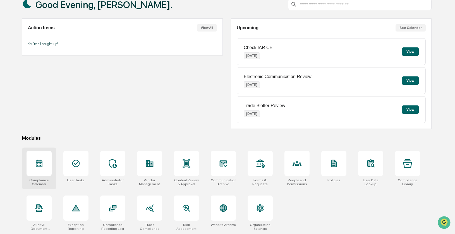
click at [38, 161] on icon at bounding box center [39, 161] width 5 height 1
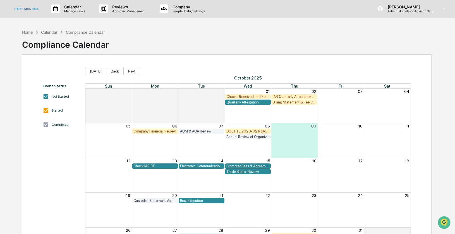
click at [199, 167] on div "Electronic Communication Review" at bounding box center [201, 166] width 43 height 4
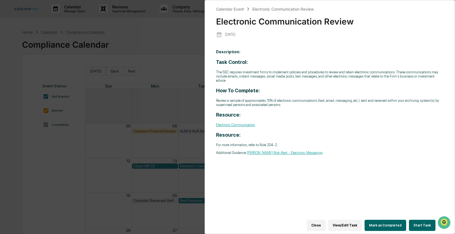
click at [425, 225] on button "Start Task" at bounding box center [422, 225] width 27 height 11
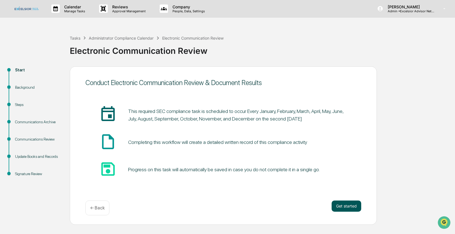
click at [349, 204] on button "Get started" at bounding box center [347, 206] width 30 height 11
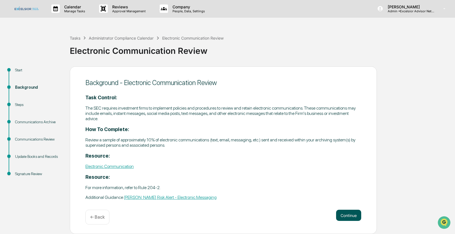
click at [348, 215] on button "Continue" at bounding box center [348, 215] width 25 height 11
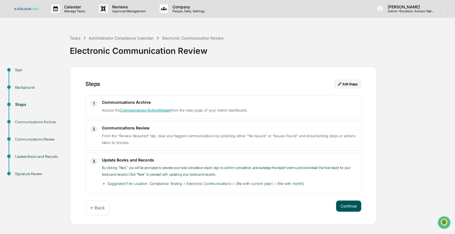
click at [349, 208] on button "Continue" at bounding box center [348, 206] width 25 height 11
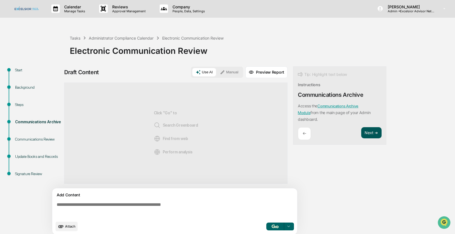
click at [373, 135] on button "Next ➔" at bounding box center [371, 132] width 20 height 11
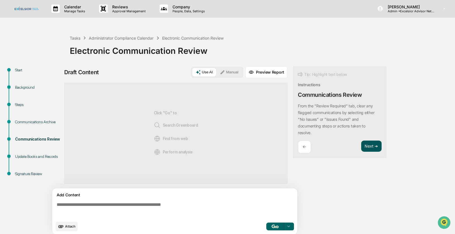
click at [370, 145] on button "Next ➔" at bounding box center [371, 146] width 20 height 11
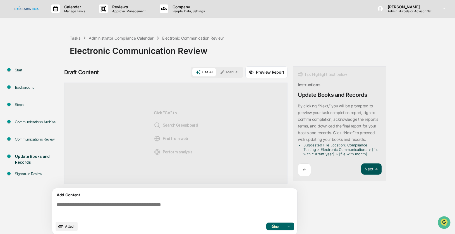
click at [367, 165] on button "Next ➔" at bounding box center [371, 169] width 20 height 11
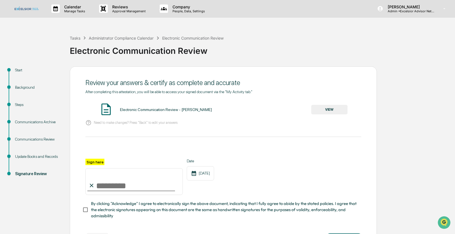
click at [327, 111] on button "VIEW" at bounding box center [329, 109] width 36 height 9
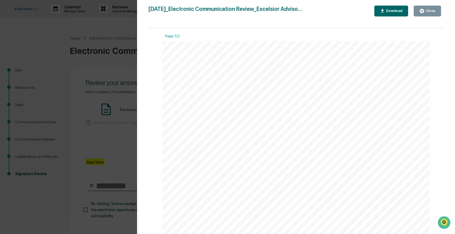
click at [427, 10] on div "Close" at bounding box center [430, 11] width 11 height 4
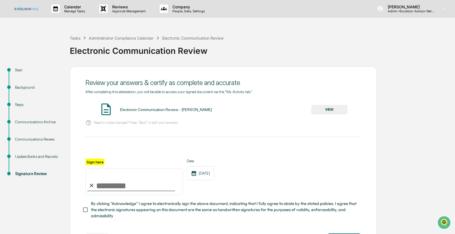
scroll to position [23, 0]
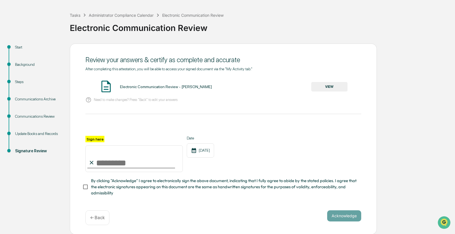
click at [105, 158] on input "Sign here" at bounding box center [133, 159] width 97 height 27
type input "**********"
click at [338, 216] on button "Acknowledge" at bounding box center [344, 216] width 34 height 11
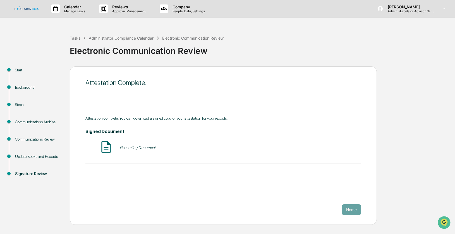
scroll to position [0, 0]
click at [326, 148] on button "VIEW" at bounding box center [329, 147] width 36 height 9
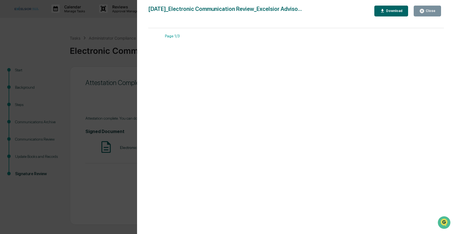
click at [400, 11] on div "Download" at bounding box center [394, 11] width 18 height 4
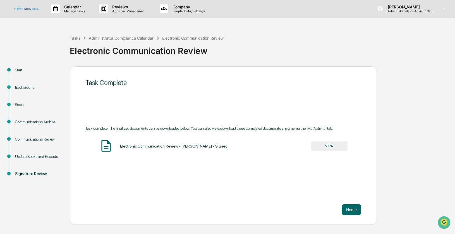
click at [98, 38] on div "Administrator Compliance Calendar" at bounding box center [121, 38] width 65 height 5
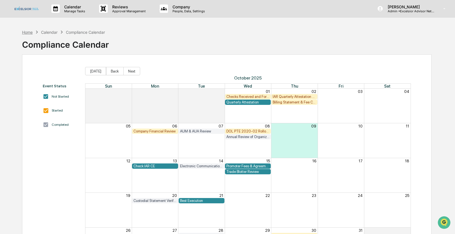
click at [26, 32] on div "Home" at bounding box center [27, 32] width 11 height 5
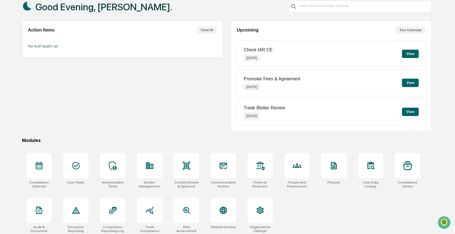
scroll to position [36, 0]
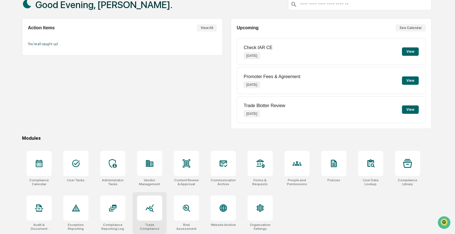
click at [146, 205] on icon at bounding box center [149, 208] width 9 height 9
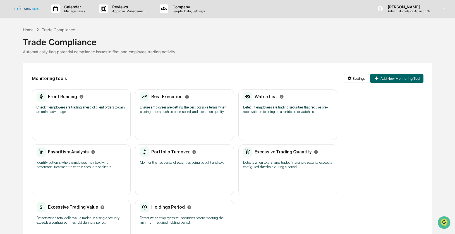
click at [85, 116] on div "Front Running Check if employees are trading ahead of client orders to gain an …" at bounding box center [81, 105] width 89 height 26
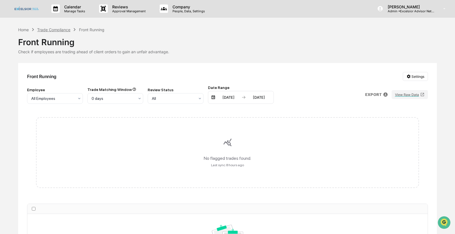
click at [60, 30] on div "Trade Compliance" at bounding box center [53, 29] width 33 height 5
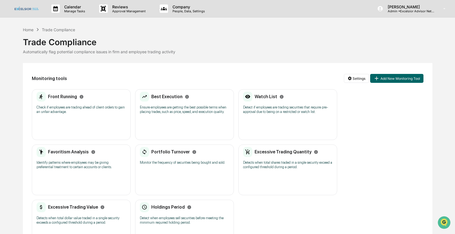
click at [189, 105] on p "Ensure employees are getting the best possible terms when placing trades, such …" at bounding box center [184, 109] width 89 height 9
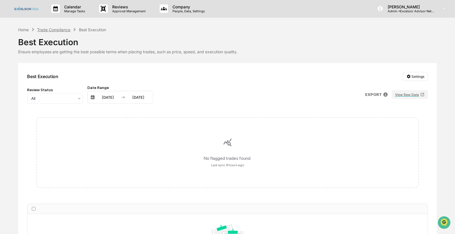
click at [62, 30] on div "Trade Compliance" at bounding box center [53, 29] width 33 height 5
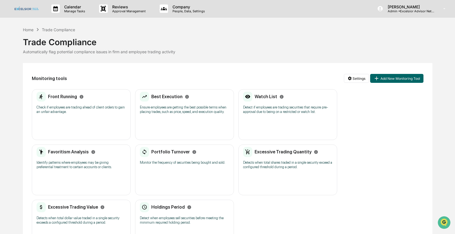
click at [272, 113] on p "Detect if employees are trading securities that require pre-approval due to bei…" at bounding box center [287, 109] width 89 height 9
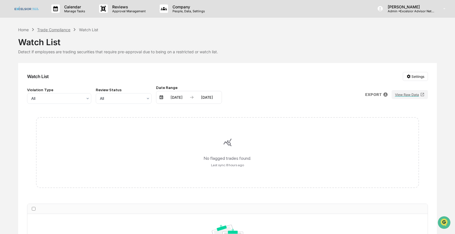
click at [49, 29] on div "Trade Compliance" at bounding box center [53, 29] width 33 height 5
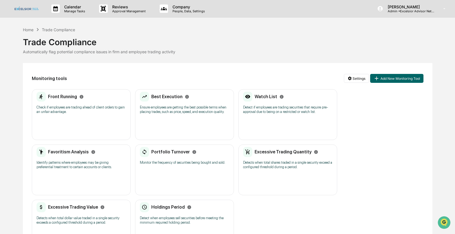
click at [66, 166] on p "Identify patterns where employees may be giving preferential treatment to certa…" at bounding box center [81, 165] width 89 height 9
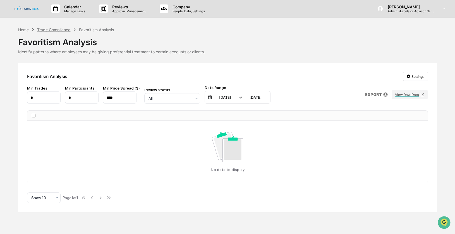
click at [59, 30] on div "Trade Compliance" at bounding box center [53, 29] width 33 height 5
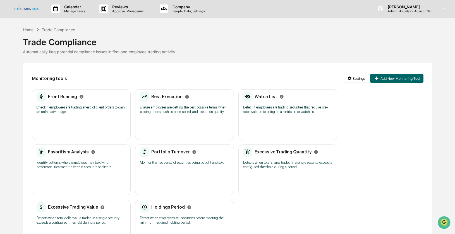
scroll to position [34, 0]
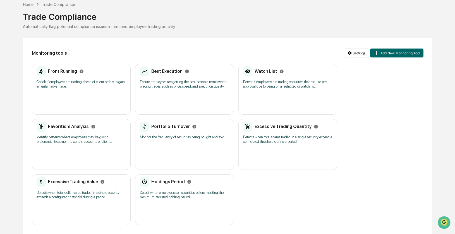
click at [162, 127] on div "Portfolio Turnover" at bounding box center [168, 127] width 57 height 10
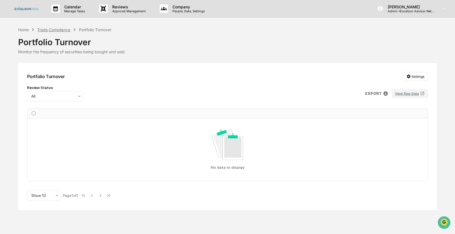
click at [56, 29] on div "Trade Compliance" at bounding box center [53, 29] width 33 height 5
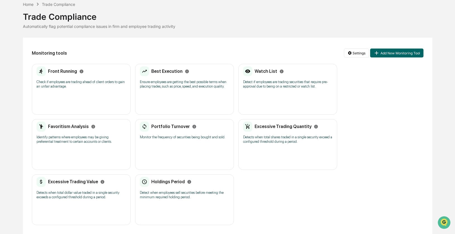
scroll to position [34, 0]
click at [281, 141] on div "Excessive Trading Quantity Detects when total shares traded in a single securit…" at bounding box center [287, 135] width 89 height 26
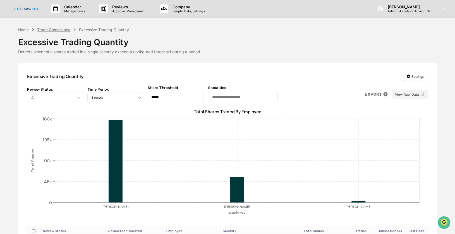
click at [56, 30] on div "Trade Compliance" at bounding box center [53, 29] width 33 height 5
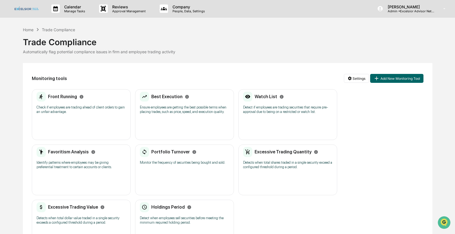
click at [194, 163] on div "Portfolio Turnover Monitor the frequency of securities being bought and sold." at bounding box center [184, 158] width 89 height 22
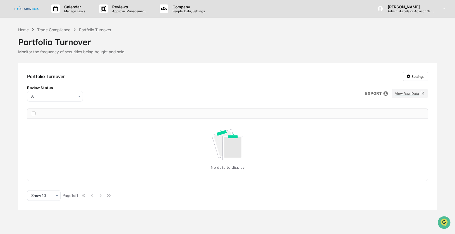
click at [47, 27] on div "Home Trade Compliance Portfolio Turnover" at bounding box center [64, 30] width 93 height 6
click at [47, 29] on div "Trade Compliance" at bounding box center [53, 29] width 33 height 5
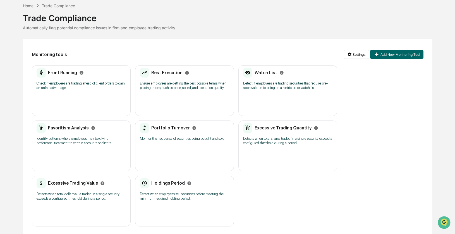
scroll to position [34, 0]
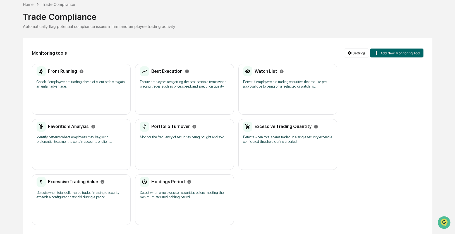
click at [306, 141] on div "Excessive Trading Quantity Detects when total shares traded in a single securit…" at bounding box center [287, 135] width 89 height 26
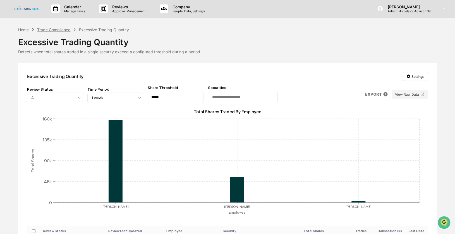
click at [49, 29] on div "Trade Compliance" at bounding box center [53, 29] width 33 height 5
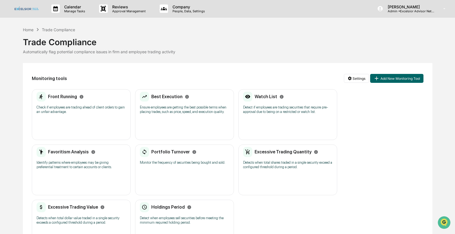
click at [82, 210] on h2 "Excessive Trading Value" at bounding box center [73, 207] width 50 height 5
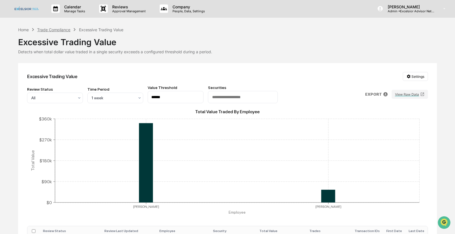
click at [54, 29] on div "Trade Compliance" at bounding box center [53, 29] width 33 height 5
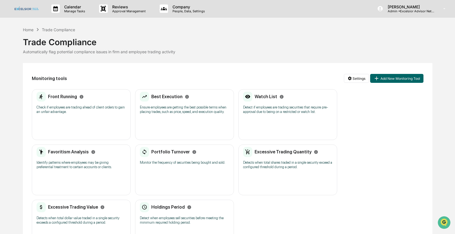
click at [160, 210] on h2 "Holdings Period" at bounding box center [168, 207] width 34 height 5
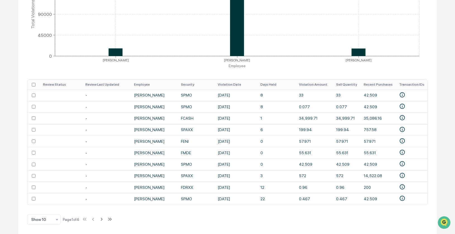
scroll to position [149, 0]
click at [268, 83] on th "Days Held" at bounding box center [276, 85] width 38 height 10
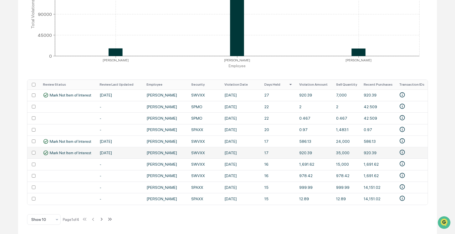
click at [75, 151] on span "Mark Not Item of Interest" at bounding box center [71, 153] width 42 height 4
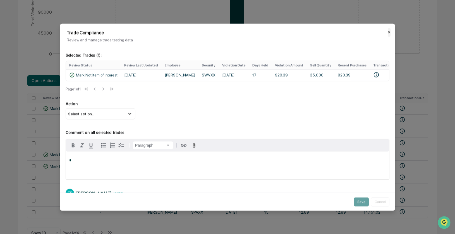
click at [389, 32] on button "✕" at bounding box center [389, 32] width 3 height 9
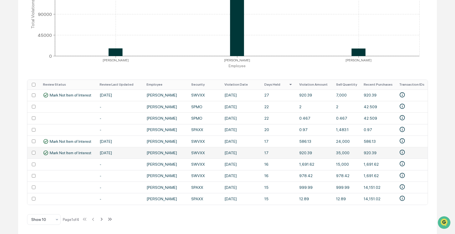
click at [84, 151] on span "Mark Not Item of Interest" at bounding box center [71, 153] width 42 height 4
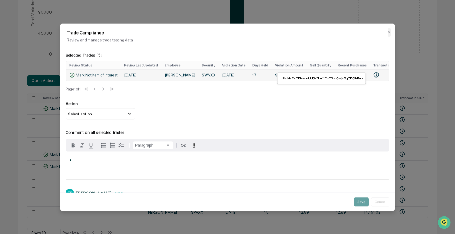
click at [373, 74] on icon "• Plaid-DoZBbAdnbbI3kZLvYjDxT3pb6Mja5qCRQbBap" at bounding box center [376, 75] width 6 height 6
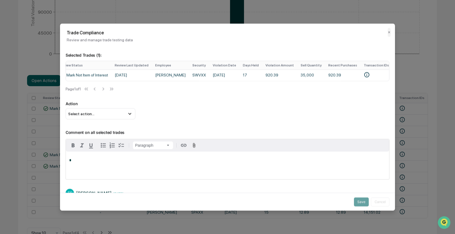
scroll to position [0, 0]
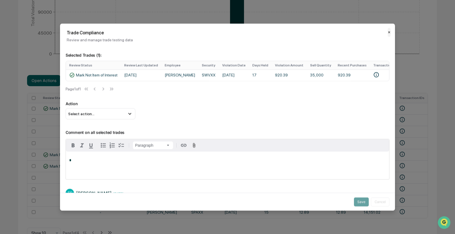
click at [390, 33] on button "✕" at bounding box center [389, 32] width 3 height 9
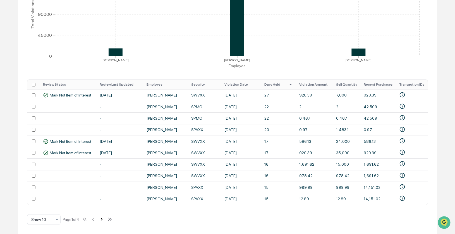
click at [104, 220] on icon at bounding box center [102, 220] width 6 height 6
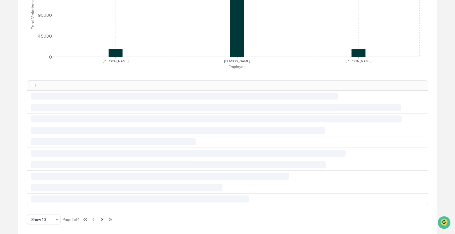
scroll to position [149, 0]
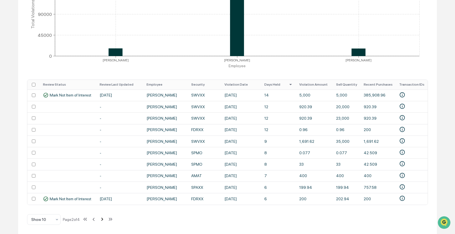
click at [104, 220] on icon at bounding box center [102, 220] width 6 height 6
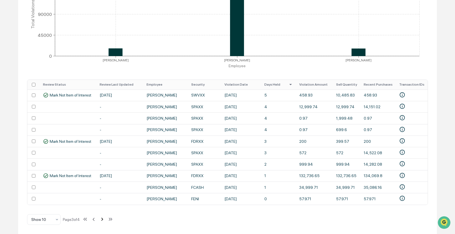
click at [103, 219] on icon at bounding box center [102, 219] width 2 height 3
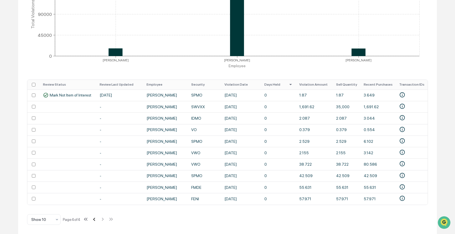
click at [97, 220] on icon at bounding box center [94, 220] width 6 height 6
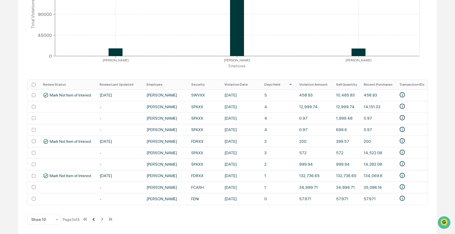
click at [97, 220] on icon at bounding box center [94, 220] width 6 height 6
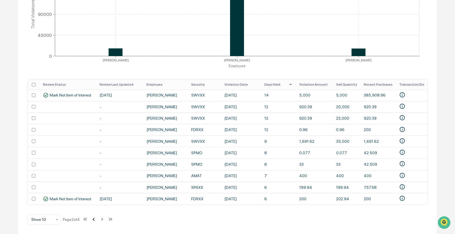
click at [97, 220] on icon at bounding box center [94, 220] width 6 height 6
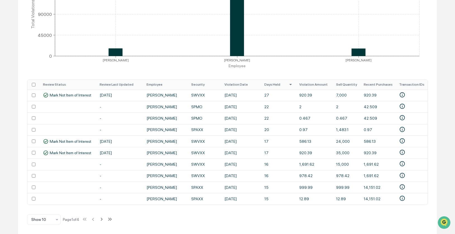
click at [192, 82] on th "Security" at bounding box center [205, 85] width 34 height 10
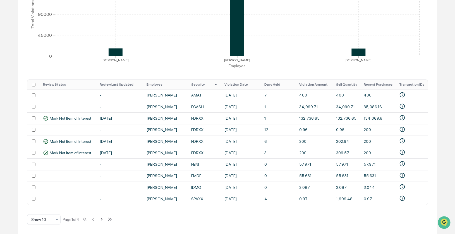
click at [192, 82] on th "Security" at bounding box center [204, 85] width 33 height 10
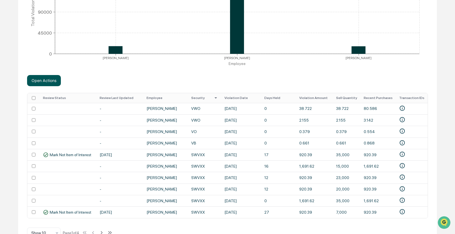
click at [53, 82] on button "Open Actions" at bounding box center [44, 80] width 34 height 11
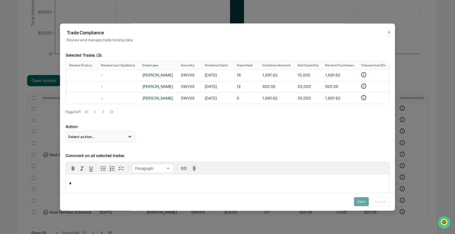
click at [129, 138] on icon at bounding box center [130, 137] width 6 height 6
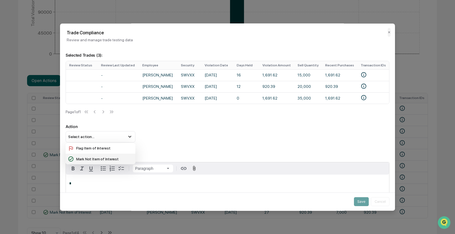
click at [106, 159] on div "Mark Not Item of Interest" at bounding box center [100, 159] width 65 height 6
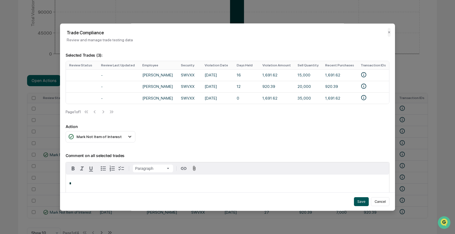
click at [358, 203] on button "Save" at bounding box center [361, 202] width 15 height 9
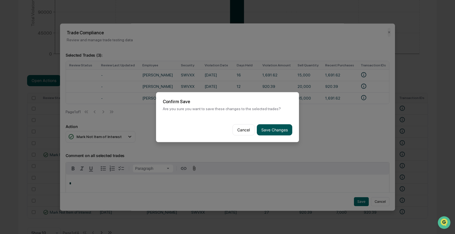
click at [277, 129] on button "Save Changes" at bounding box center [274, 129] width 35 height 11
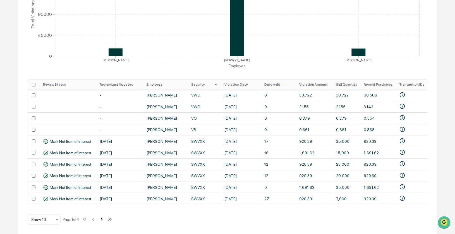
click at [104, 220] on icon at bounding box center [102, 220] width 6 height 6
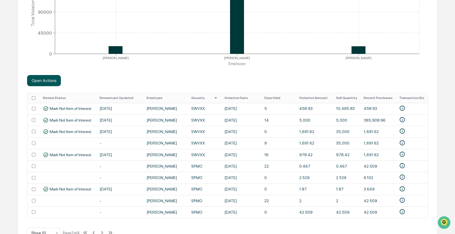
click at [52, 79] on button "Open Actions" at bounding box center [44, 80] width 34 height 11
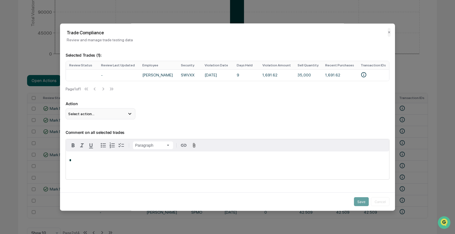
click at [129, 116] on icon at bounding box center [130, 114] width 6 height 6
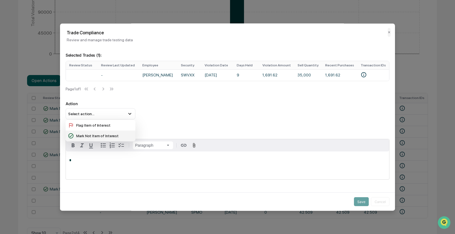
click at [107, 138] on div "Mark Not Item of Interest" at bounding box center [100, 136] width 65 height 6
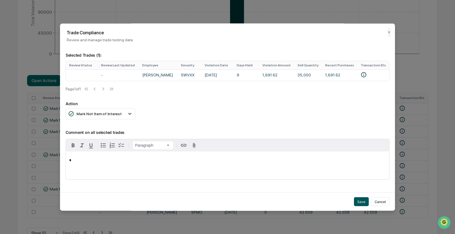
click at [357, 202] on button "Save" at bounding box center [361, 202] width 15 height 9
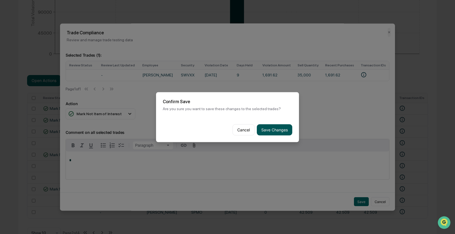
click at [284, 129] on button "Save Changes" at bounding box center [274, 129] width 35 height 11
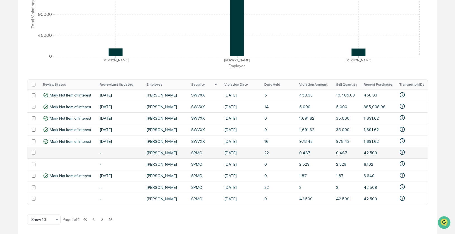
click at [155, 151] on td "Matt Toelke" at bounding box center [165, 152] width 45 height 11
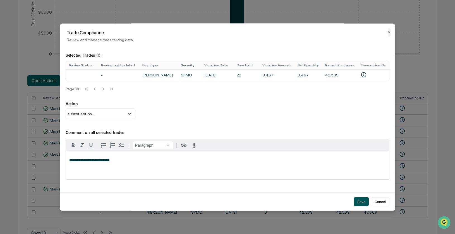
click at [358, 201] on button "Save" at bounding box center [361, 202] width 15 height 9
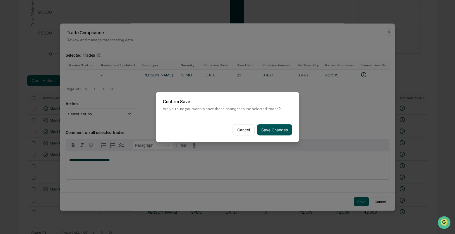
click at [280, 130] on button "Save Changes" at bounding box center [274, 129] width 35 height 11
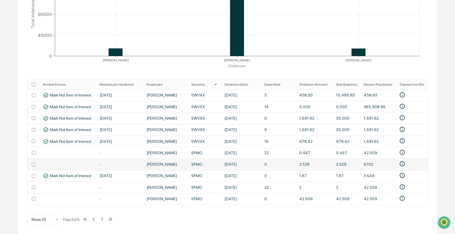
click at [123, 161] on td "-" at bounding box center [119, 164] width 47 height 11
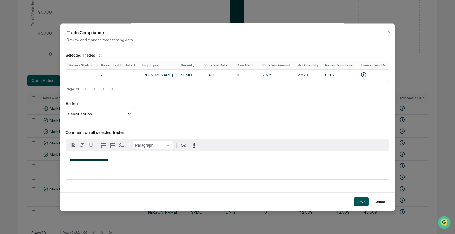
click at [360, 201] on button "Save" at bounding box center [361, 202] width 15 height 9
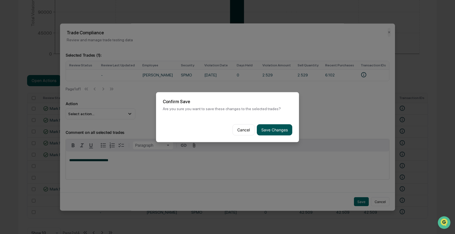
click at [281, 127] on button "Save Changes" at bounding box center [274, 129] width 35 height 11
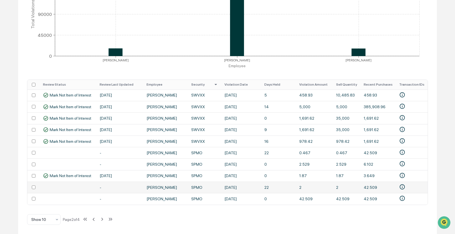
click at [125, 185] on td "-" at bounding box center [119, 187] width 47 height 11
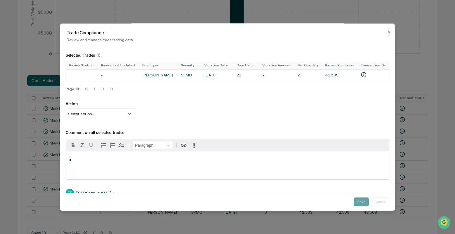
click at [84, 163] on p "*" at bounding box center [227, 161] width 317 height 4
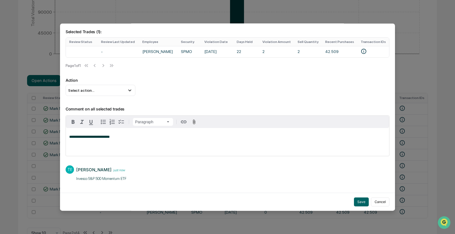
scroll to position [0, 0]
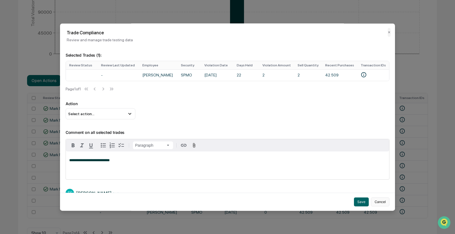
click at [379, 200] on button "Cancel" at bounding box center [380, 202] width 18 height 9
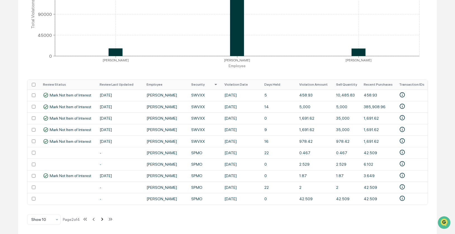
click at [104, 220] on icon at bounding box center [102, 220] width 6 height 6
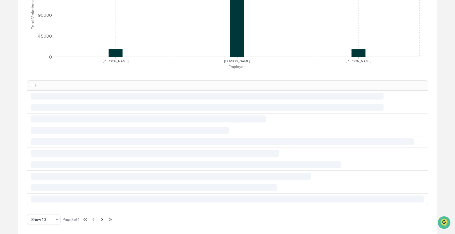
scroll to position [149, 0]
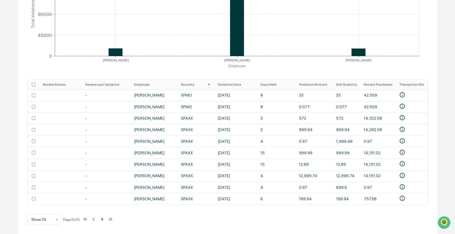
click at [105, 219] on icon at bounding box center [102, 220] width 6 height 6
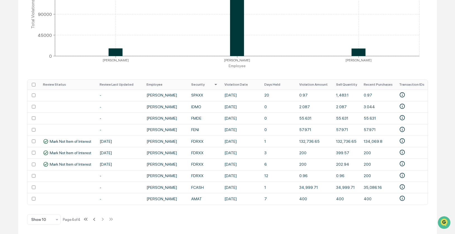
click at [169, 213] on div "Holdings Period Settings Review Status All Date Range 04/09/2025 10/09/2025 Hol…" at bounding box center [227, 75] width 419 height 318
click at [53, 82] on th "Review Status" at bounding box center [68, 85] width 57 height 10
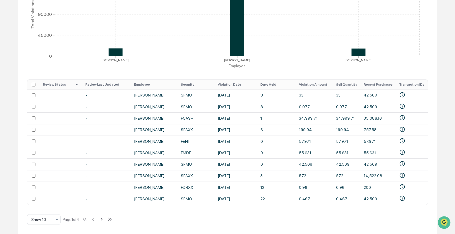
click at [54, 81] on th "Review Status" at bounding box center [61, 85] width 42 height 10
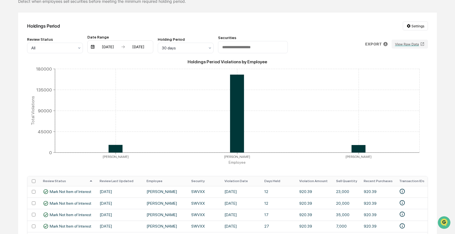
scroll to position [0, 0]
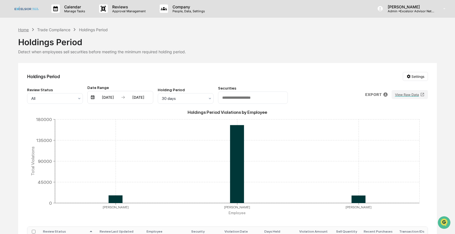
click at [27, 28] on div "Home" at bounding box center [23, 29] width 11 height 5
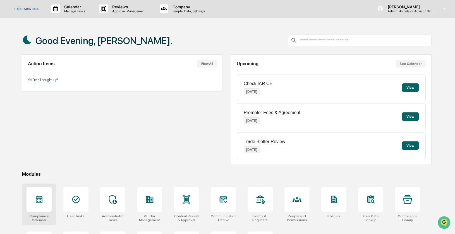
click at [42, 196] on icon at bounding box center [39, 199] width 9 height 9
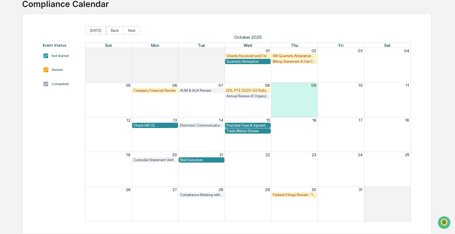
click at [230, 130] on div "Trade Blotter Review" at bounding box center [248, 131] width 43 height 4
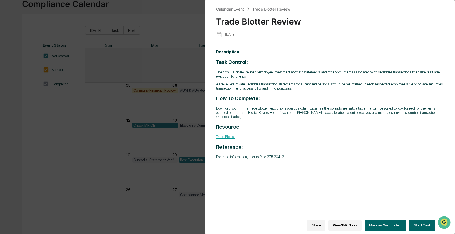
click at [418, 224] on button "Start Task" at bounding box center [422, 225] width 27 height 11
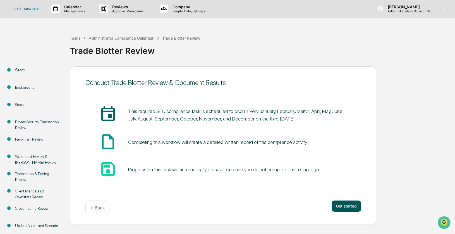
click at [349, 206] on button "Get started" at bounding box center [347, 206] width 30 height 11
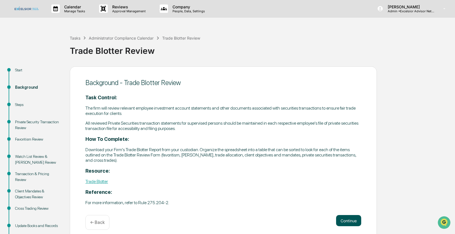
click at [346, 219] on button "Continue" at bounding box center [348, 220] width 25 height 11
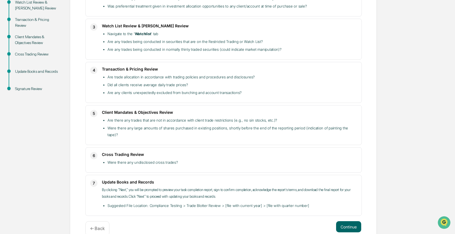
scroll to position [160, 0]
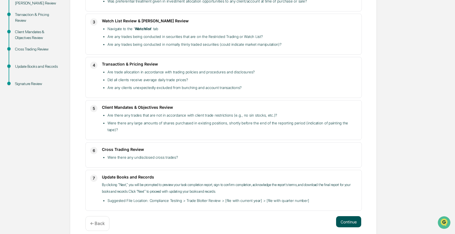
click at [348, 217] on button "Continue" at bounding box center [348, 222] width 25 height 11
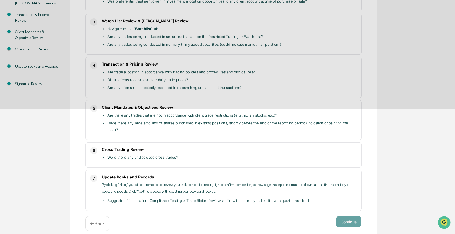
scroll to position [29, 0]
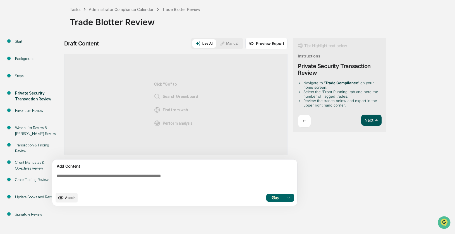
click at [371, 121] on button "Next ➔" at bounding box center [371, 120] width 20 height 11
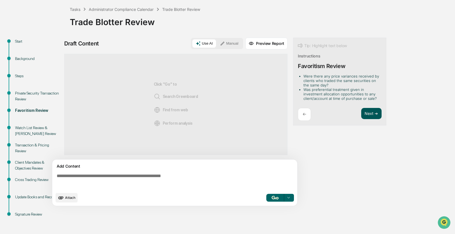
click at [370, 110] on button "Next ➔" at bounding box center [371, 113] width 20 height 11
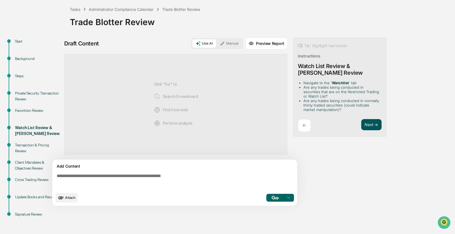
click at [367, 123] on button "Next ➔" at bounding box center [371, 124] width 20 height 11
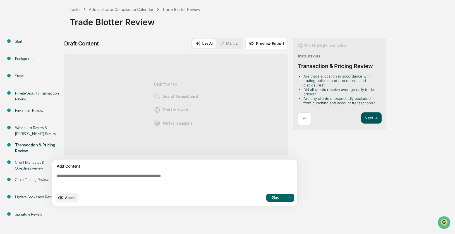
click at [369, 117] on button "Next ➔" at bounding box center [371, 118] width 20 height 11
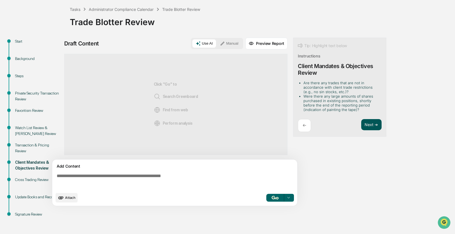
click at [368, 125] on button "Next ➔" at bounding box center [371, 124] width 20 height 11
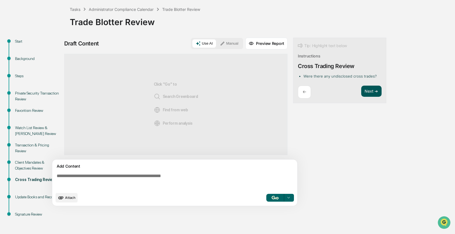
click at [369, 92] on button "Next ➔" at bounding box center [371, 91] width 20 height 11
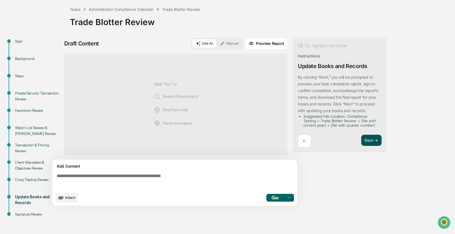
click at [366, 140] on button "Next ➔" at bounding box center [371, 140] width 20 height 11
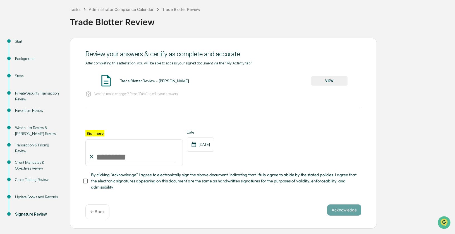
click at [331, 81] on button "VIEW" at bounding box center [329, 80] width 36 height 9
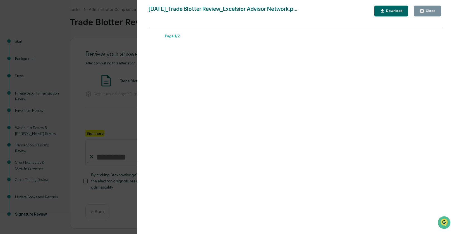
click at [429, 10] on div "Close" at bounding box center [430, 11] width 11 height 4
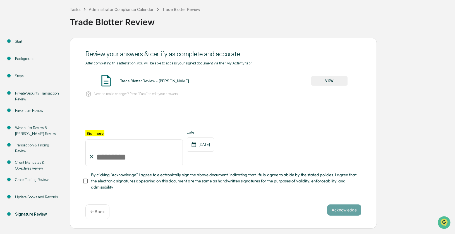
click at [114, 157] on input "Sign here" at bounding box center [133, 153] width 97 height 27
type input "**********"
click at [334, 211] on button "Acknowledge" at bounding box center [344, 210] width 34 height 11
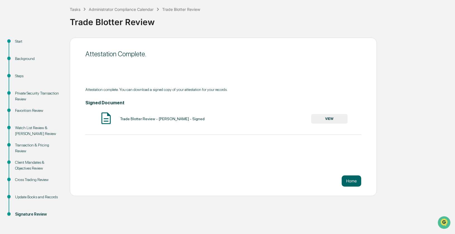
click at [338, 118] on button "VIEW" at bounding box center [329, 118] width 36 height 9
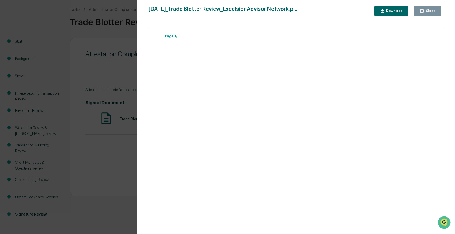
click at [391, 11] on div "Download" at bounding box center [394, 11] width 18 height 4
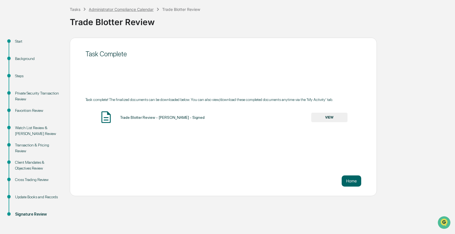
click at [118, 9] on div "Administrator Compliance Calendar" at bounding box center [121, 9] width 65 height 5
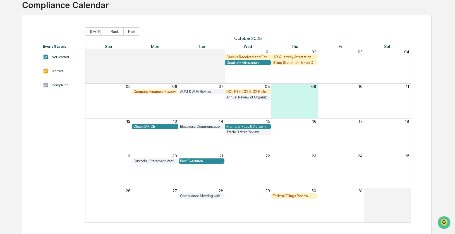
scroll to position [39, 0]
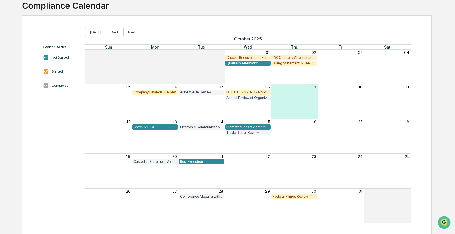
click at [76, 44] on div "Event Status Not Started Started Completed [DATE] Back Next [DATE] Sun Mon Tue …" at bounding box center [227, 126] width 368 height 196
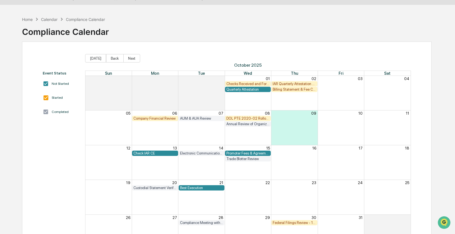
scroll to position [0, 0]
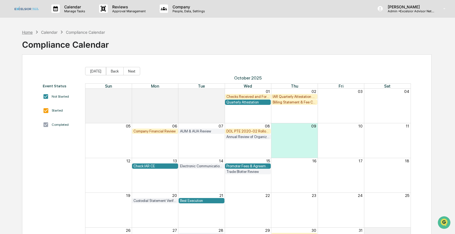
click at [30, 32] on div "Home" at bounding box center [27, 32] width 11 height 5
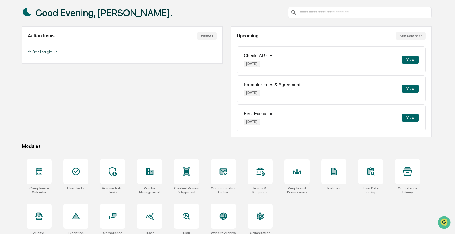
scroll to position [36, 0]
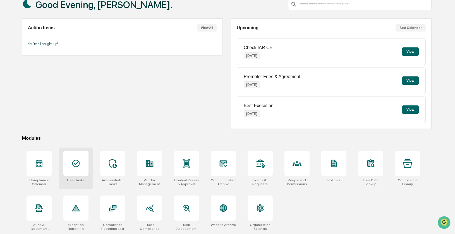
click at [74, 160] on icon at bounding box center [76, 164] width 8 height 8
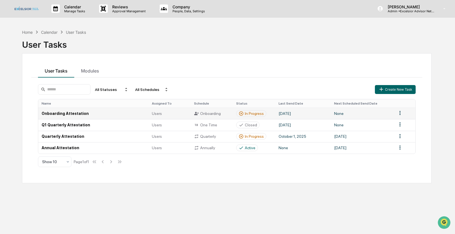
click at [363, 115] on td "None" at bounding box center [362, 113] width 63 height 11
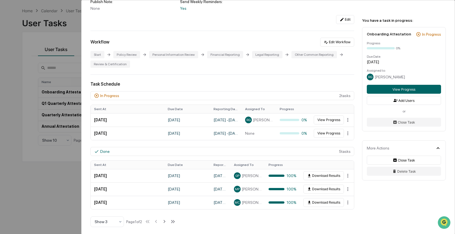
scroll to position [92, 0]
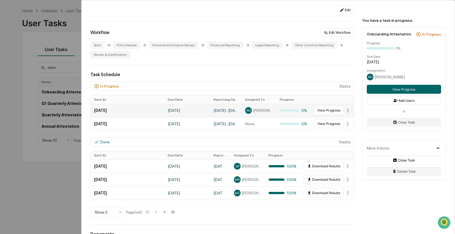
click at [144, 110] on td "[DATE]" at bounding box center [128, 110] width 74 height 13
click at [330, 113] on button "View Progress" at bounding box center [329, 110] width 30 height 9
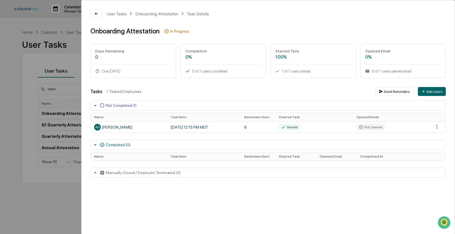
click at [67, 23] on div "User Tasks Onboarding Attestation Task Details Onboarding Attestation In Progre…" at bounding box center [227, 117] width 455 height 234
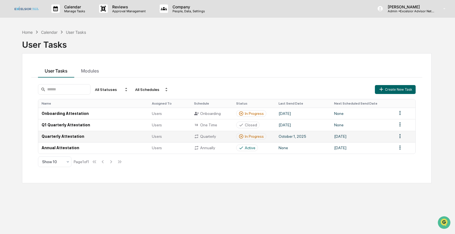
click at [376, 138] on td "[DATE]" at bounding box center [362, 136] width 63 height 11
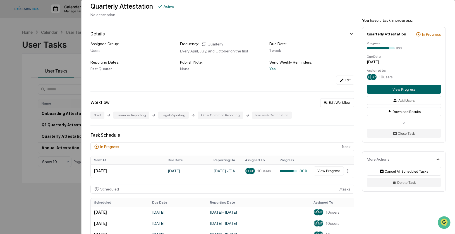
scroll to position [22, 0]
click at [321, 172] on button "View Progress" at bounding box center [329, 171] width 30 height 9
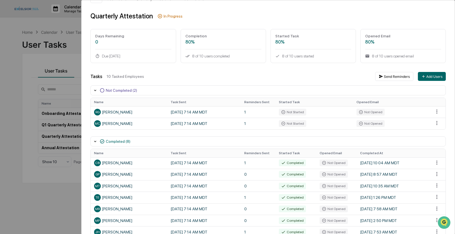
scroll to position [4, 0]
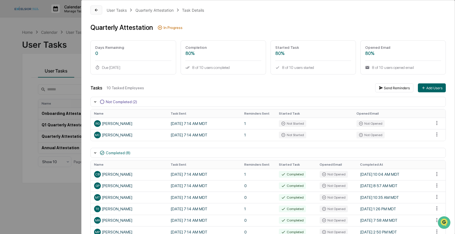
click at [99, 10] on button at bounding box center [97, 10] width 12 height 9
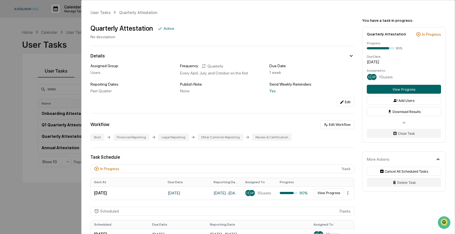
click at [73, 24] on div "User Tasks Quarterly Attestation Quarterly Attestation Active No description De…" at bounding box center [227, 117] width 455 height 234
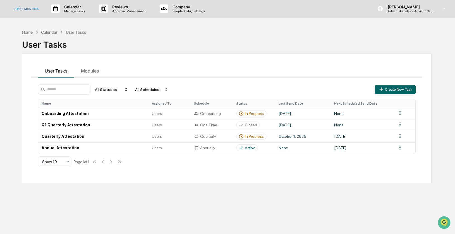
click at [29, 32] on div "Home" at bounding box center [27, 32] width 11 height 5
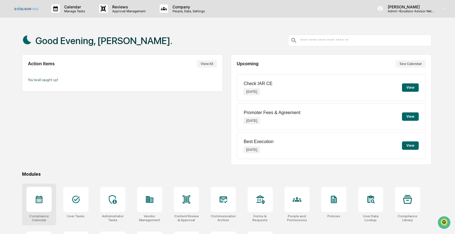
click at [39, 192] on div at bounding box center [39, 199] width 25 height 25
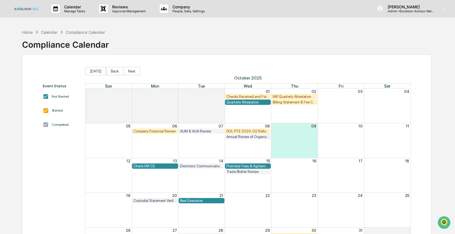
click at [284, 97] on div "IAR Quarterly Attestation Review" at bounding box center [294, 97] width 43 height 4
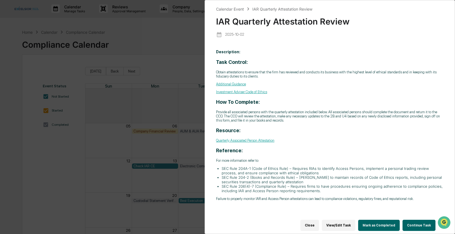
click at [418, 225] on button "Continue Task" at bounding box center [419, 225] width 33 height 11
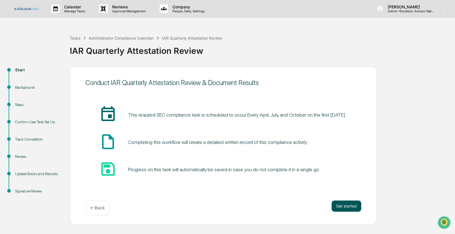
click at [336, 209] on button "Get started" at bounding box center [347, 206] width 30 height 11
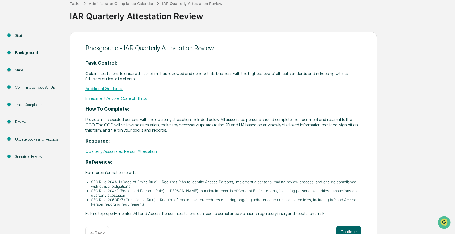
scroll to position [51, 0]
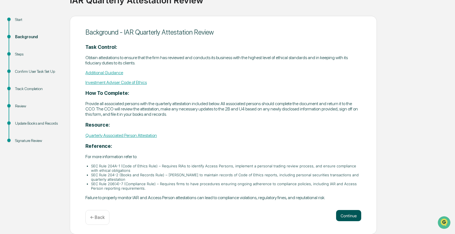
click at [349, 214] on button "Continue" at bounding box center [348, 215] width 25 height 11
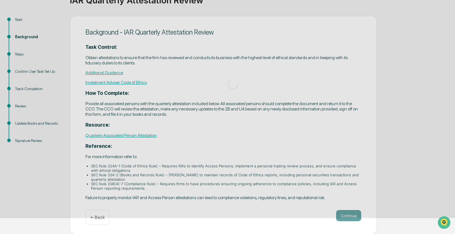
scroll to position [43, 0]
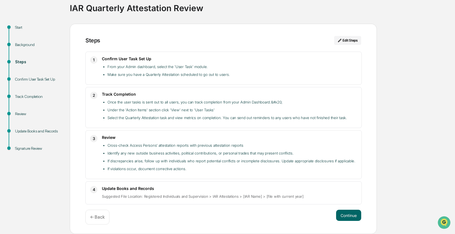
click at [349, 214] on button "Continue" at bounding box center [348, 215] width 25 height 11
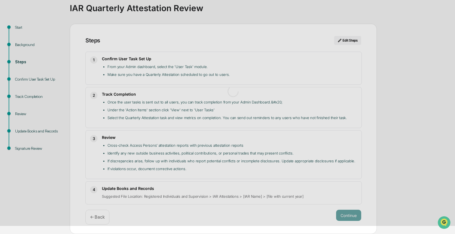
scroll to position [4, 0]
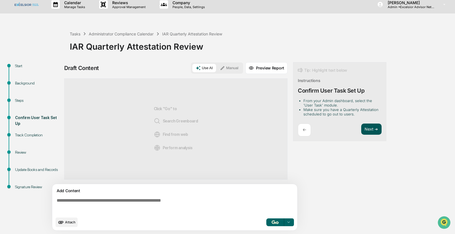
click at [374, 130] on button "Next ➔" at bounding box center [371, 129] width 20 height 11
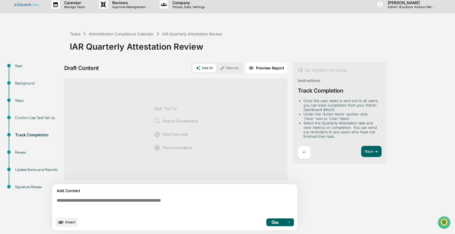
click at [237, 70] on button "Manual" at bounding box center [229, 68] width 25 height 8
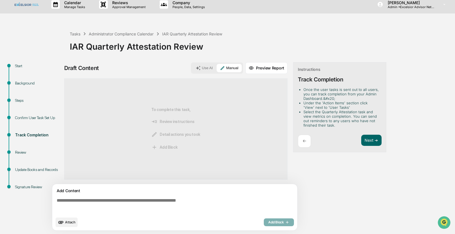
click at [69, 199] on textarea at bounding box center [175, 206] width 243 height 20
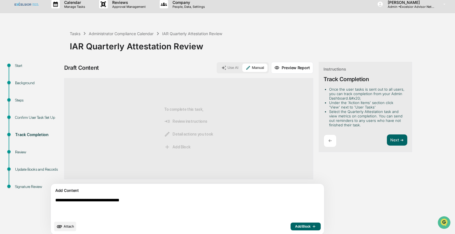
click at [56, 200] on textarea "**********" at bounding box center [174, 208] width 243 height 25
click at [159, 203] on textarea "**********" at bounding box center [174, 208] width 243 height 25
type textarea "**********"
click at [295, 228] on span "Add Block" at bounding box center [305, 227] width 21 height 4
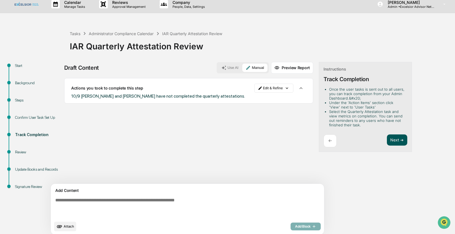
click at [387, 138] on button "Next ➔" at bounding box center [397, 140] width 20 height 11
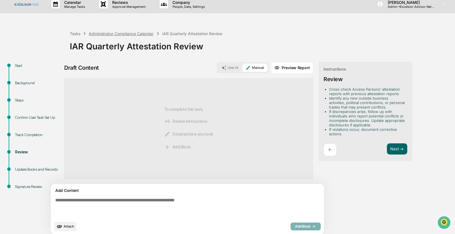
click at [102, 34] on div "Administrator Compliance Calendar" at bounding box center [121, 33] width 65 height 5
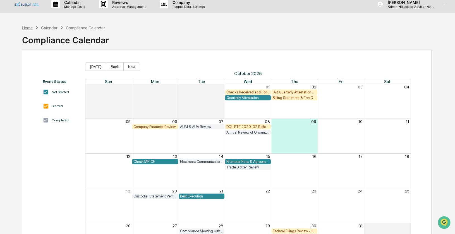
click at [26, 29] on div "Home" at bounding box center [27, 27] width 11 height 5
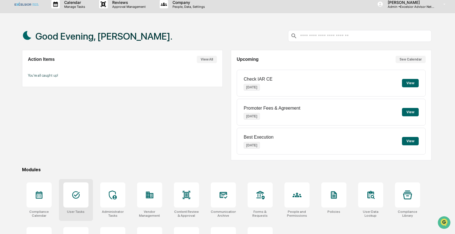
click at [75, 193] on icon at bounding box center [76, 195] width 9 height 9
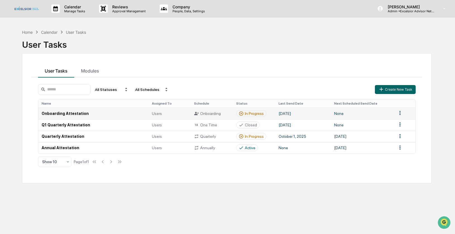
click at [351, 113] on td "None" at bounding box center [362, 113] width 63 height 11
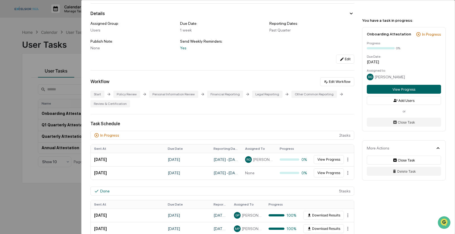
scroll to position [53, 0]
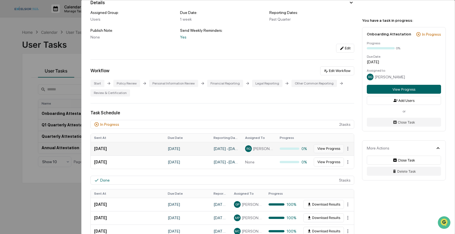
click at [320, 149] on button "View Progress" at bounding box center [329, 148] width 30 height 9
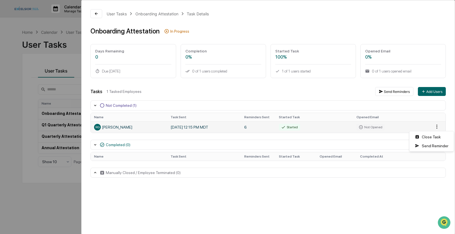
click at [437, 125] on html "Calendar Manage Tasks Reviews Approval Management Company People, Data, Setting…" at bounding box center [227, 117] width 455 height 234
click at [421, 129] on html "Calendar Manage Tasks Reviews Approval Management Company People, Data, Setting…" at bounding box center [227, 117] width 455 height 234
click at [125, 127] on div "RG [PERSON_NAME]" at bounding box center [129, 127] width 70 height 7
click at [161, 126] on div "RG [PERSON_NAME]" at bounding box center [129, 127] width 70 height 7
click at [221, 149] on div "Completed (0)" at bounding box center [269, 145] width 356 height 10
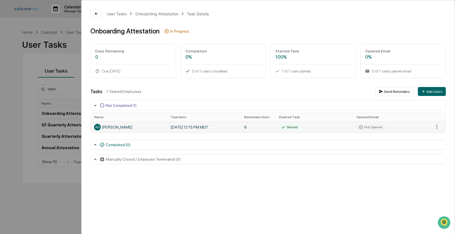
click at [338, 130] on td "Started" at bounding box center [314, 127] width 77 height 11
click at [396, 92] on button "Send Reminders" at bounding box center [394, 91] width 38 height 9
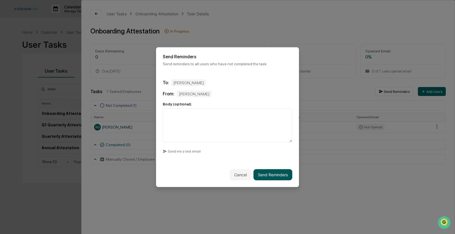
click at [275, 176] on button "Send Reminders" at bounding box center [273, 174] width 39 height 11
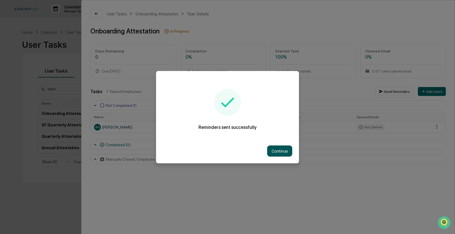
click at [283, 153] on button "Continue" at bounding box center [279, 151] width 25 height 11
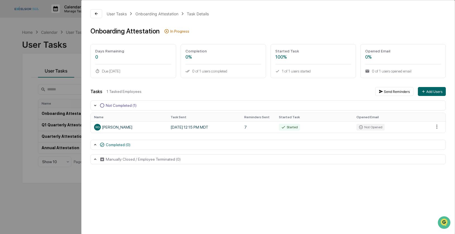
click at [68, 26] on div "User Tasks Onboarding Attestation Task Details Onboarding Attestation In Progre…" at bounding box center [227, 117] width 455 height 234
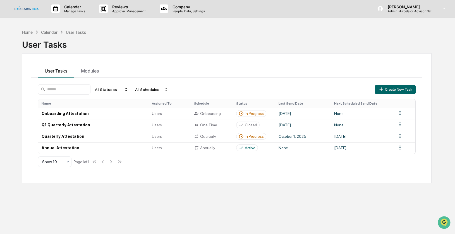
click at [27, 31] on div "Home" at bounding box center [27, 32] width 11 height 5
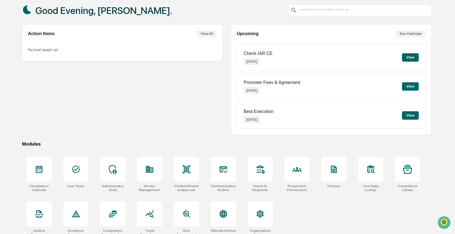
scroll to position [36, 0]
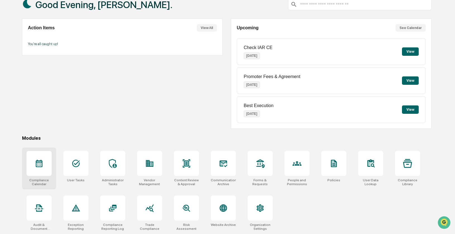
click at [41, 163] on icon at bounding box center [39, 164] width 7 height 8
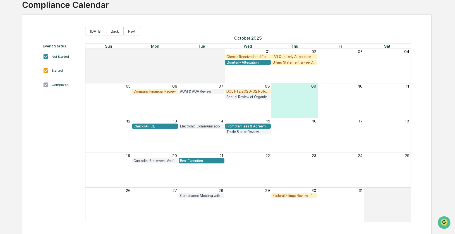
scroll to position [41, 0]
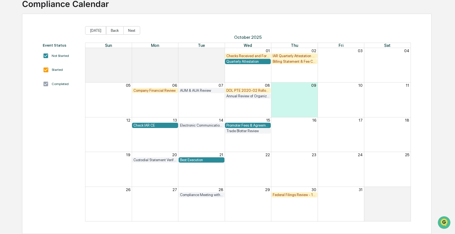
click at [251, 126] on div "Promoter Fees & Agreement" at bounding box center [248, 125] width 43 height 4
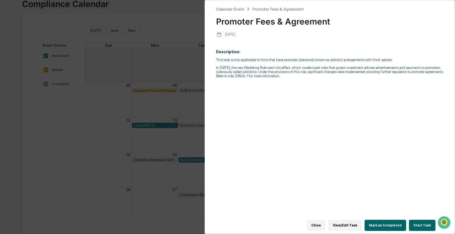
click at [423, 226] on button "Start Task" at bounding box center [422, 225] width 27 height 11
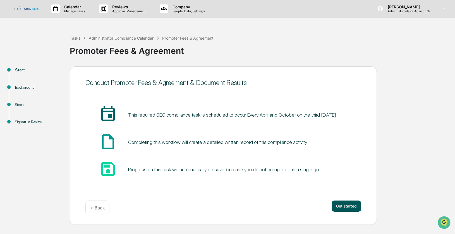
click at [344, 207] on button "Get started" at bounding box center [347, 206] width 30 height 11
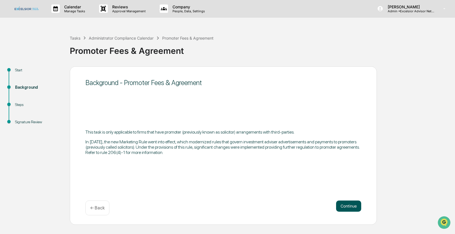
click at [344, 206] on button "Continue" at bounding box center [348, 206] width 25 height 11
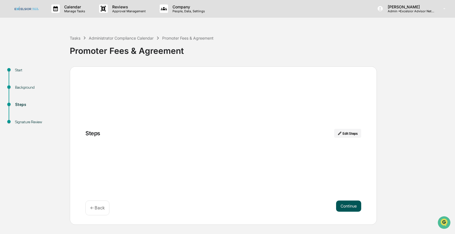
click at [344, 206] on button "Continue" at bounding box center [348, 206] width 25 height 11
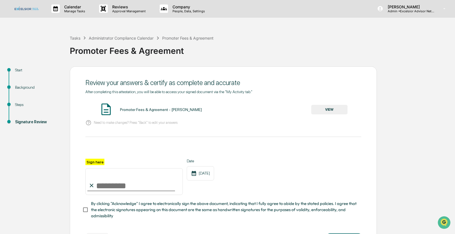
click at [22, 106] on div "Steps" at bounding box center [38, 105] width 46 height 6
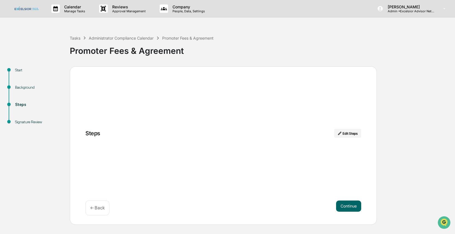
click at [18, 70] on div "Start" at bounding box center [38, 70] width 46 height 6
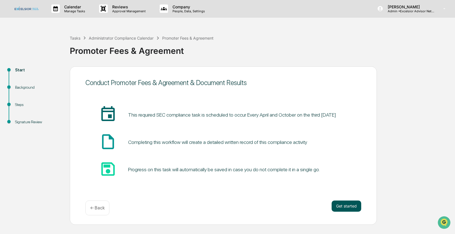
click at [337, 203] on button "Get started" at bounding box center [347, 206] width 30 height 11
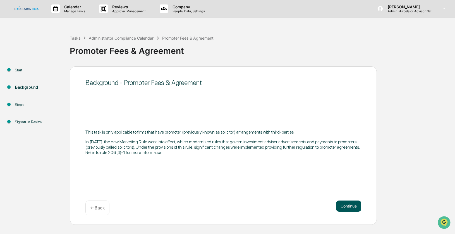
click at [345, 205] on button "Continue" at bounding box center [348, 206] width 25 height 11
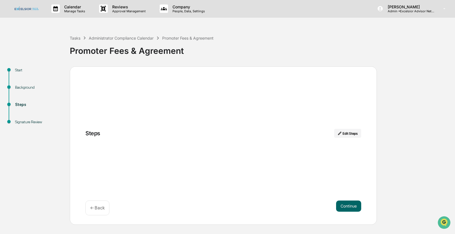
click at [262, 175] on div "Steps Edit Steps Continue ← Back" at bounding box center [223, 145] width 307 height 159
click at [266, 170] on div "Steps Edit Steps Continue ← Back" at bounding box center [223, 145] width 307 height 159
click at [76, 39] on div "Tasks" at bounding box center [75, 38] width 11 height 5
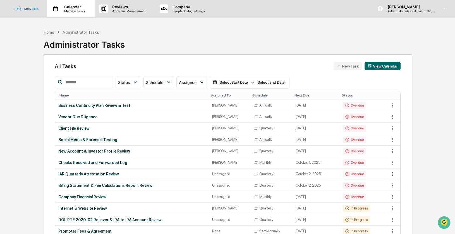
click at [66, 8] on p "Calendar" at bounding box center [74, 6] width 28 height 5
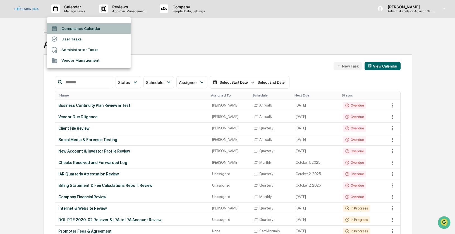
click at [73, 28] on li "Compliance Calendar" at bounding box center [89, 28] width 84 height 11
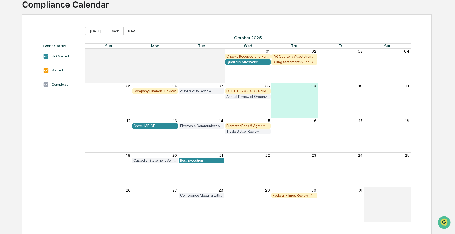
scroll to position [41, 0]
